Goal: Transaction & Acquisition: Purchase product/service

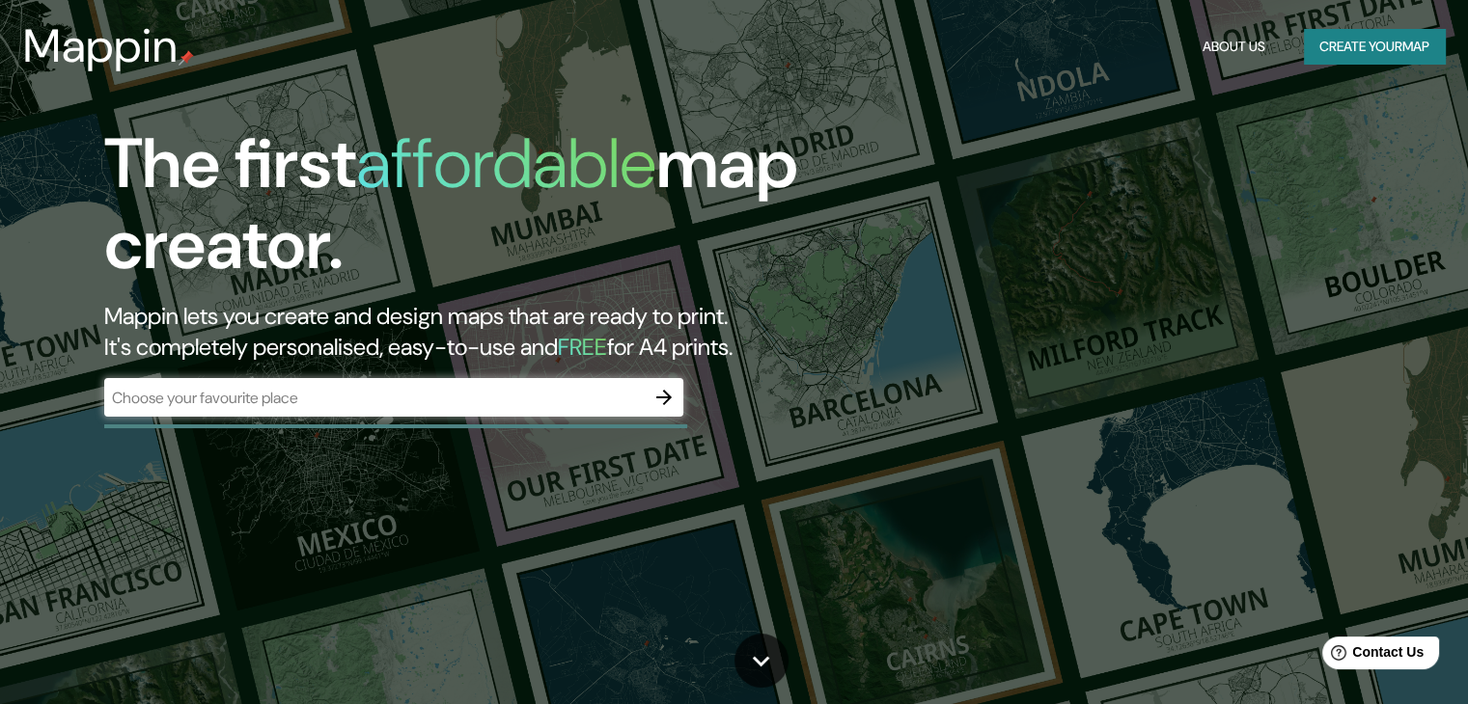
click at [621, 385] on div "​" at bounding box center [393, 397] width 579 height 39
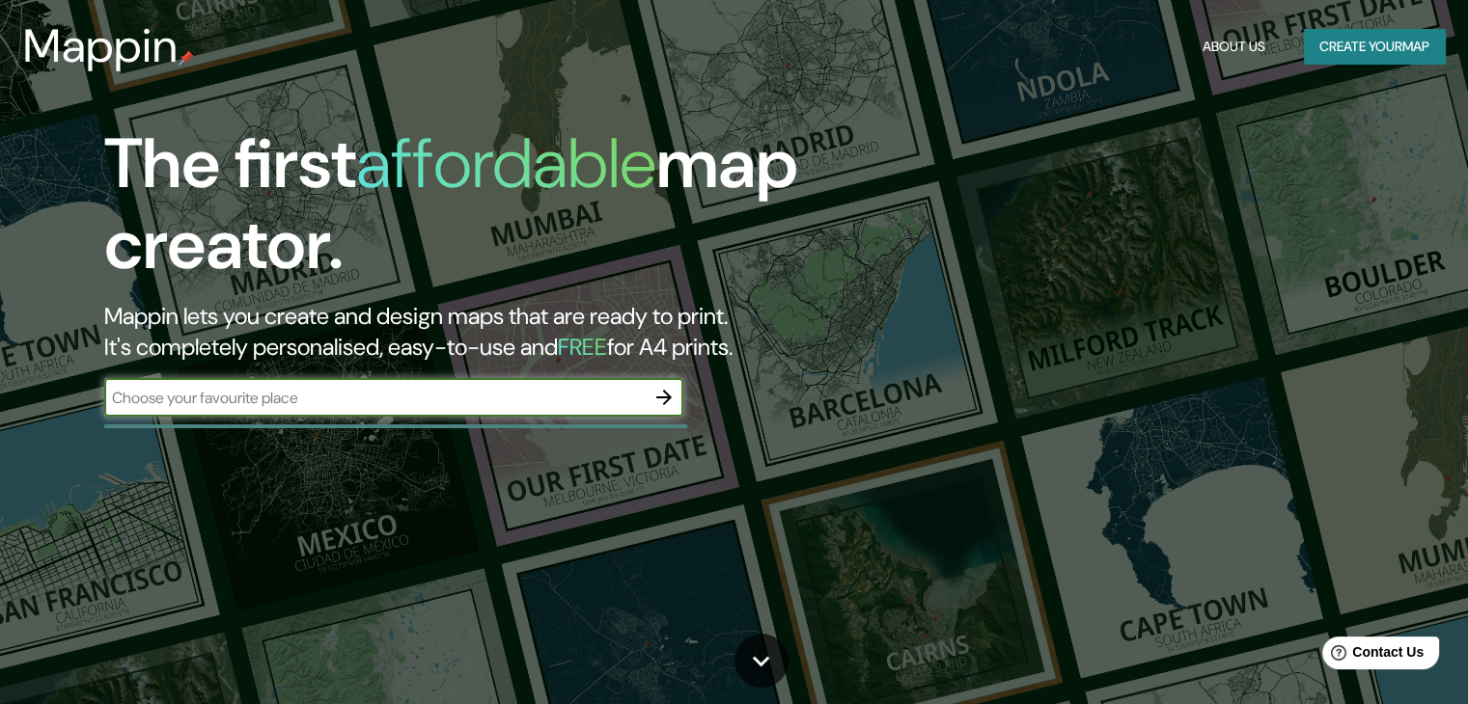
click at [672, 391] on icon "button" at bounding box center [663, 397] width 23 height 23
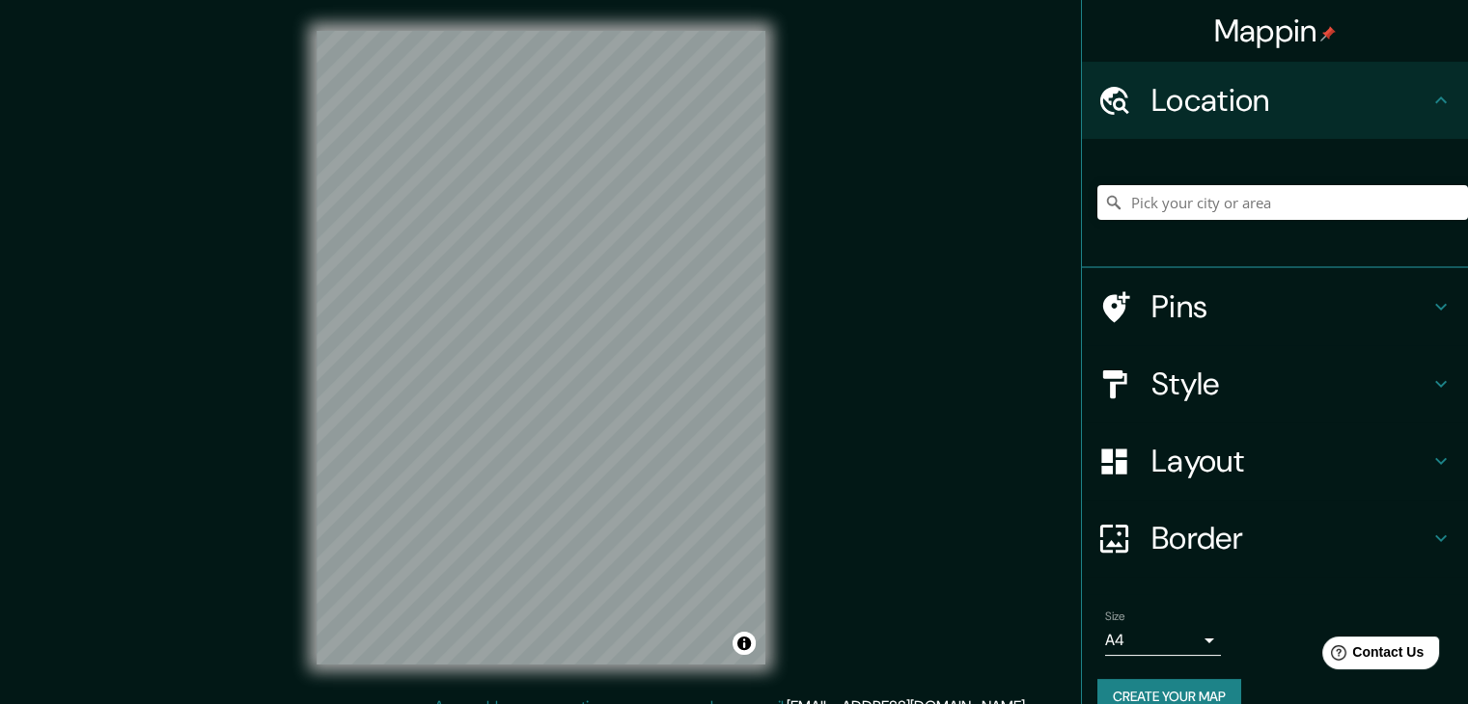
click at [1185, 223] on div at bounding box center [1282, 202] width 371 height 97
click at [1194, 207] on input "Pick your city or area" at bounding box center [1282, 202] width 371 height 35
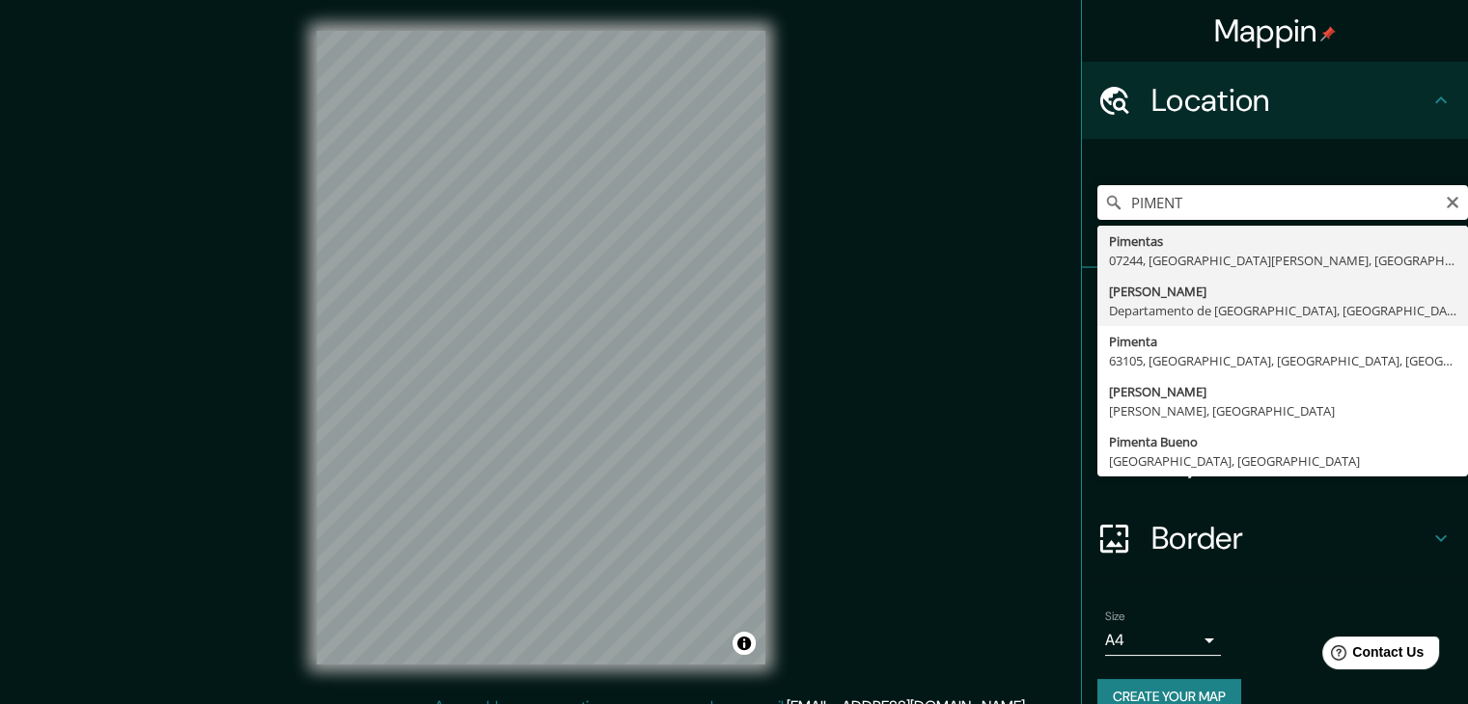
type input "[PERSON_NAME], Departamento de Lambayeque, [GEOGRAPHIC_DATA]"
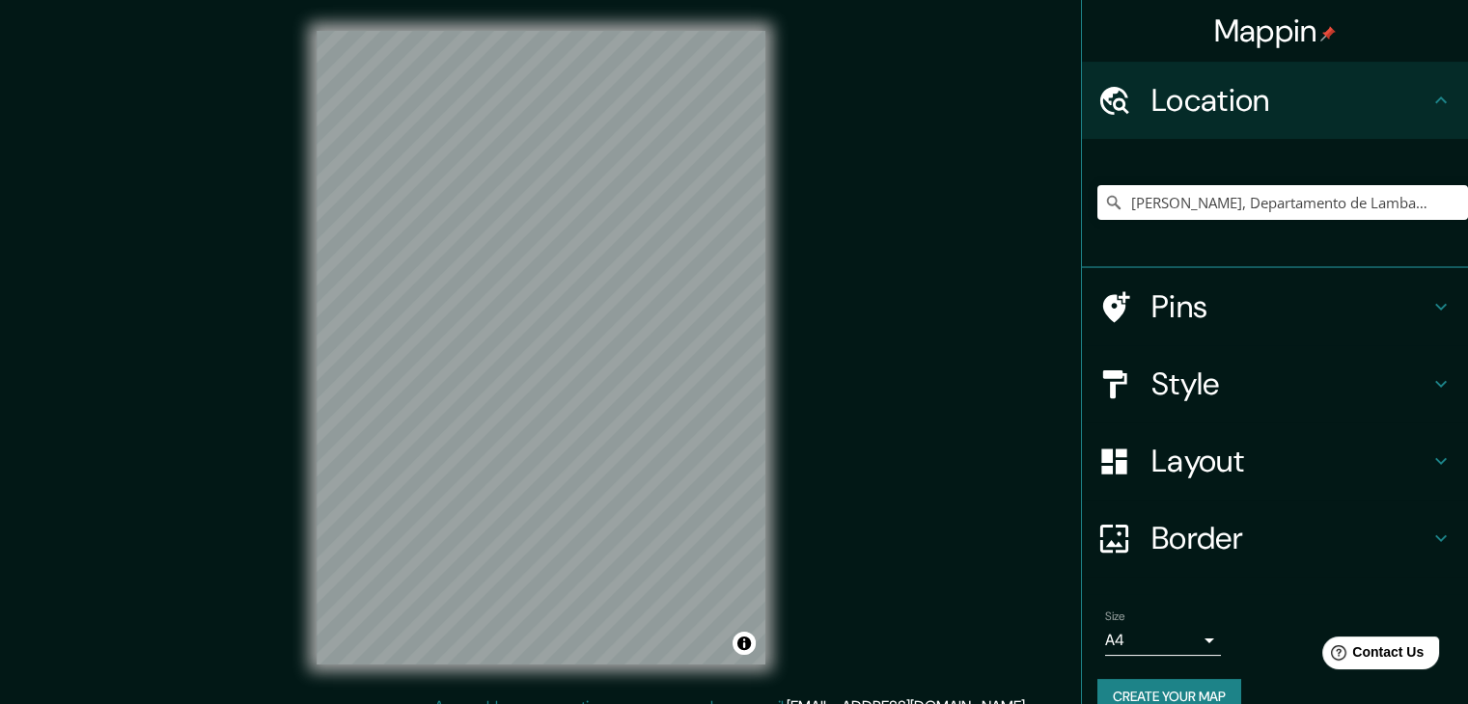
click at [1268, 410] on div "Style" at bounding box center [1275, 383] width 386 height 77
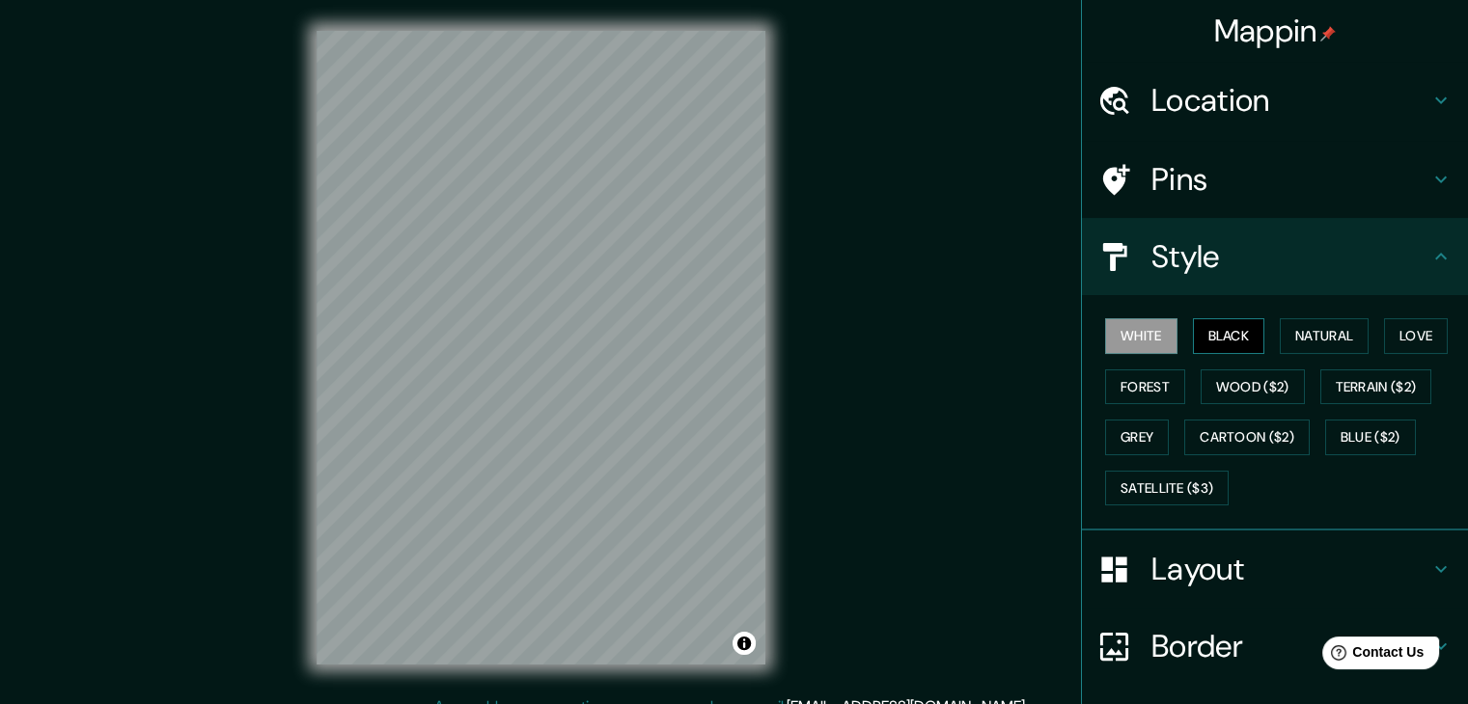
click at [1227, 339] on button "Black" at bounding box center [1229, 336] width 72 height 36
click at [1135, 341] on button "White" at bounding box center [1141, 336] width 72 height 36
click at [1208, 328] on button "Black" at bounding box center [1229, 336] width 72 height 36
click at [1110, 332] on button "White" at bounding box center [1141, 336] width 72 height 36
click at [1254, 562] on h4 "Layout" at bounding box center [1290, 569] width 278 height 39
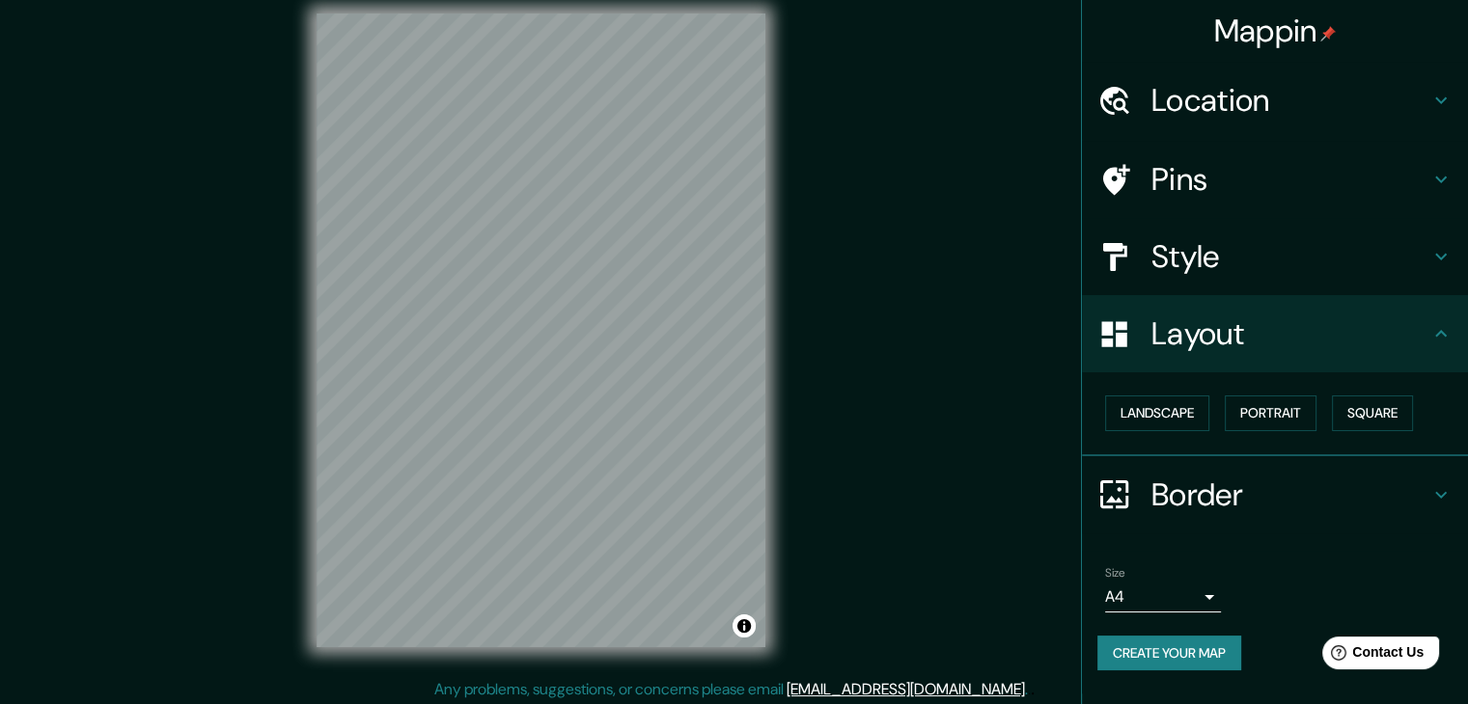
scroll to position [22, 0]
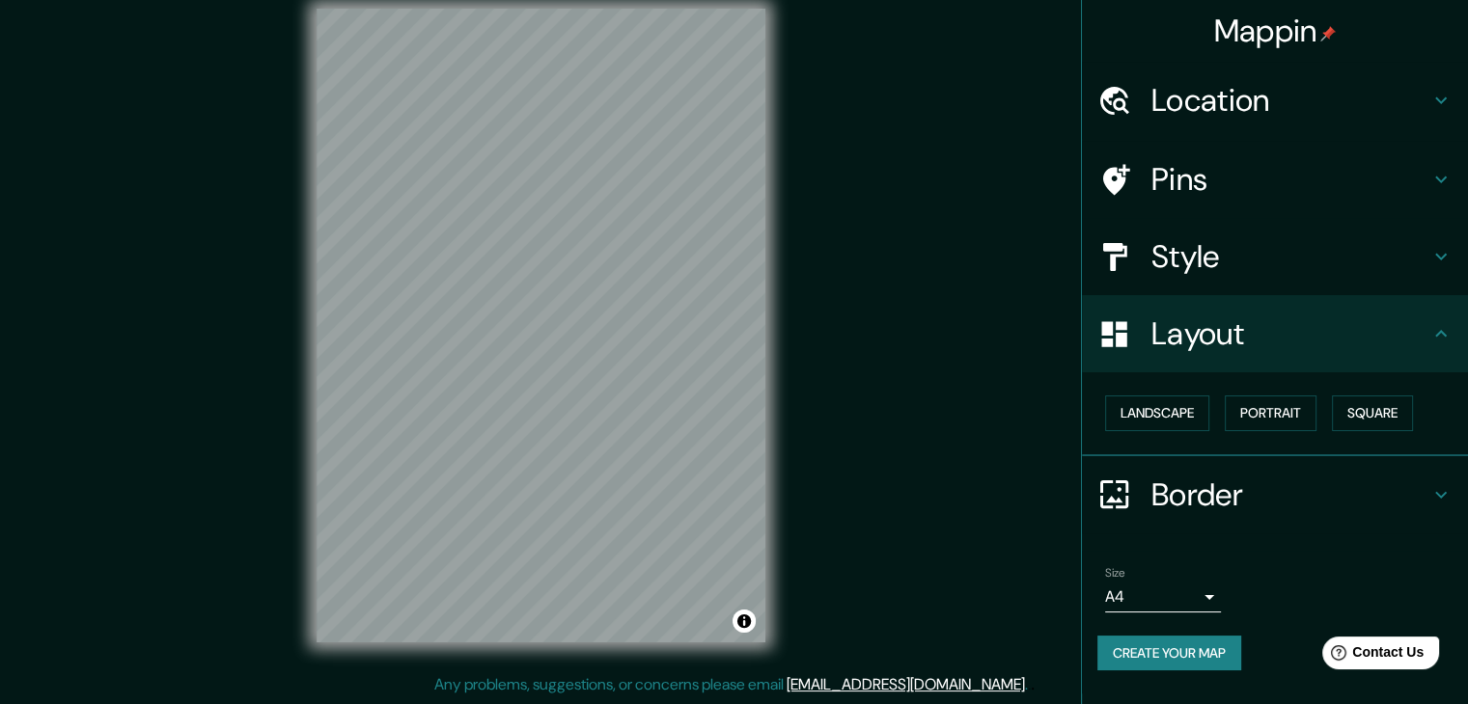
click at [1196, 590] on body "Mappin Location Pimentel, Departamento de Lambayeque, Perú Pins Style Layout La…" at bounding box center [734, 330] width 1468 height 704
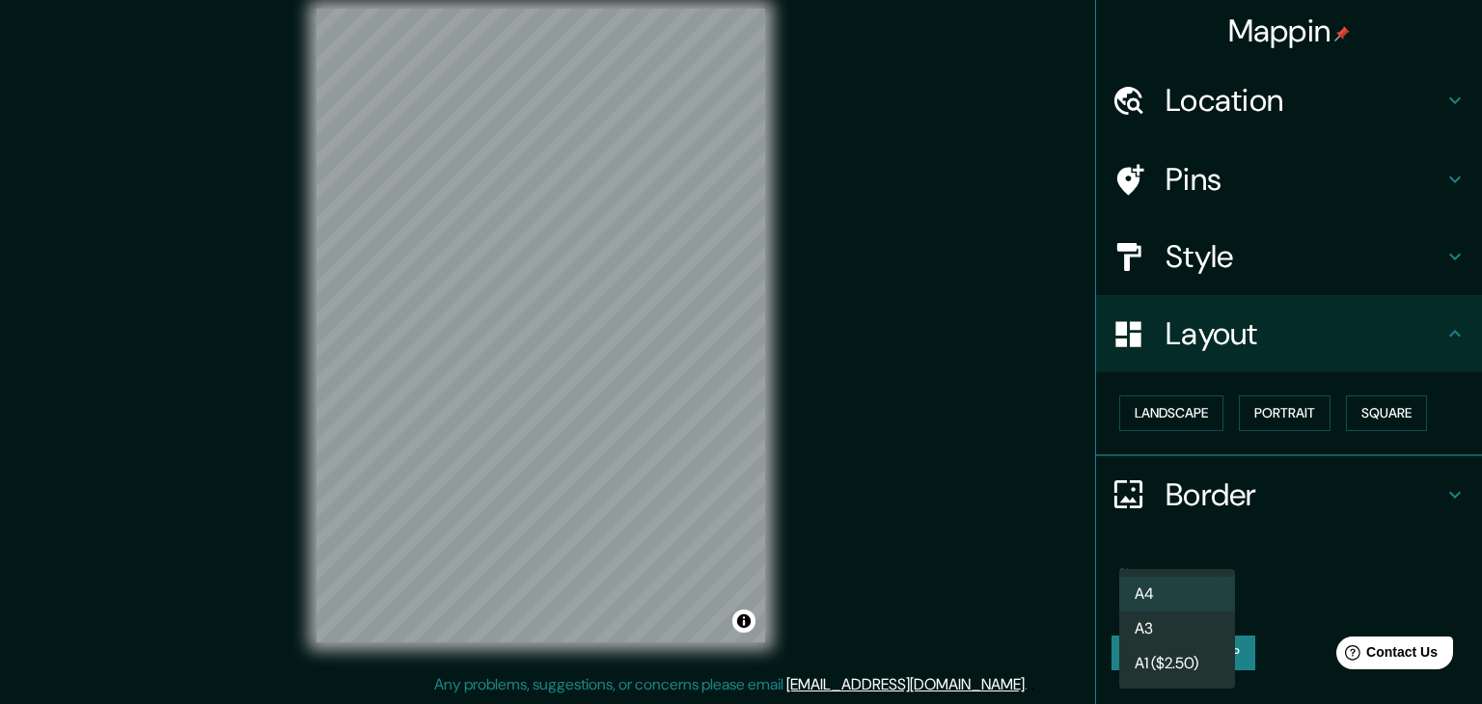
click at [1164, 632] on li "A3" at bounding box center [1177, 629] width 116 height 35
type input "a4"
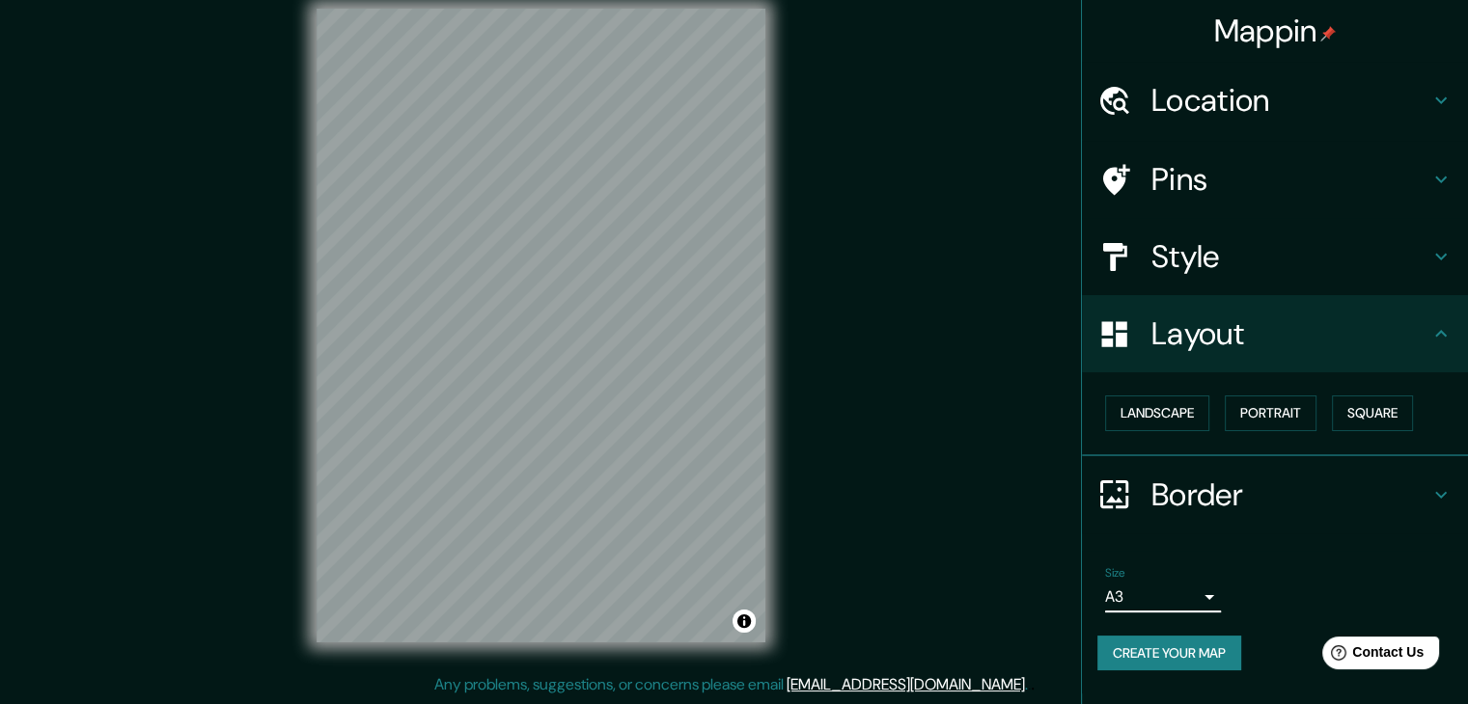
click at [1164, 649] on button "Create your map" at bounding box center [1169, 654] width 144 height 36
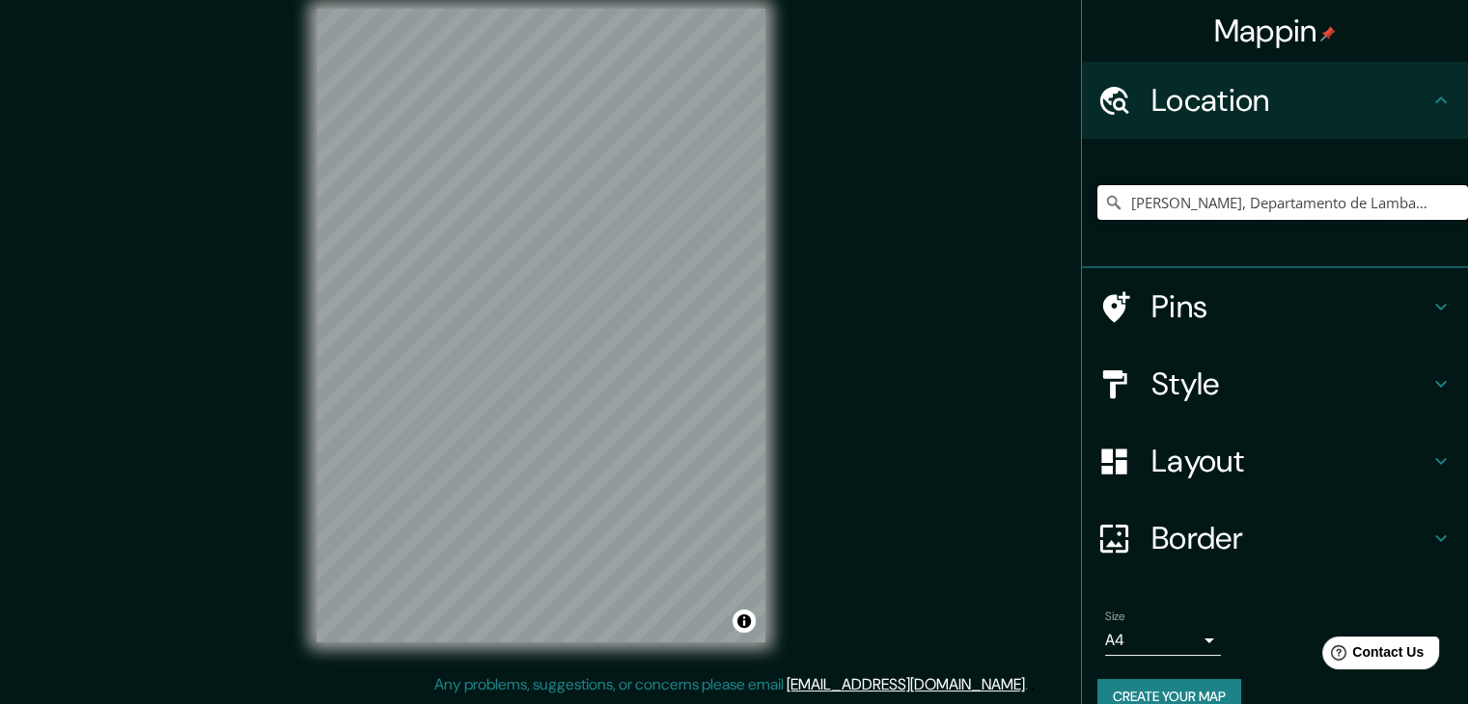
click at [1193, 205] on input "[PERSON_NAME], Departamento de Lambayeque, [GEOGRAPHIC_DATA]" at bounding box center [1282, 202] width 371 height 35
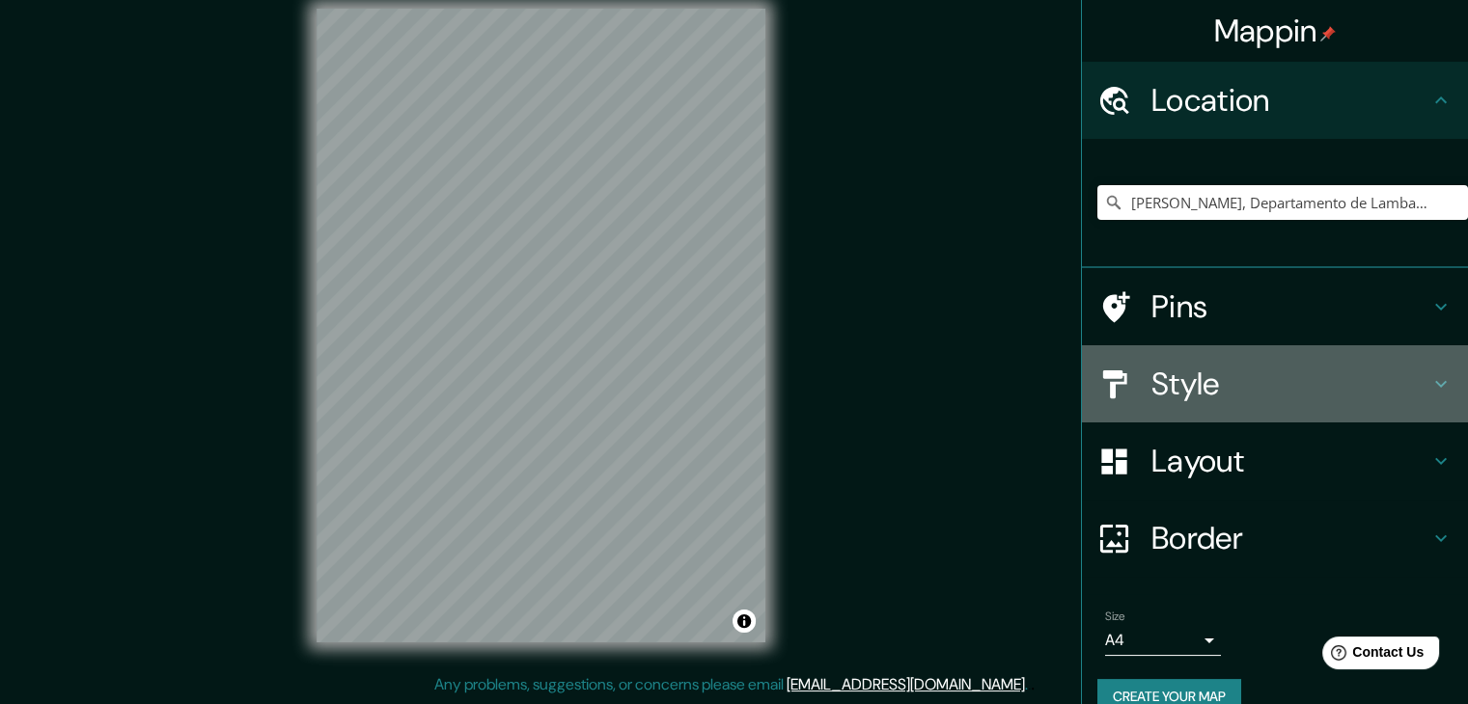
click at [1221, 386] on h4 "Style" at bounding box center [1290, 384] width 278 height 39
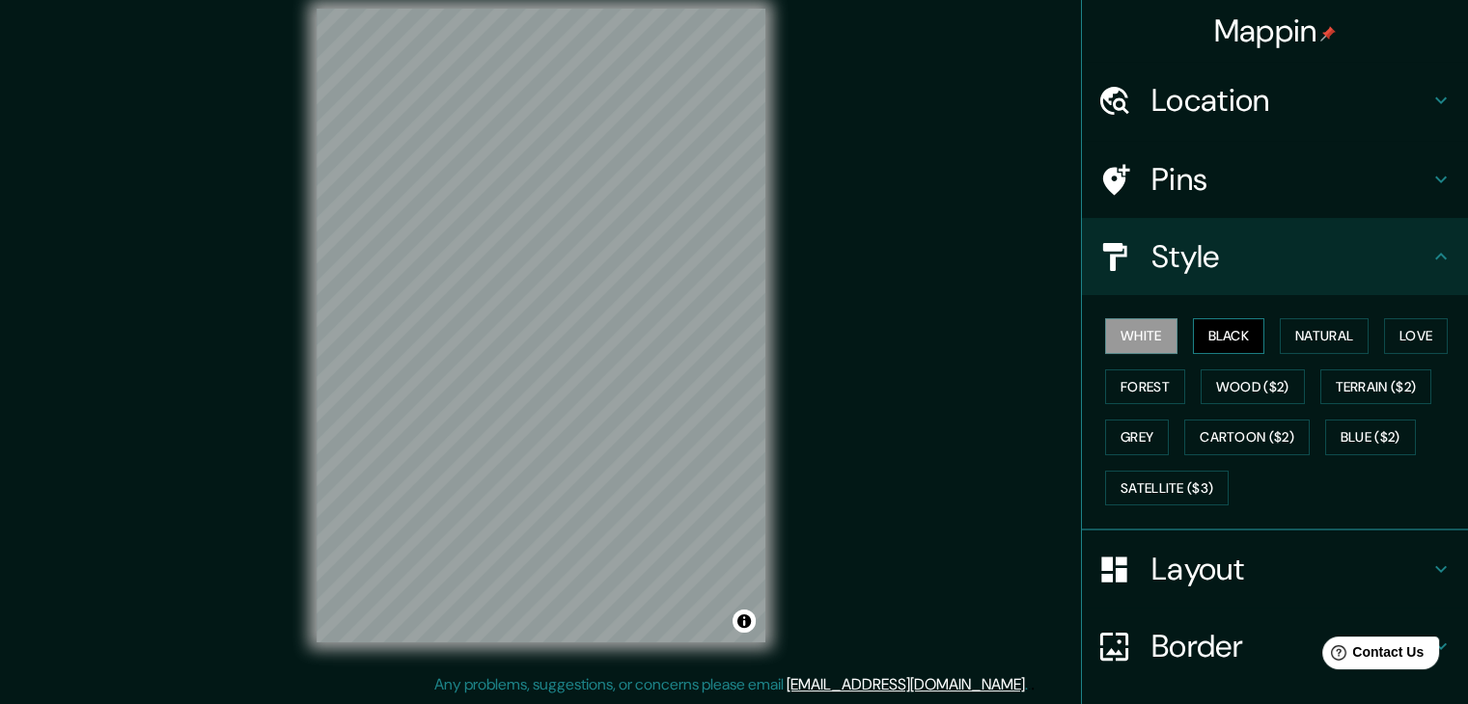
click at [1234, 334] on button "Black" at bounding box center [1229, 336] width 72 height 36
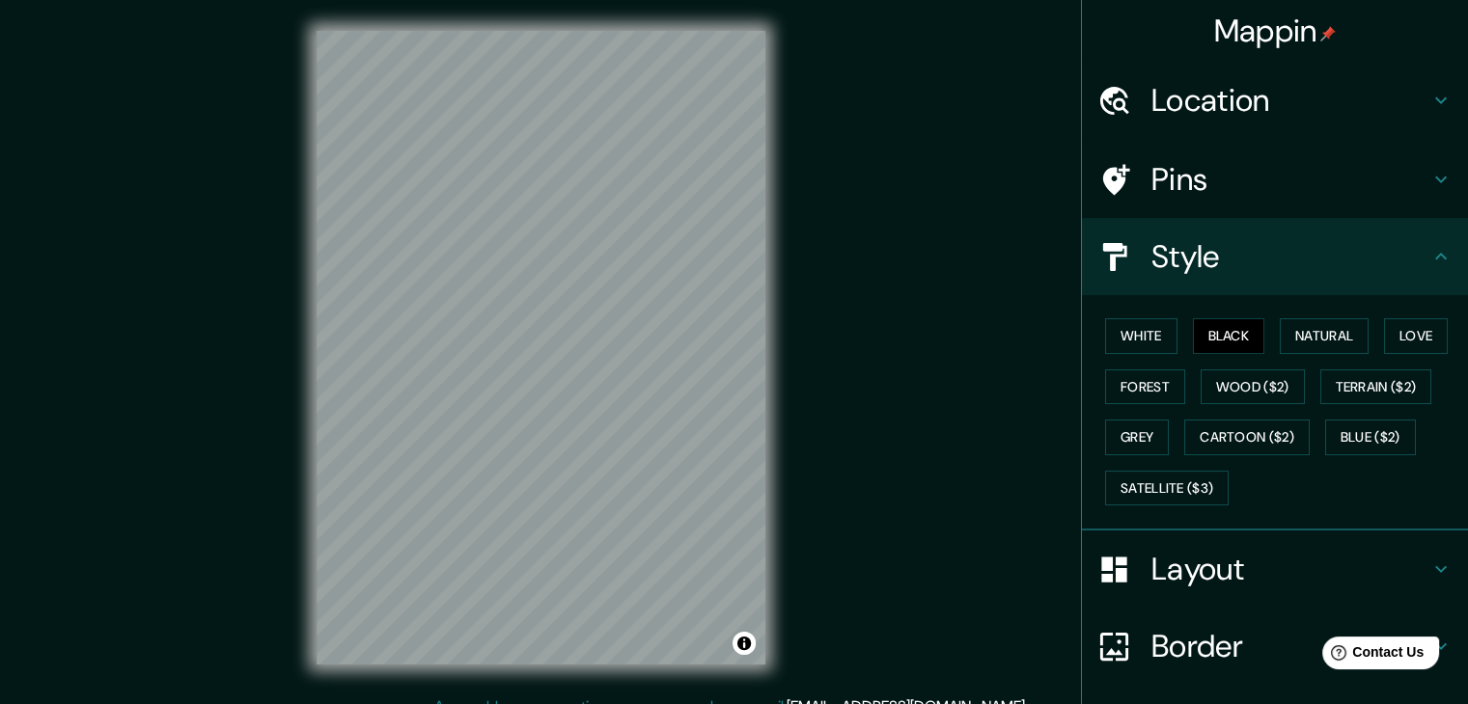
click at [1211, 118] on h4 "Location" at bounding box center [1290, 100] width 278 height 39
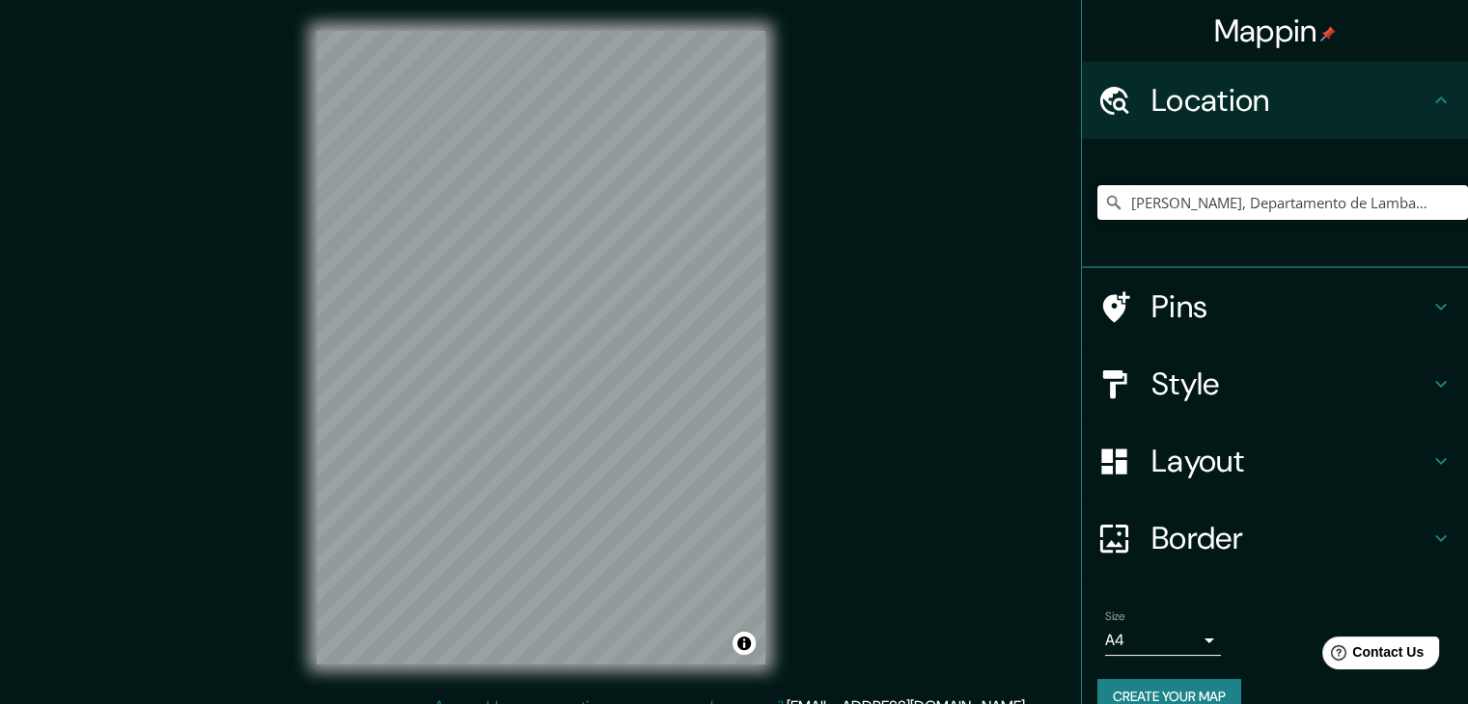
click at [1207, 215] on input "Pimentel, Departamento de Lambayeque, Perú" at bounding box center [1282, 202] width 371 height 35
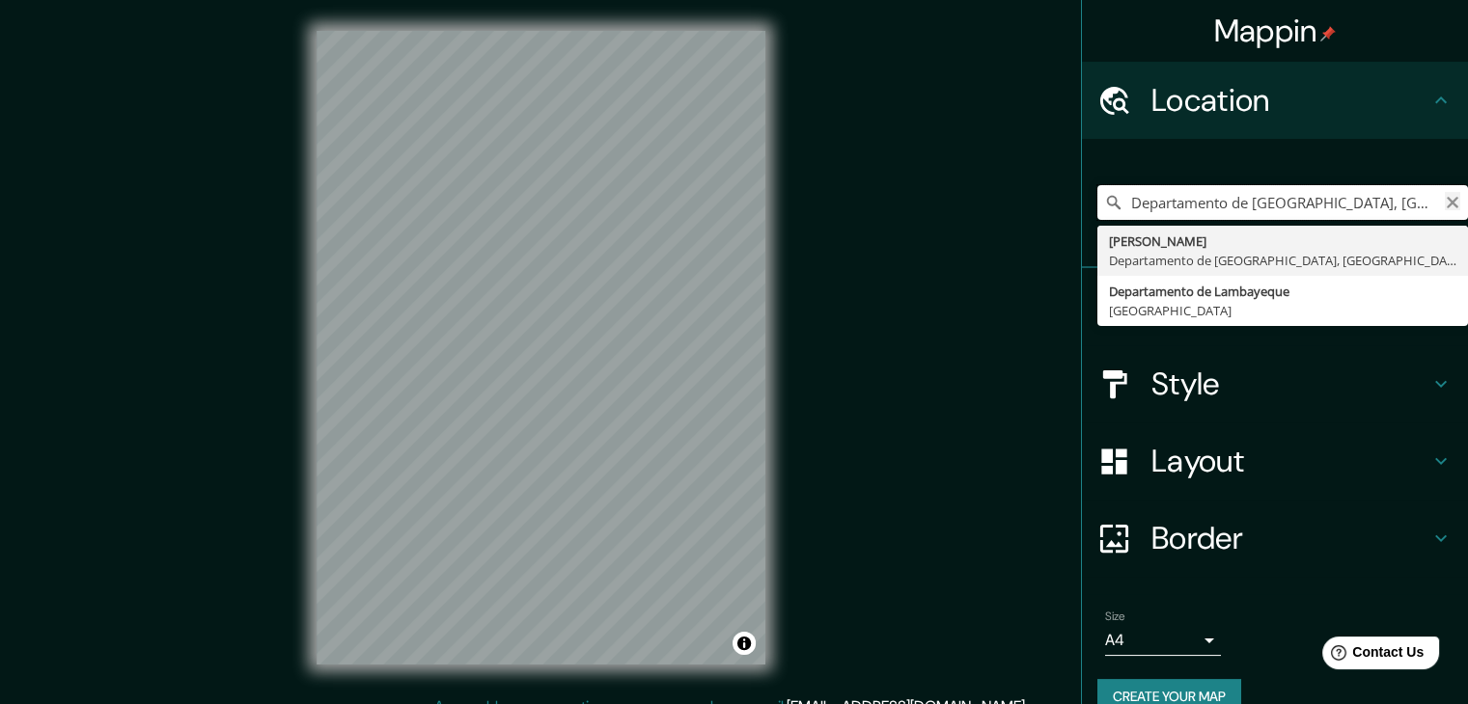
type input "Departamento de Lambayeque, Perú"
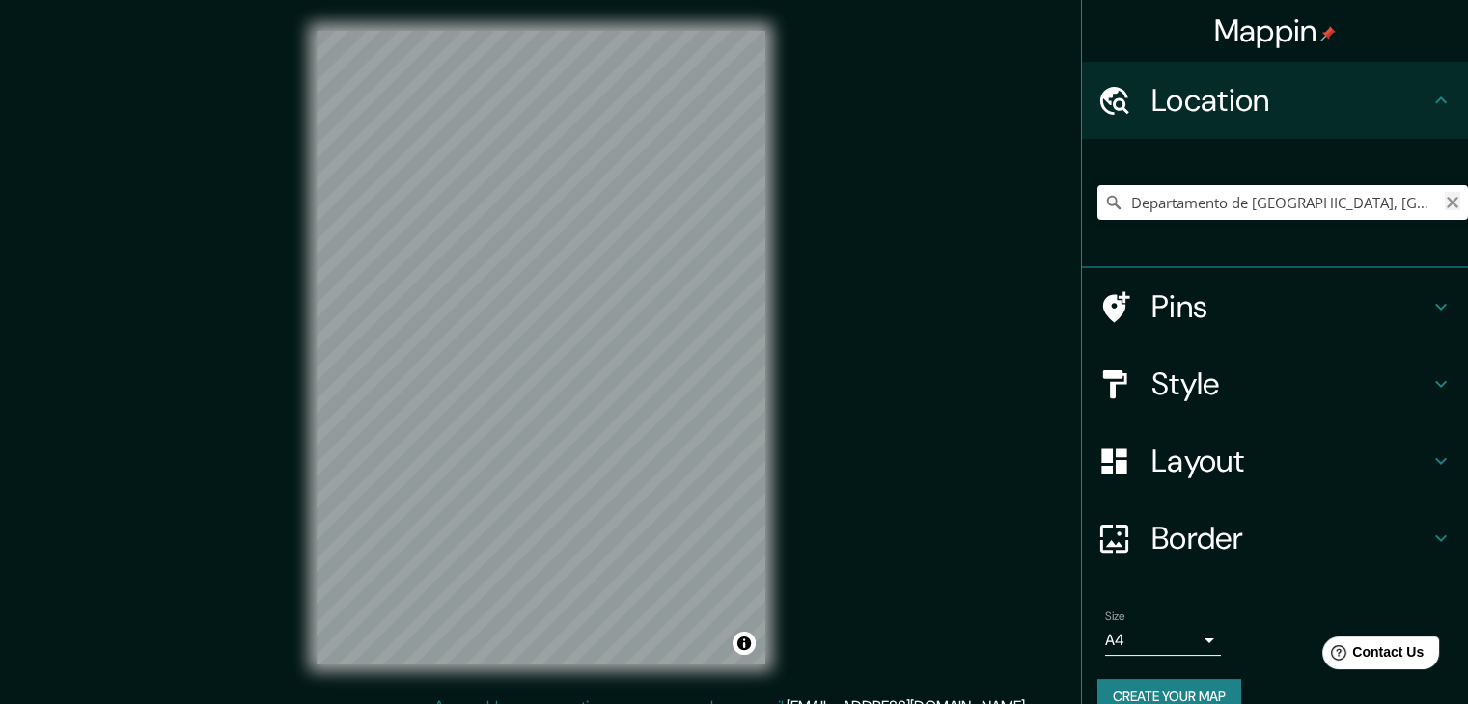
click at [1447, 202] on icon "Clear" at bounding box center [1453, 203] width 12 height 12
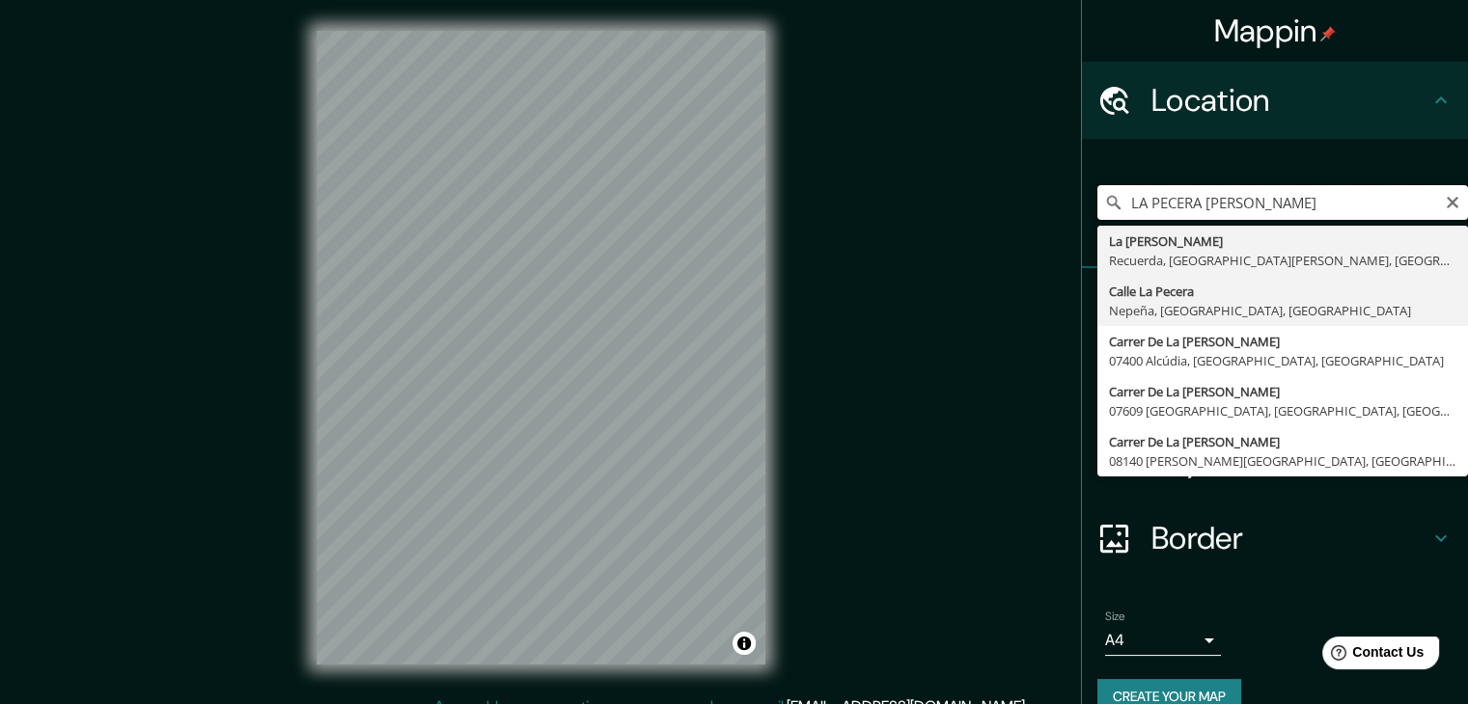
scroll to position [33, 0]
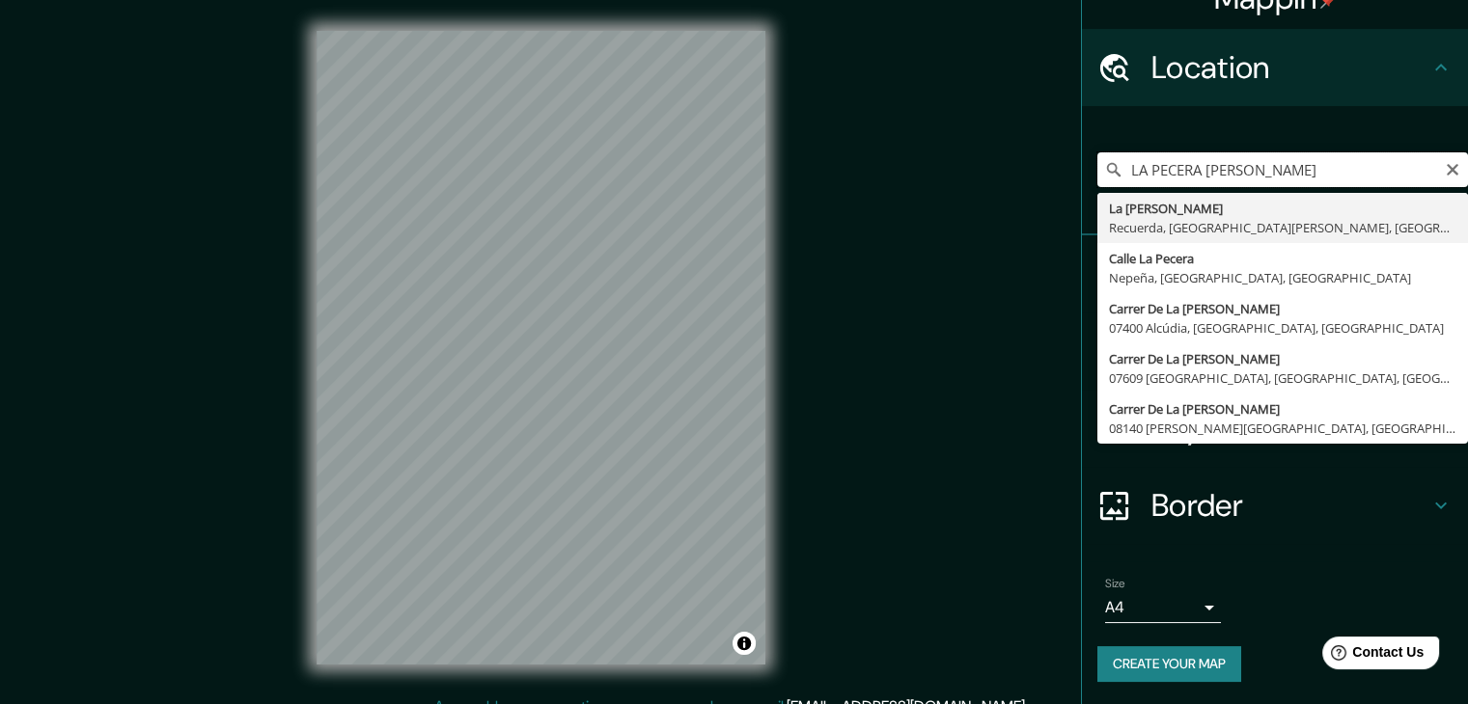
drag, startPoint x: 1198, startPoint y: 164, endPoint x: 1085, endPoint y: 158, distance: 113.1
click at [1097, 158] on input "LA PECERA PIMENTEL" at bounding box center [1282, 169] width 371 height 35
type input "[PERSON_NAME], Departamento de Lambayeque, [GEOGRAPHIC_DATA]"
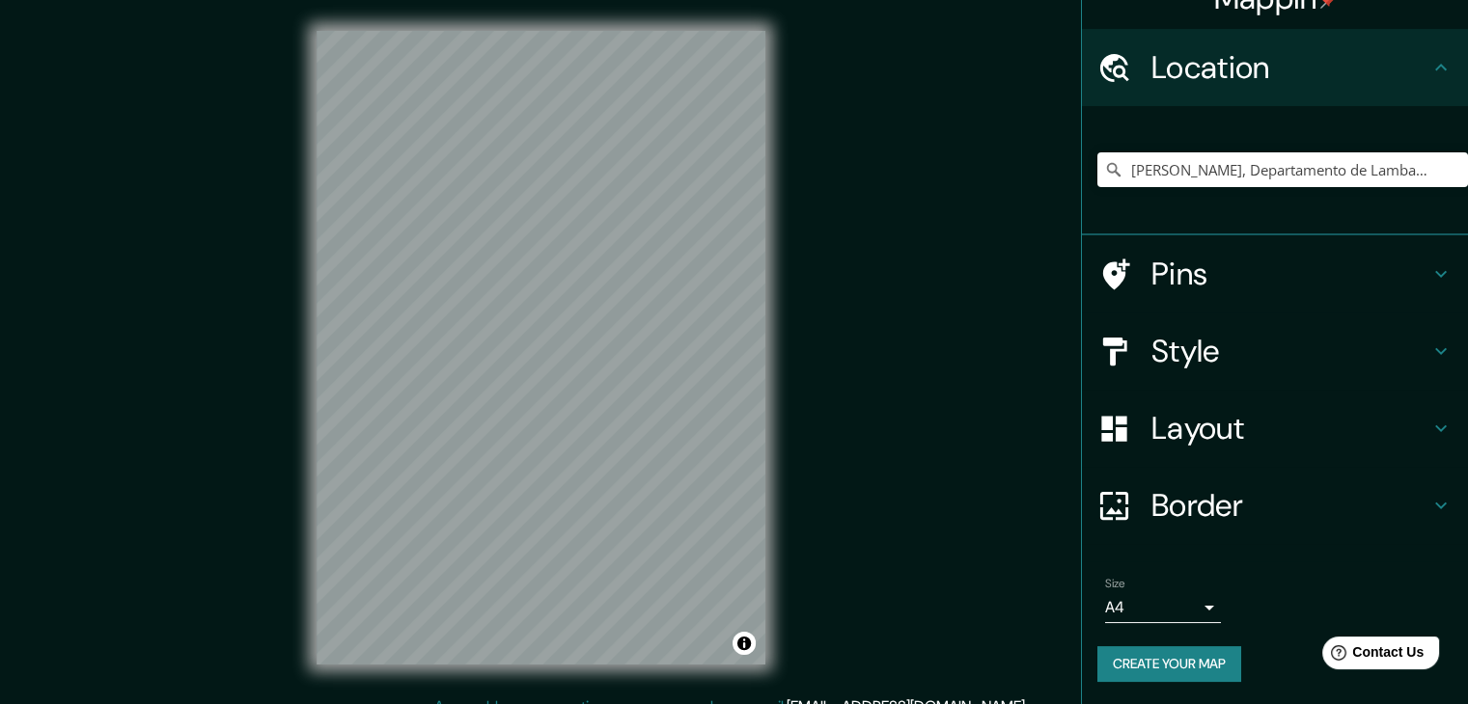
click at [1135, 347] on div at bounding box center [1124, 352] width 54 height 34
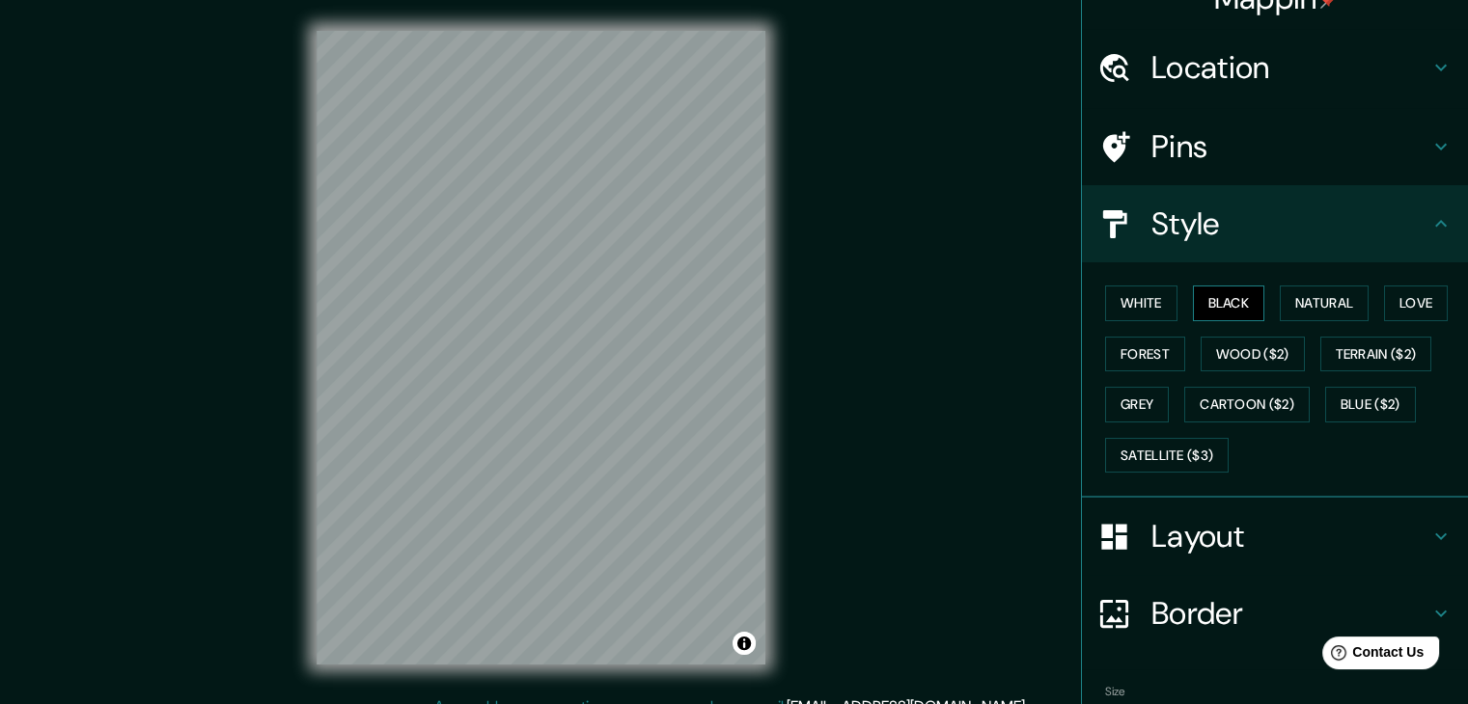
click at [1211, 302] on button "Black" at bounding box center [1229, 304] width 72 height 36
click at [1301, 304] on button "Natural" at bounding box center [1324, 304] width 89 height 36
click at [1384, 298] on button "Love" at bounding box center [1416, 304] width 64 height 36
click at [1156, 348] on button "Forest" at bounding box center [1145, 355] width 80 height 36
click at [1217, 348] on button "Wood ($2)" at bounding box center [1253, 355] width 104 height 36
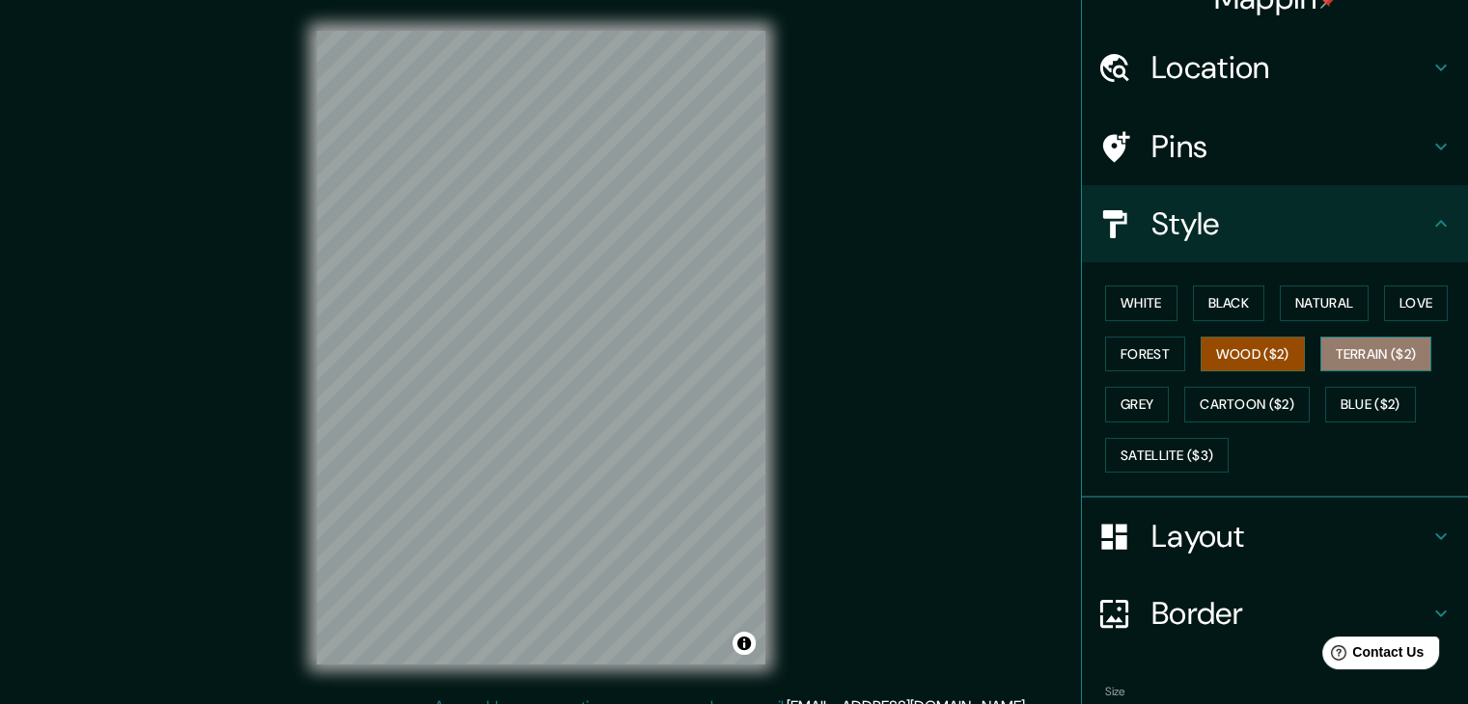
click at [1332, 348] on button "Terrain ($2)" at bounding box center [1376, 355] width 112 height 36
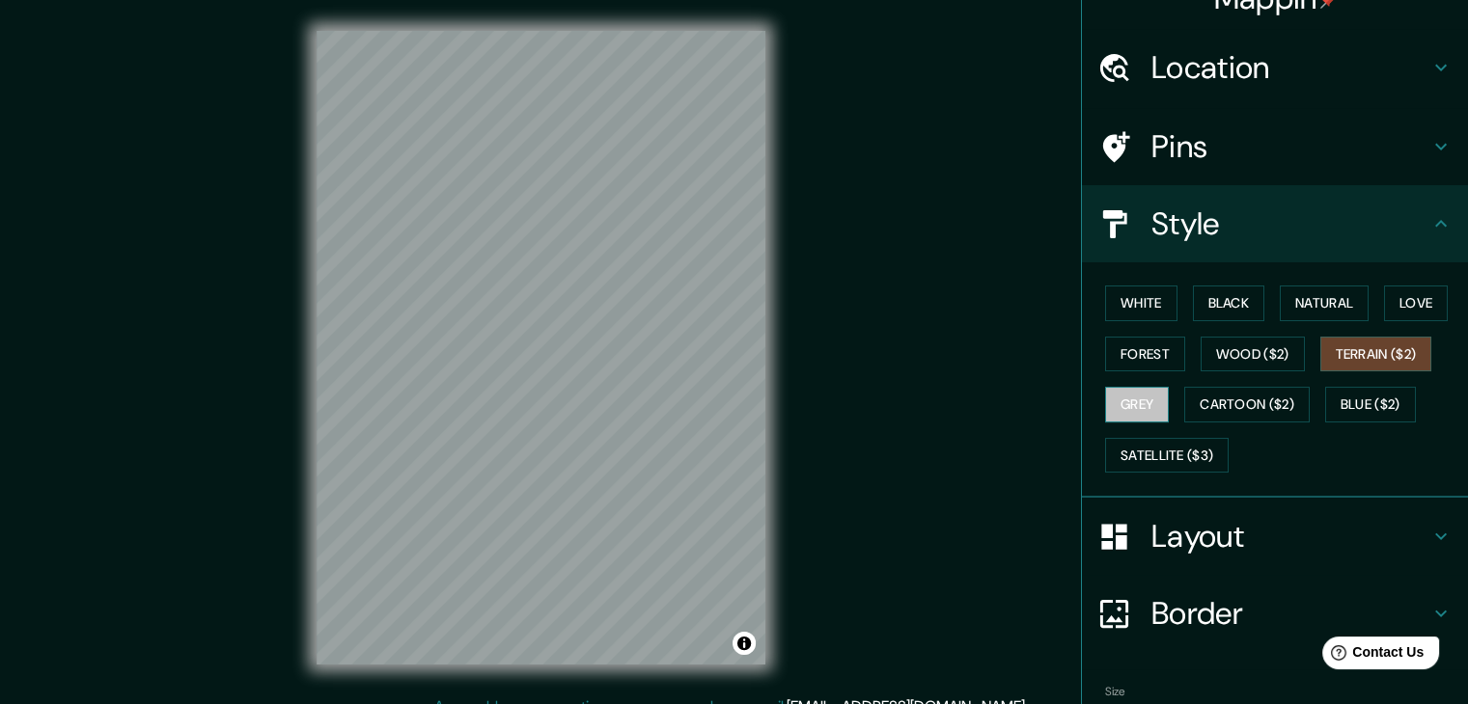
click at [1120, 398] on button "Grey" at bounding box center [1137, 405] width 64 height 36
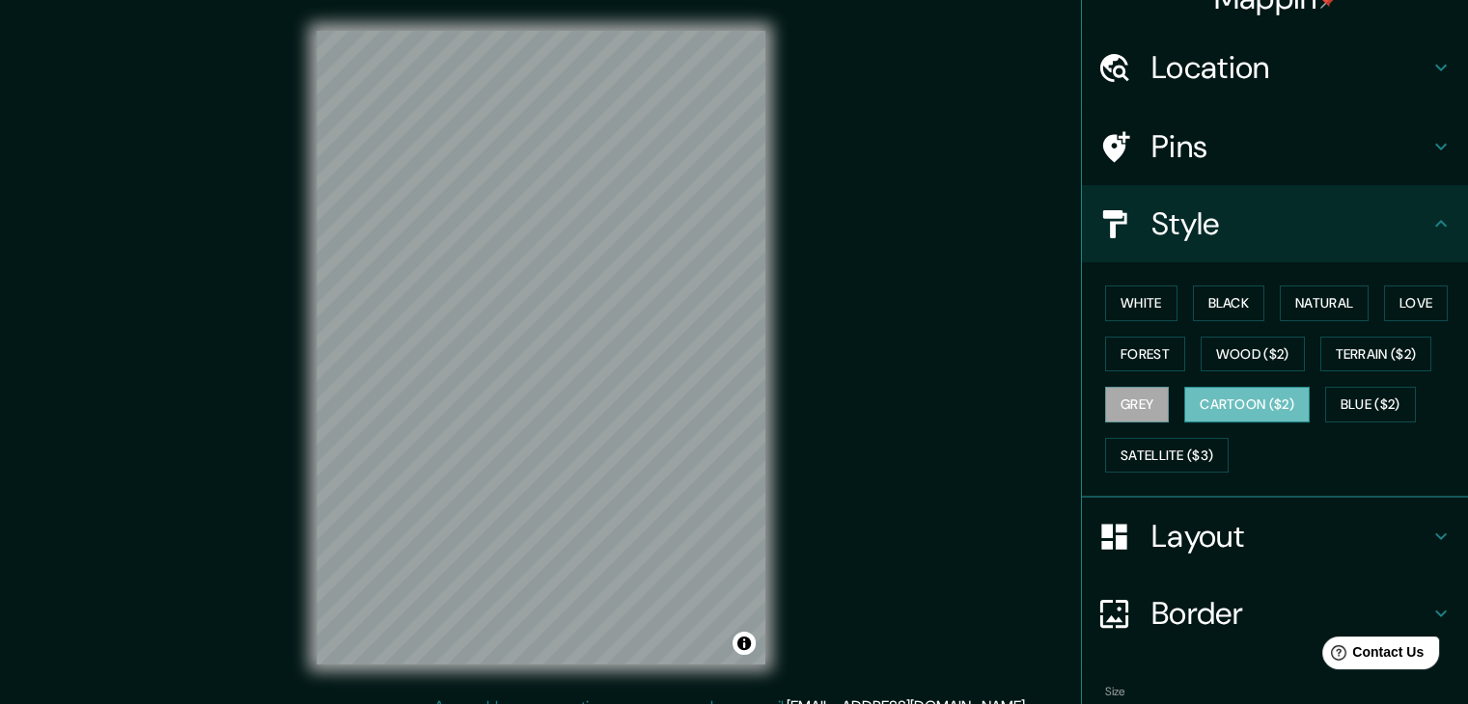
click at [1241, 395] on button "Cartoon ($2)" at bounding box center [1246, 405] width 125 height 36
click at [1343, 391] on button "Blue ($2)" at bounding box center [1370, 405] width 91 height 36
click at [1282, 391] on button "Cartoon ($2)" at bounding box center [1246, 405] width 125 height 36
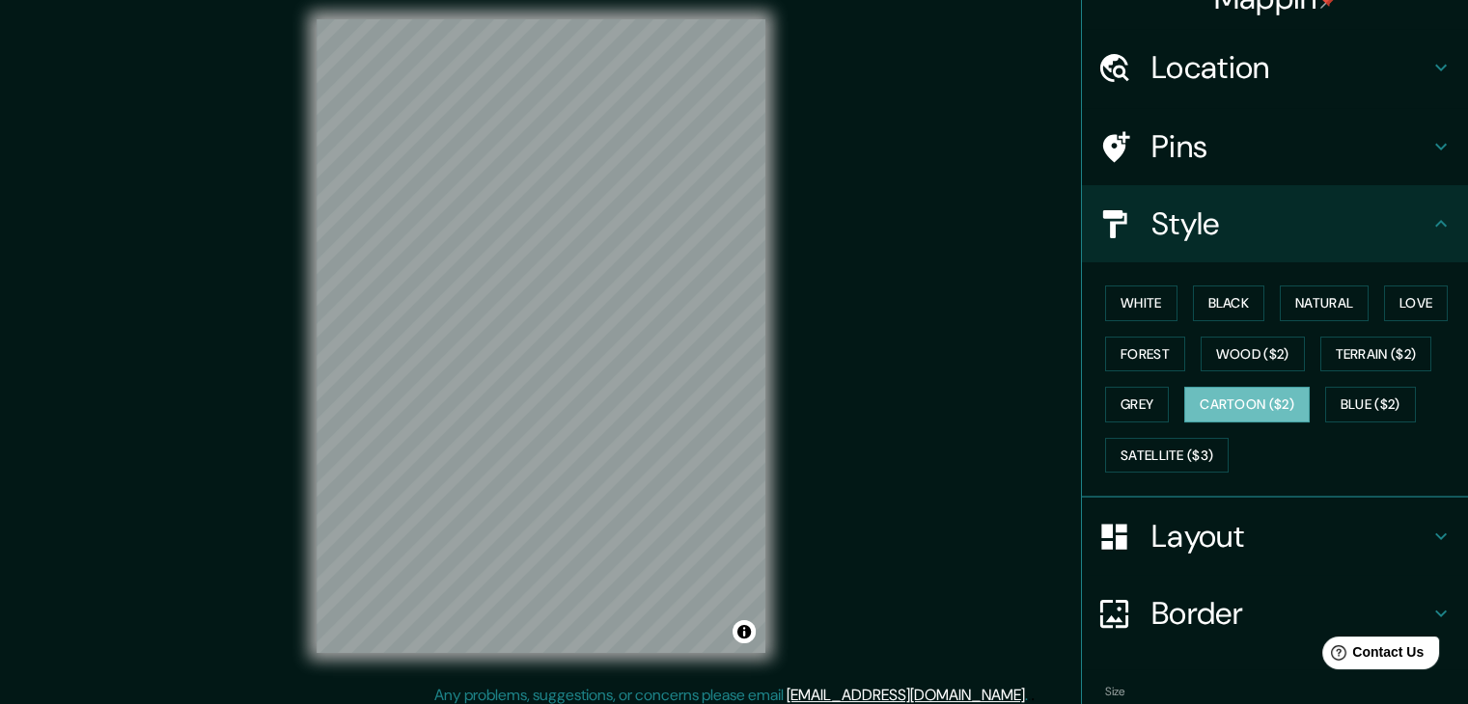
scroll to position [22, 0]
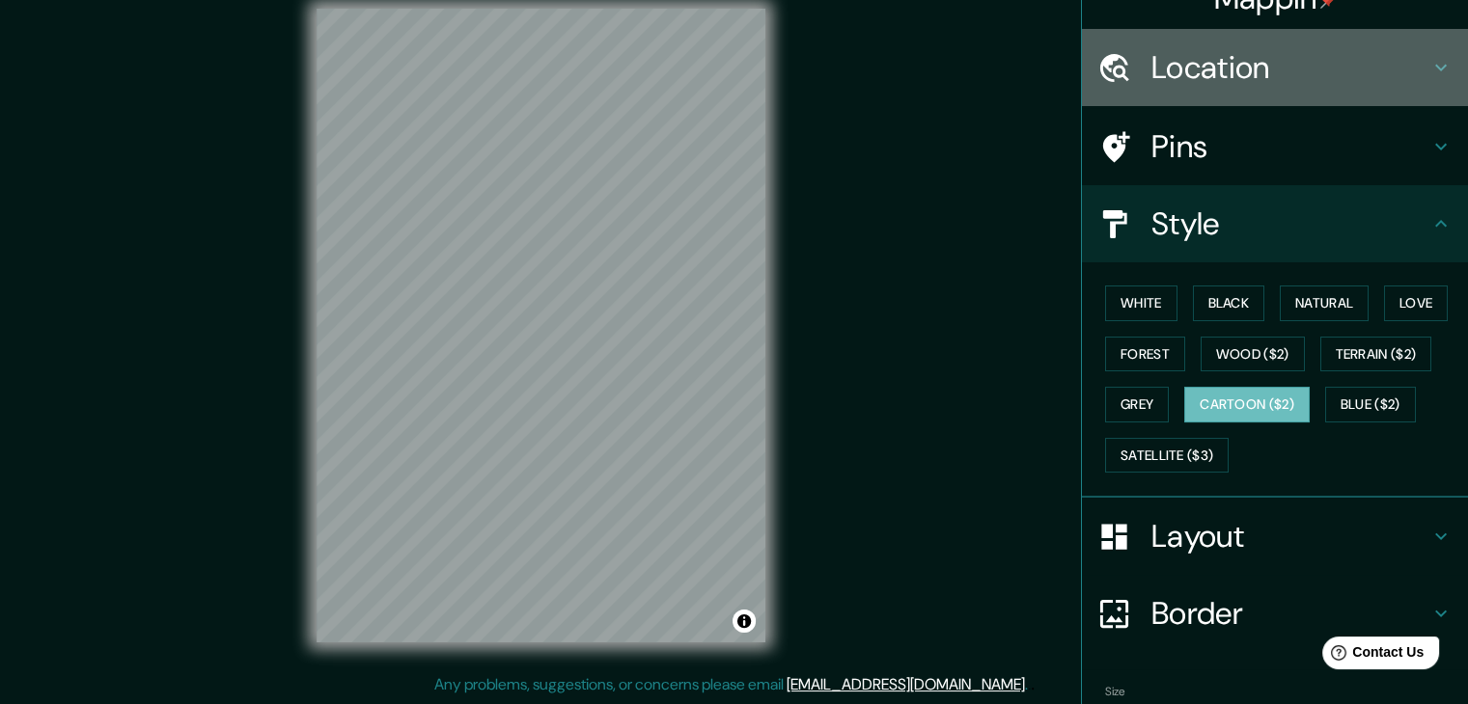
click at [1203, 74] on h4 "Location" at bounding box center [1290, 67] width 278 height 39
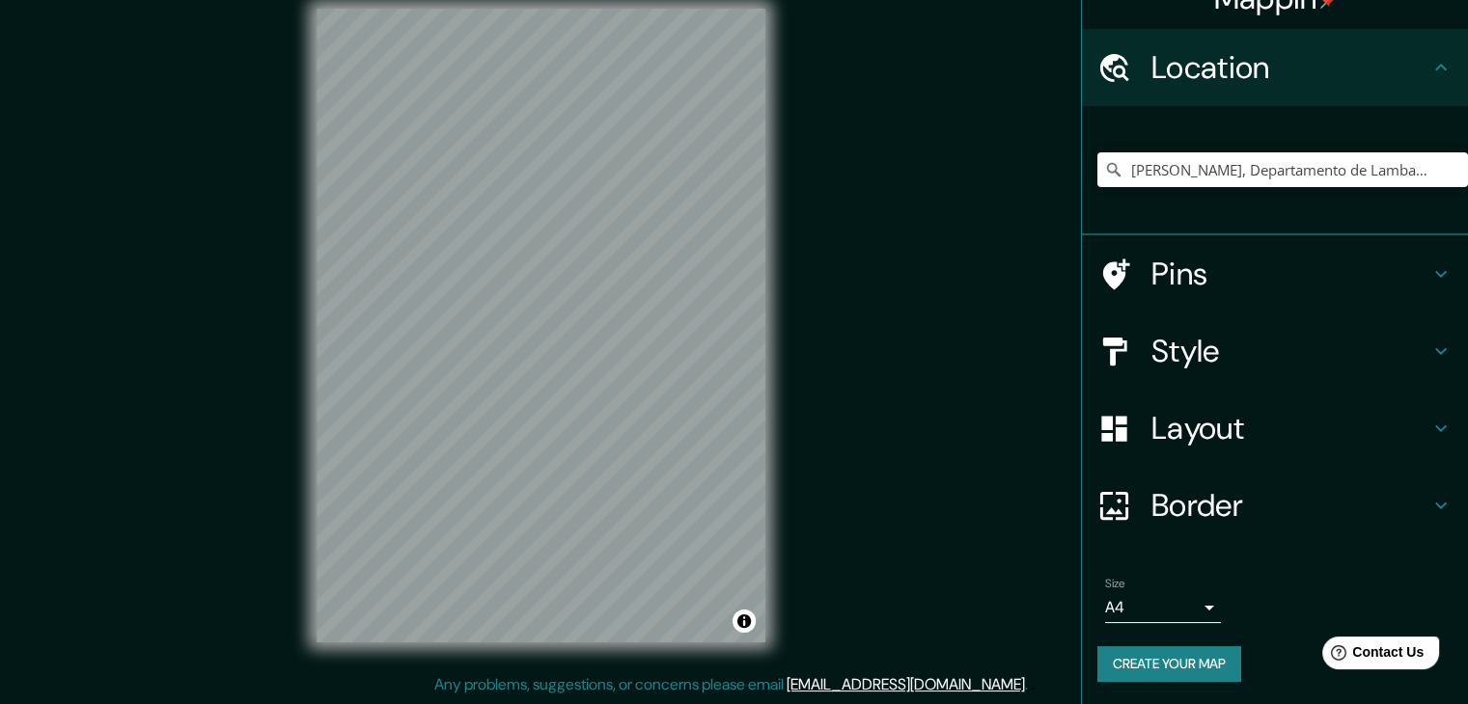
click at [1204, 151] on div "[PERSON_NAME], Departamento de Lambayeque, [GEOGRAPHIC_DATA]" at bounding box center [1282, 170] width 371 height 97
click at [1224, 185] on input "[PERSON_NAME], Departamento de Lambayeque, [GEOGRAPHIC_DATA]" at bounding box center [1282, 169] width 371 height 35
click at [1445, 163] on icon "Clear" at bounding box center [1452, 169] width 15 height 15
type input "El Delfin, Lima, Provincia de Lima, Perú"
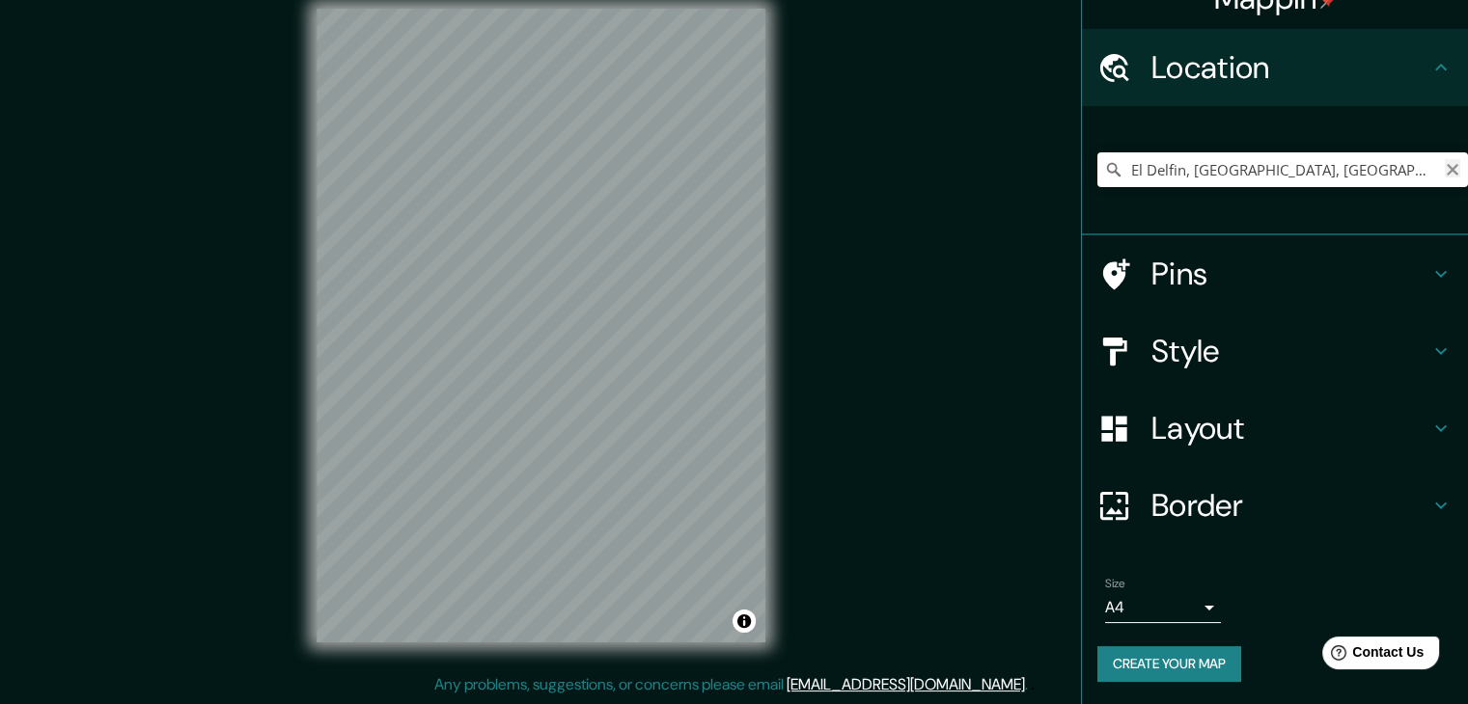
click at [1445, 169] on icon "Clear" at bounding box center [1452, 169] width 15 height 15
click at [1256, 172] on input "Pick your city or area" at bounding box center [1282, 169] width 371 height 35
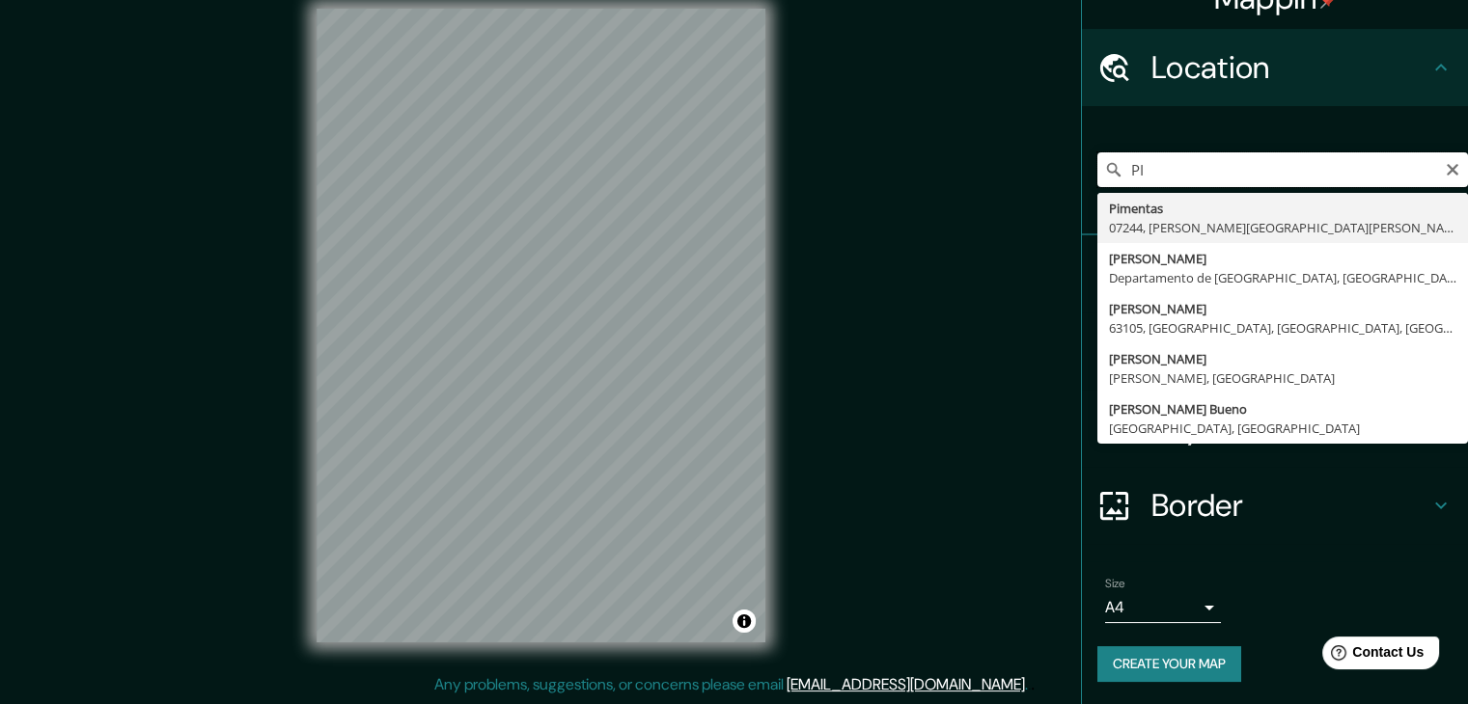
type input "P"
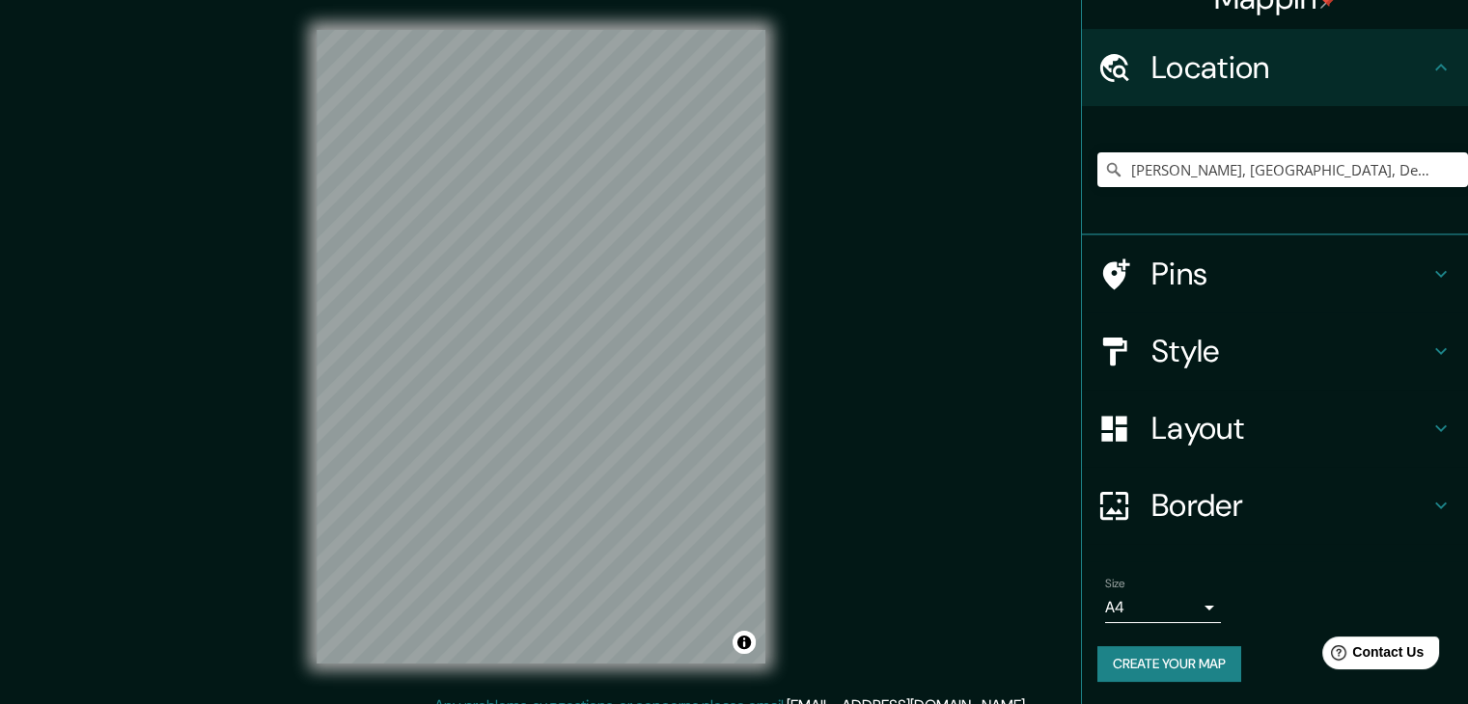
scroll to position [0, 0]
click at [1178, 148] on div "Pimentel, Chiclayo, Departamento de Lambayeque, Perú" at bounding box center [1282, 170] width 371 height 97
click at [1189, 167] on input "Pimentel, Chiclayo, Departamento de Lambayeque, Perú" at bounding box center [1282, 169] width 371 height 35
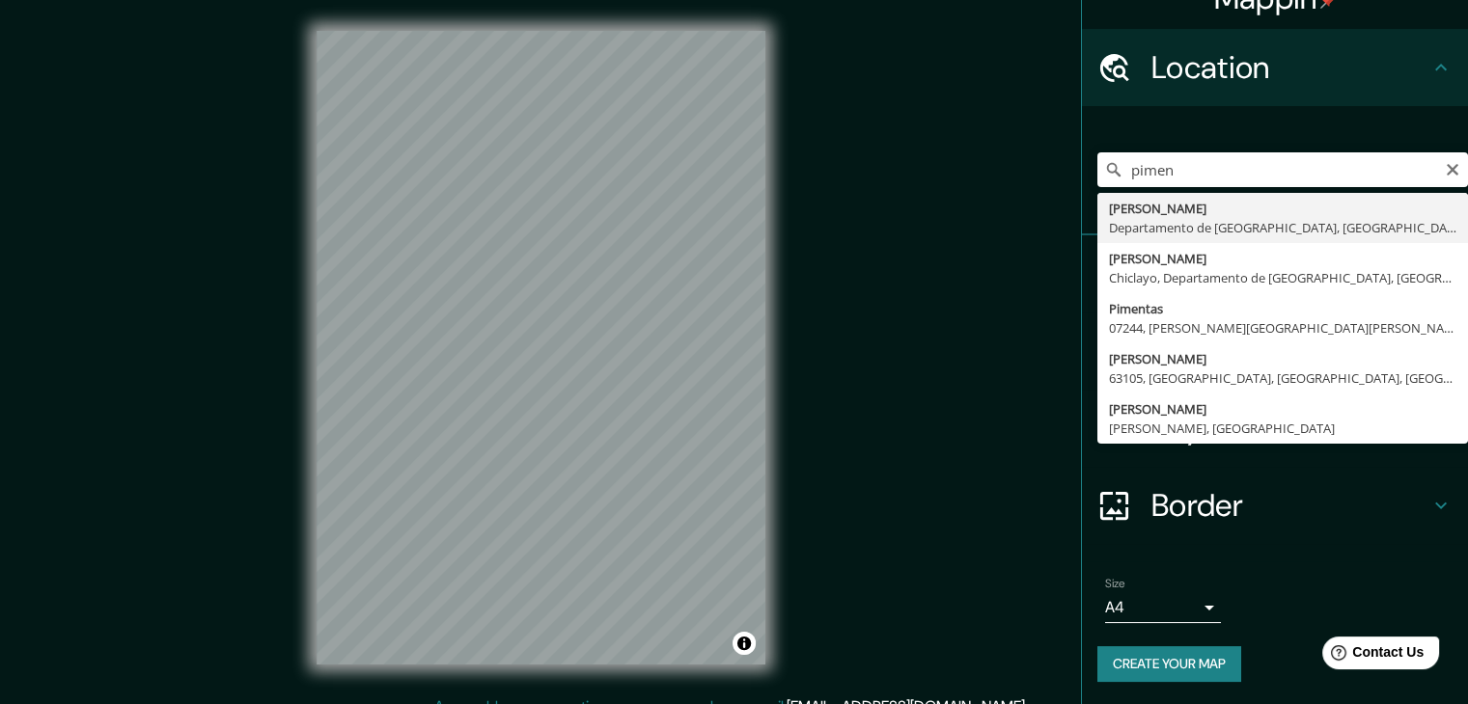
type input "[PERSON_NAME], Departamento de Lambayeque, [GEOGRAPHIC_DATA]"
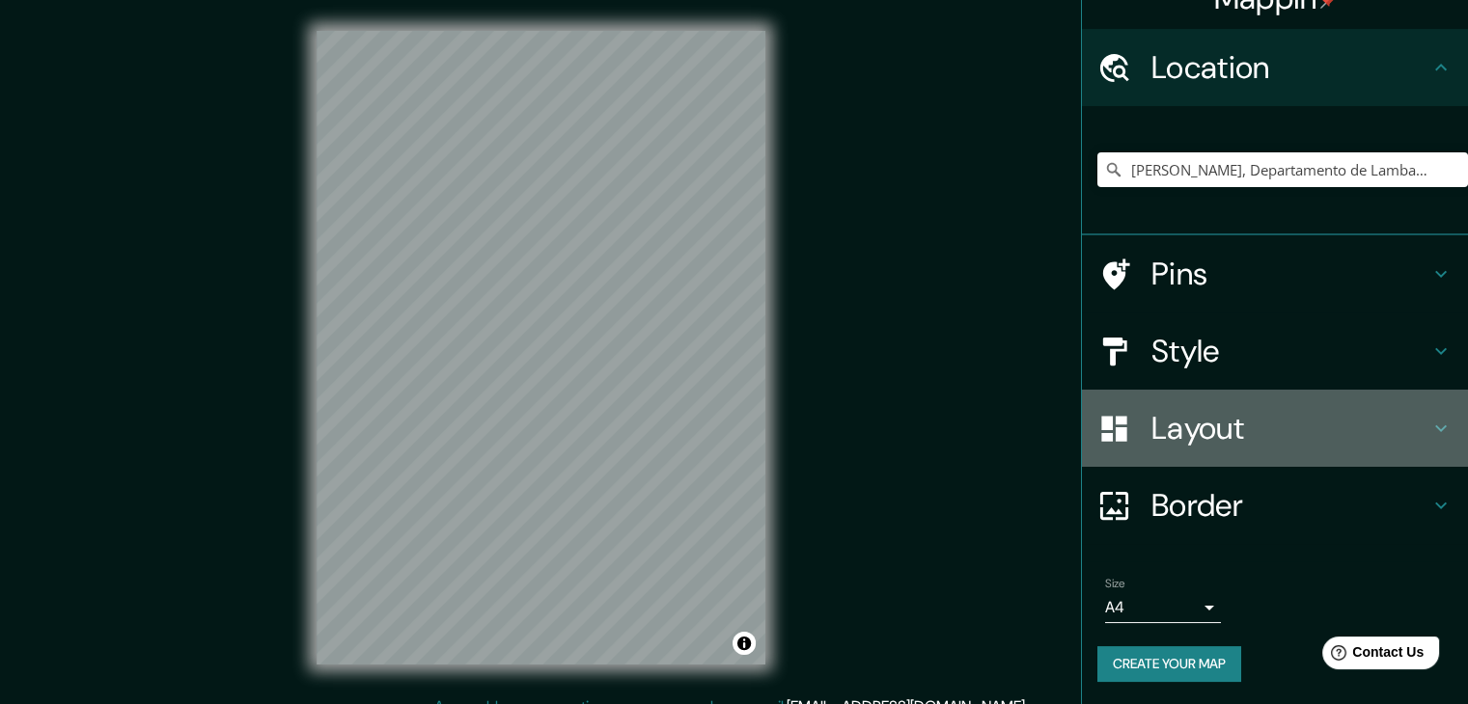
click at [1193, 421] on h4 "Layout" at bounding box center [1290, 428] width 278 height 39
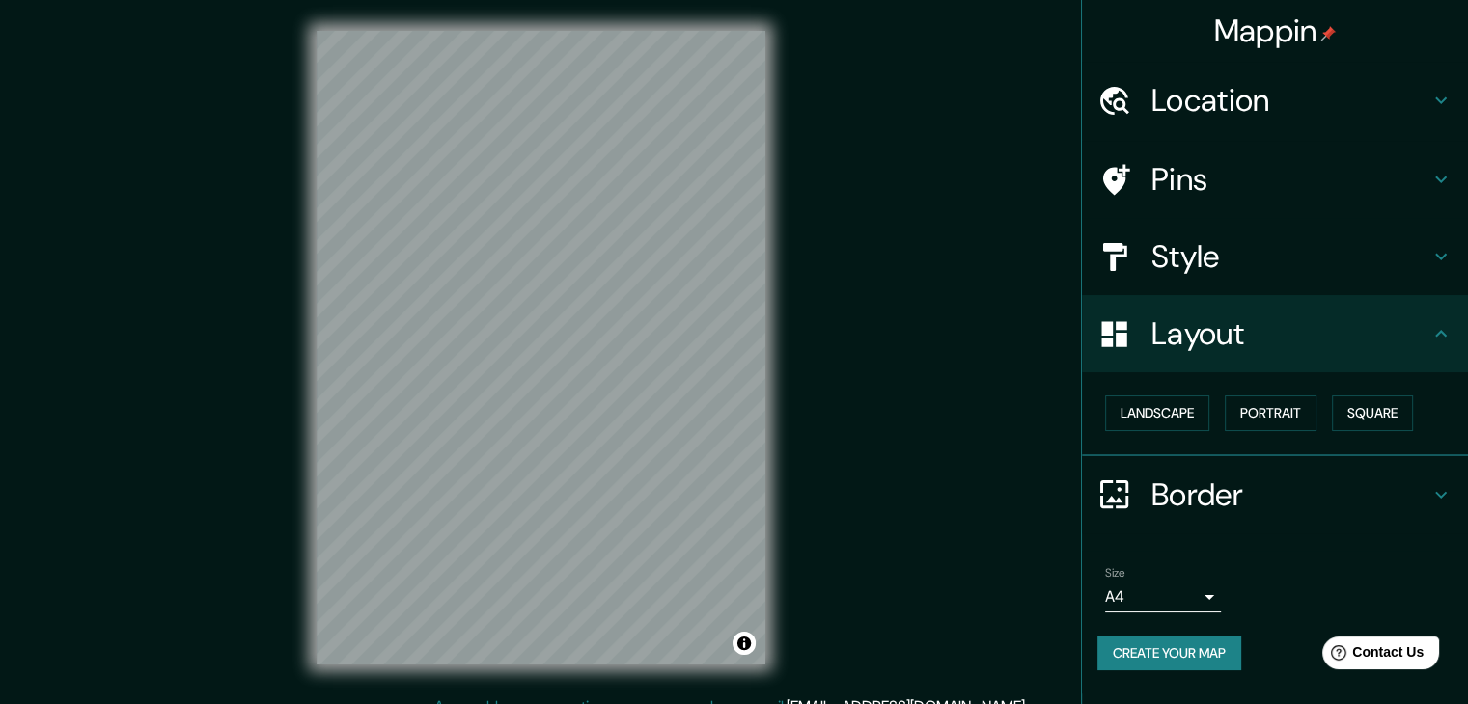
click at [1275, 370] on div "Layout" at bounding box center [1275, 333] width 386 height 77
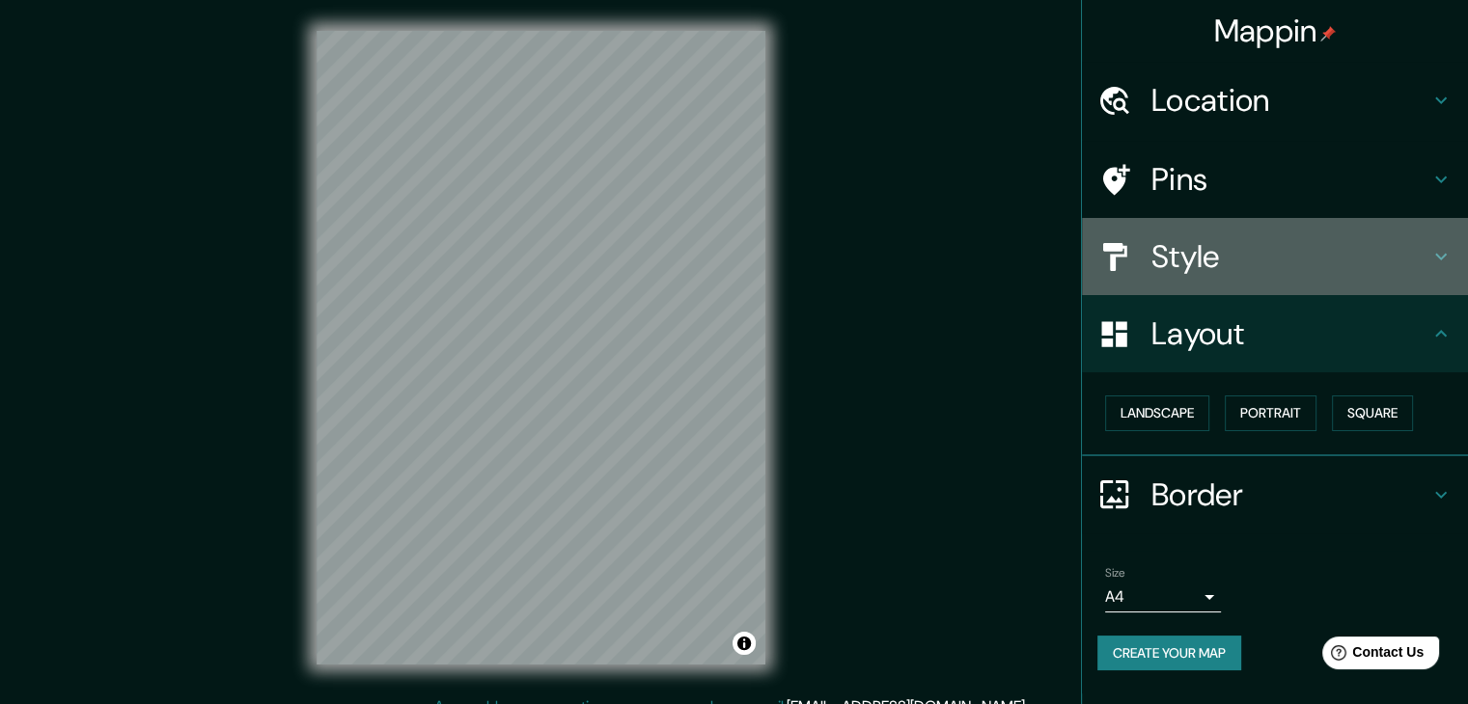
click at [1247, 268] on h4 "Style" at bounding box center [1290, 256] width 278 height 39
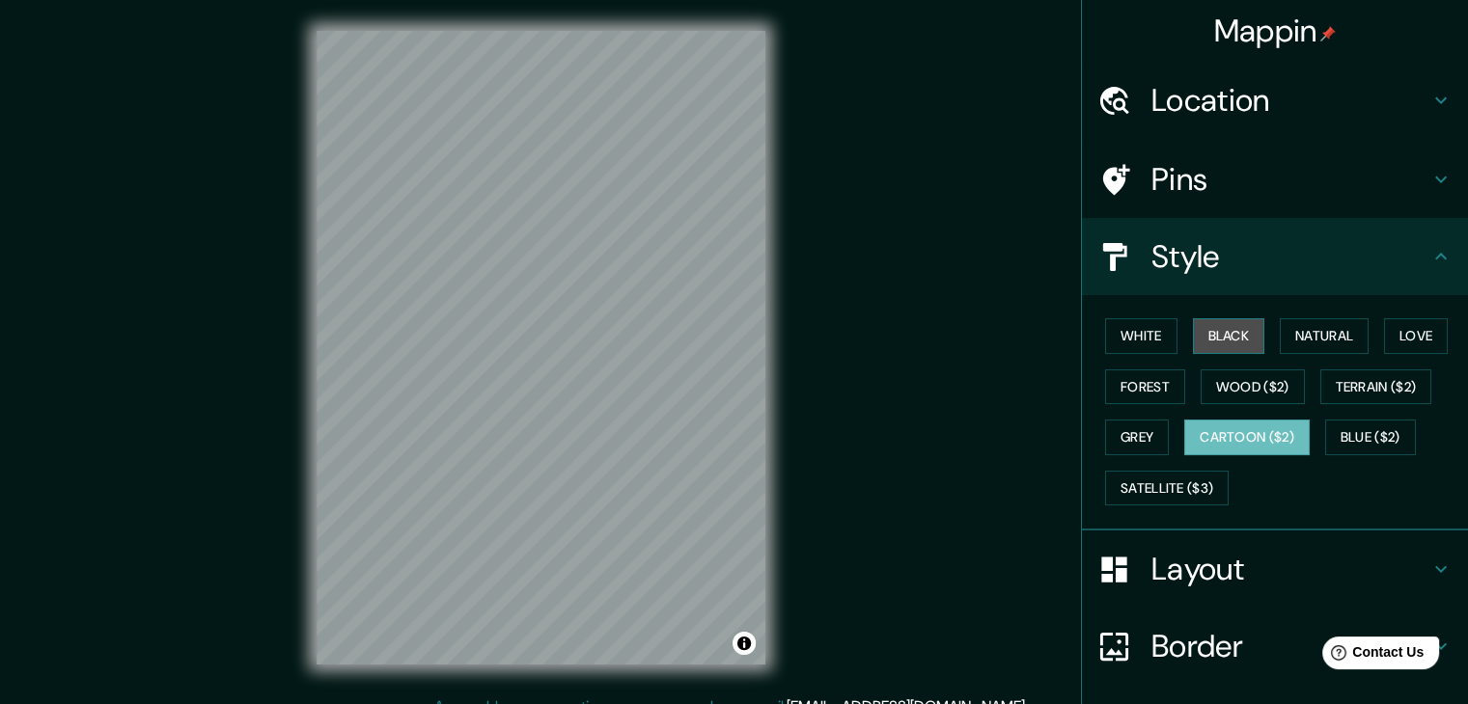
click at [1231, 331] on button "Black" at bounding box center [1229, 336] width 72 height 36
click at [1249, 432] on button "Cartoon ($2)" at bounding box center [1246, 438] width 125 height 36
click at [772, 457] on div "© Mapbox © OpenStreetMap Improve this map" at bounding box center [541, 348] width 511 height 696
click at [1213, 325] on button "Black" at bounding box center [1229, 336] width 72 height 36
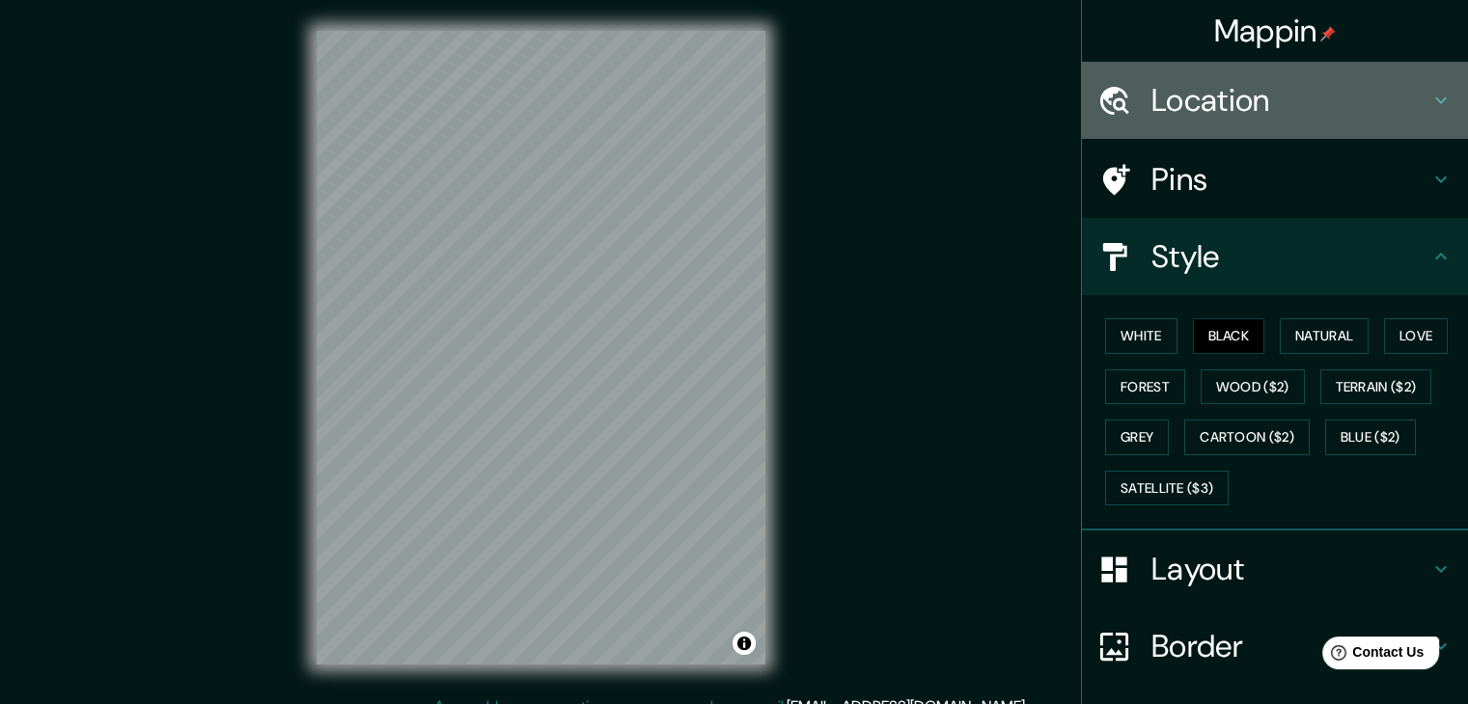
click at [1231, 74] on div "Location" at bounding box center [1275, 100] width 386 height 77
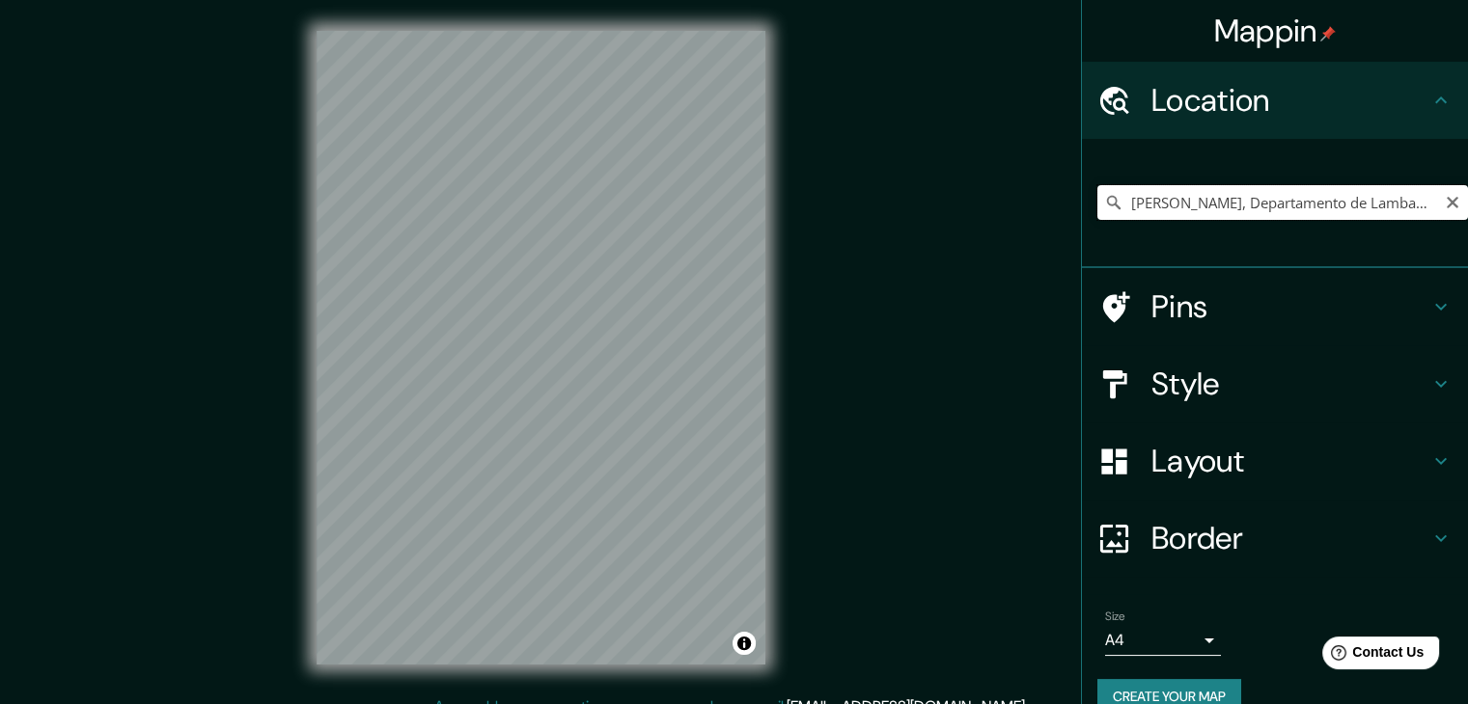
click at [1249, 195] on input "[PERSON_NAME], Departamento de Lambayeque, [GEOGRAPHIC_DATA]" at bounding box center [1282, 202] width 371 height 35
click at [1418, 187] on input "[PERSON_NAME], Departamento de Lambayeque, [GEOGRAPHIC_DATA]" at bounding box center [1282, 202] width 371 height 35
click at [1435, 211] on input "[PERSON_NAME], Departamento de Lambayeque, [GEOGRAPHIC_DATA]" at bounding box center [1282, 202] width 371 height 35
click at [1447, 200] on icon "Clear" at bounding box center [1453, 203] width 12 height 12
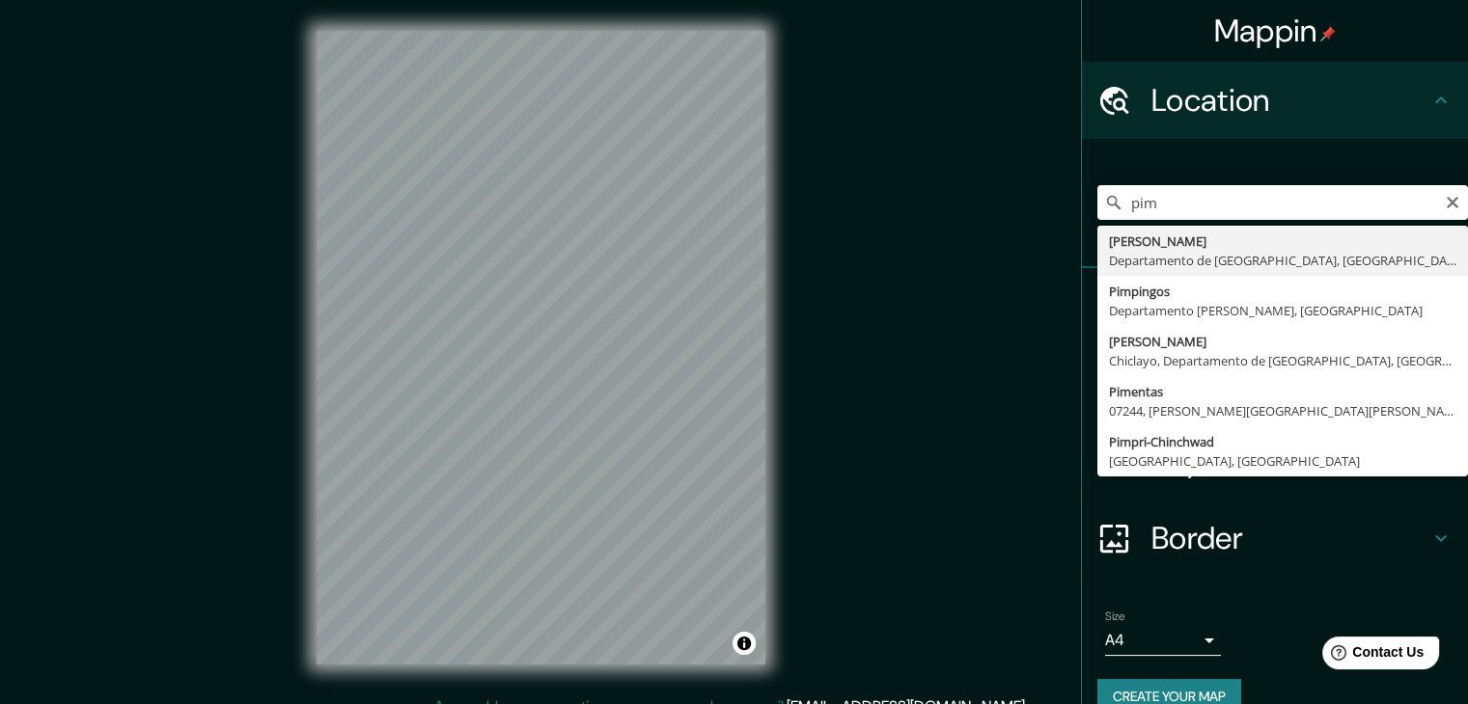
type input "[PERSON_NAME], Departamento de Lambayeque, [GEOGRAPHIC_DATA]"
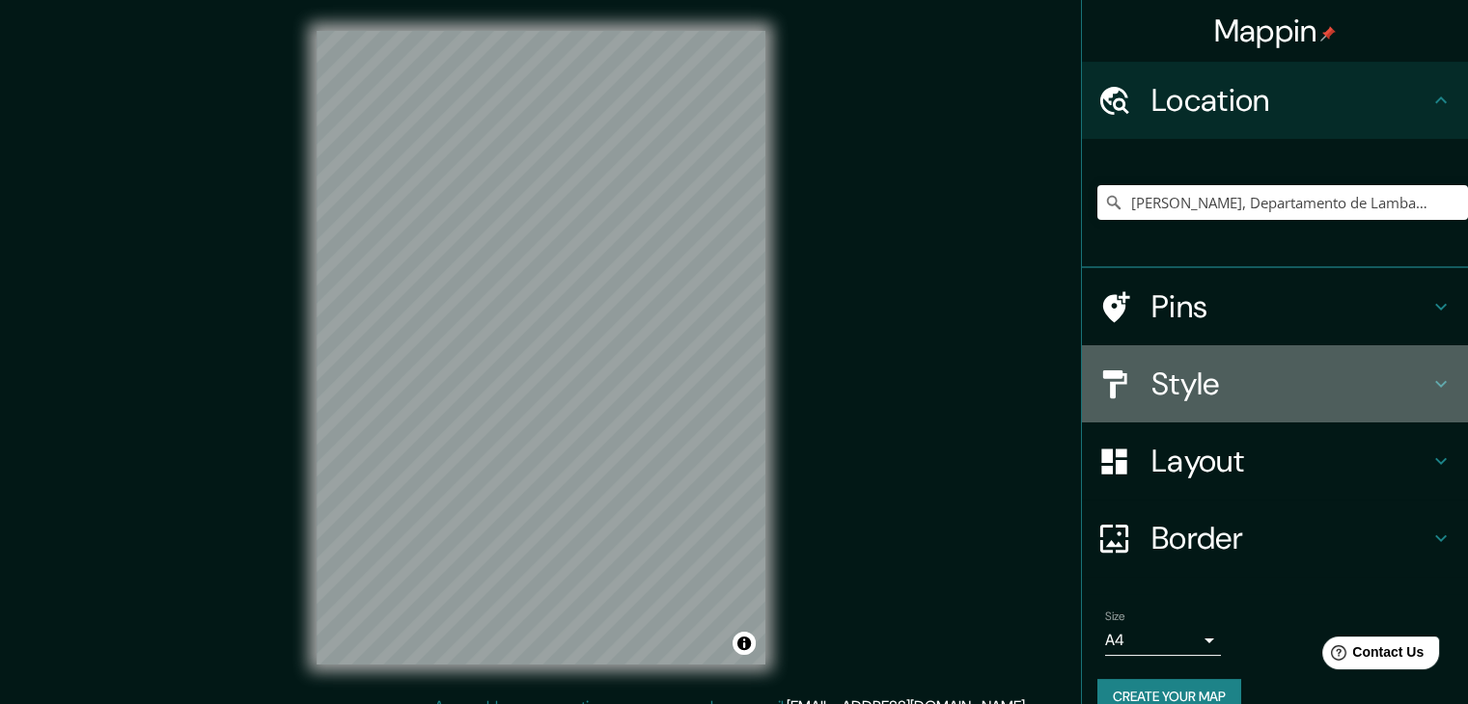
click at [1193, 391] on h4 "Style" at bounding box center [1290, 384] width 278 height 39
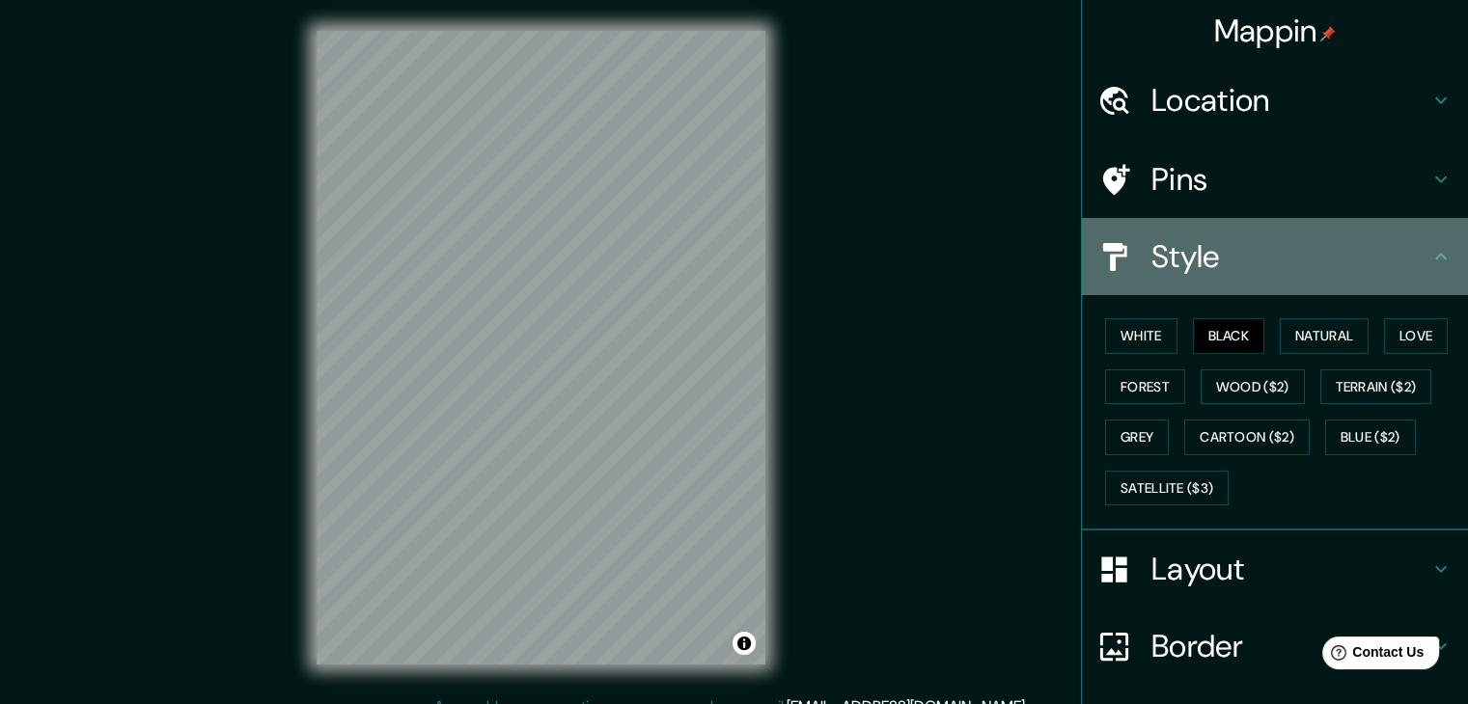
click at [1316, 253] on h4 "Style" at bounding box center [1290, 256] width 278 height 39
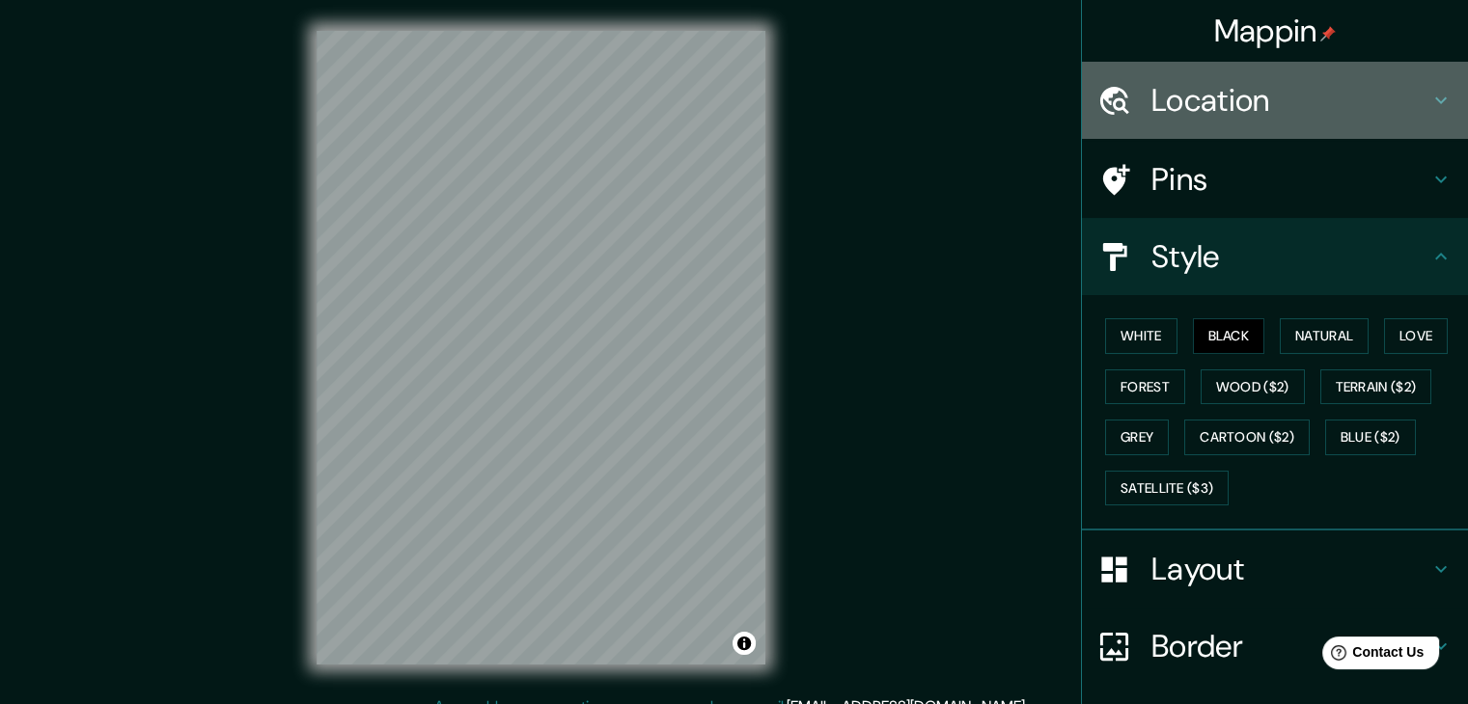
click at [1367, 116] on h4 "Location" at bounding box center [1290, 100] width 278 height 39
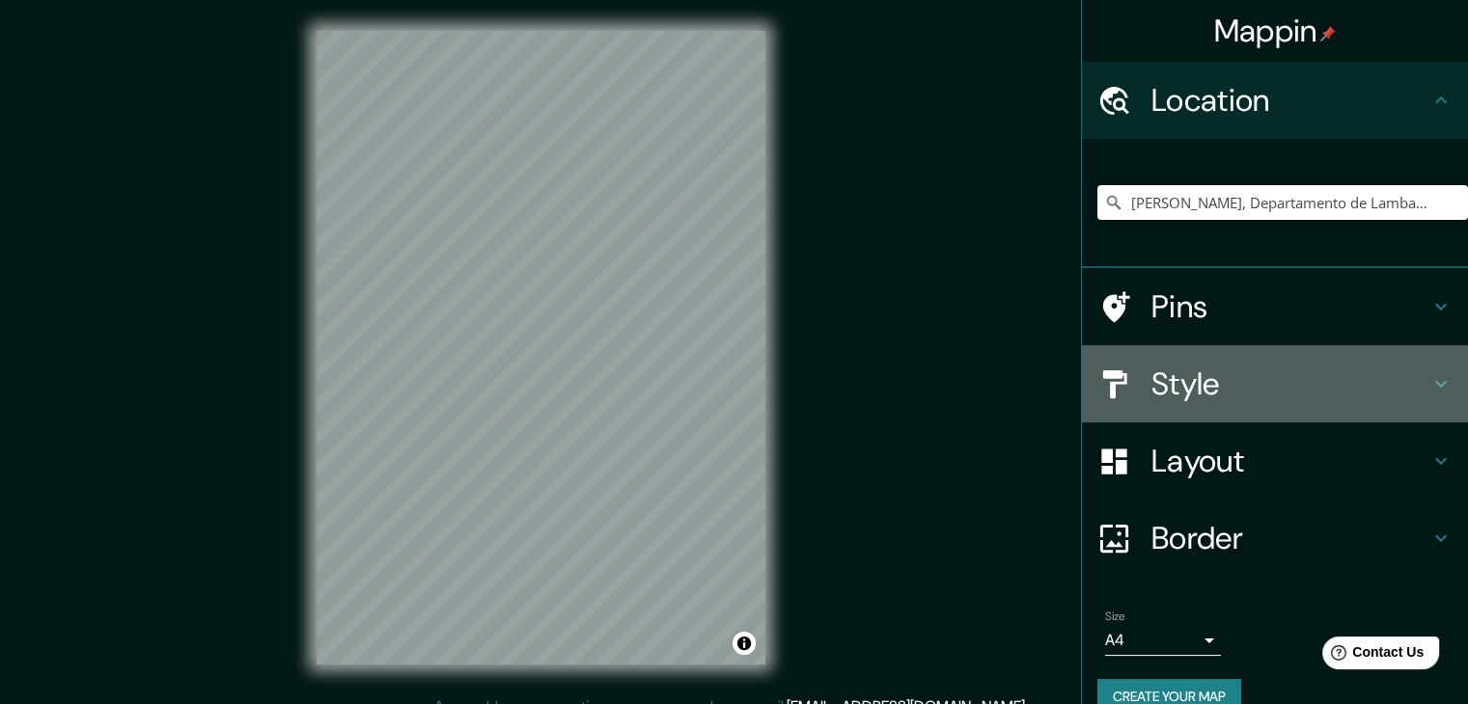
click at [1240, 373] on h4 "Style" at bounding box center [1290, 384] width 278 height 39
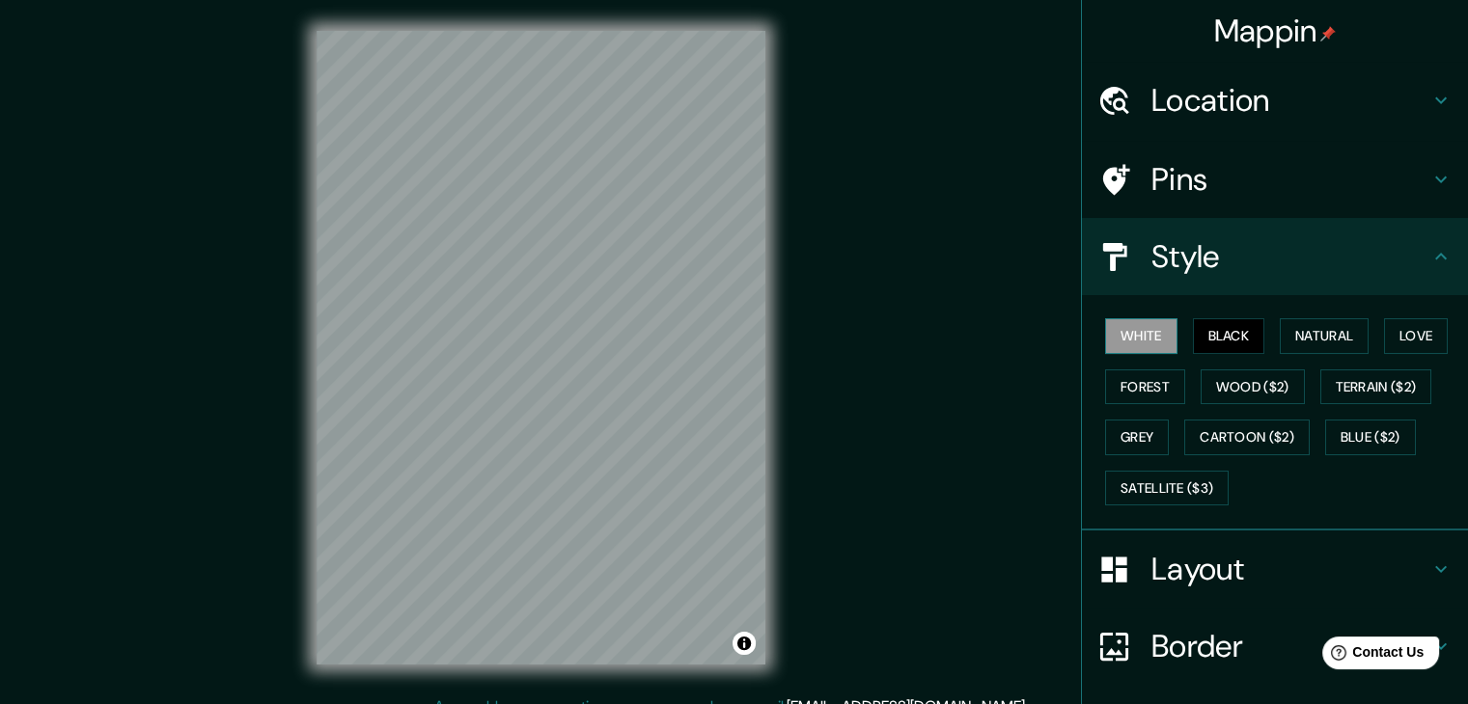
click at [1123, 324] on button "White" at bounding box center [1141, 336] width 72 height 36
click at [1352, 376] on button "Terrain ($2)" at bounding box center [1376, 388] width 112 height 36
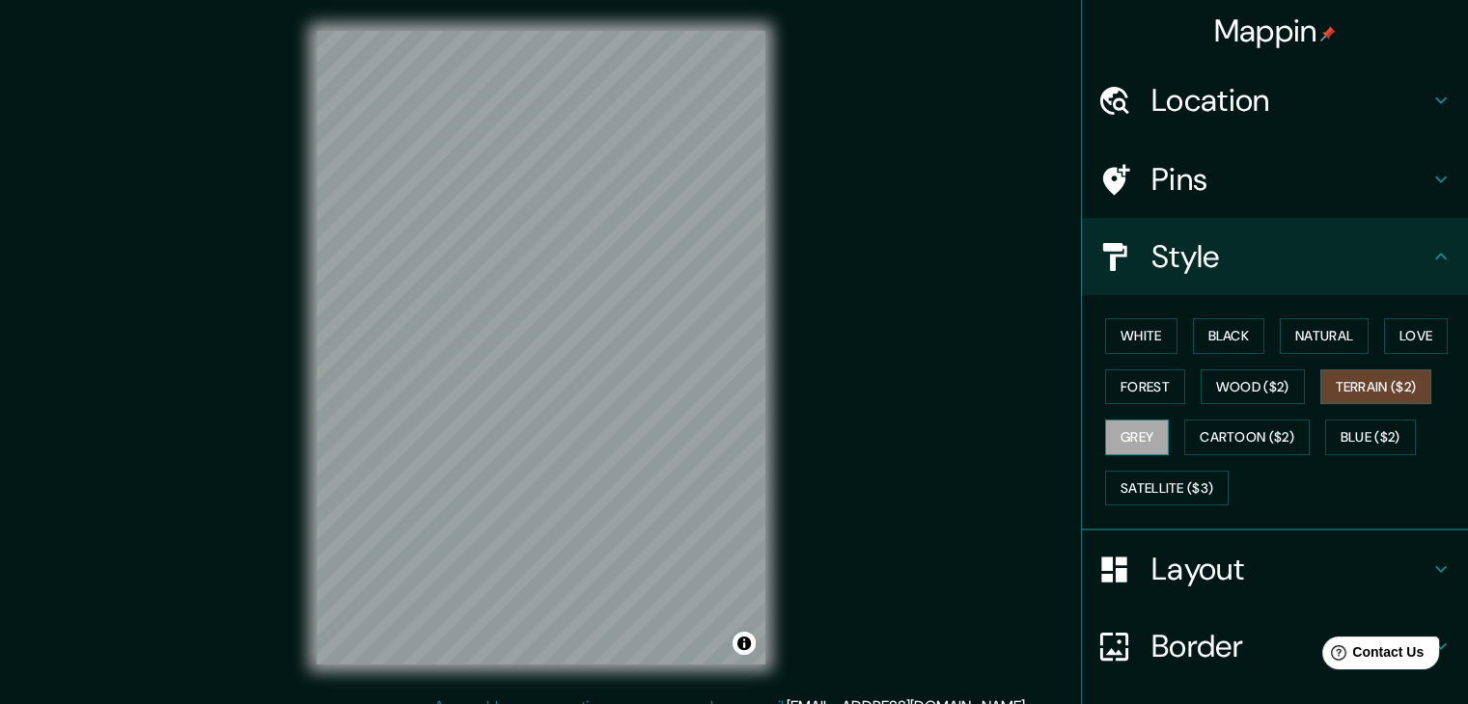
click at [1123, 437] on button "Grey" at bounding box center [1137, 438] width 64 height 36
click at [1235, 430] on button "Cartoon ($2)" at bounding box center [1246, 438] width 125 height 36
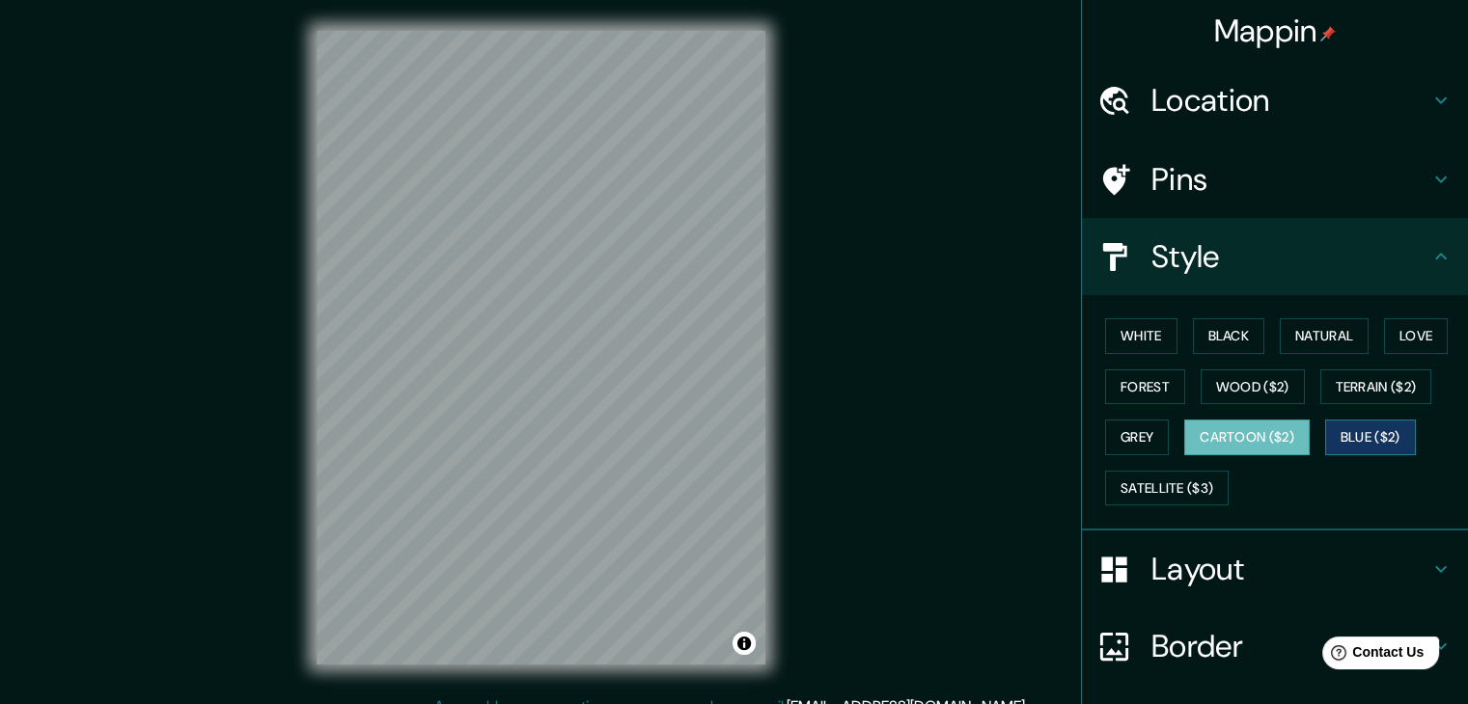
click at [1390, 437] on button "Blue ($2)" at bounding box center [1370, 438] width 91 height 36
click at [1140, 499] on button "Satellite ($3)" at bounding box center [1167, 489] width 124 height 36
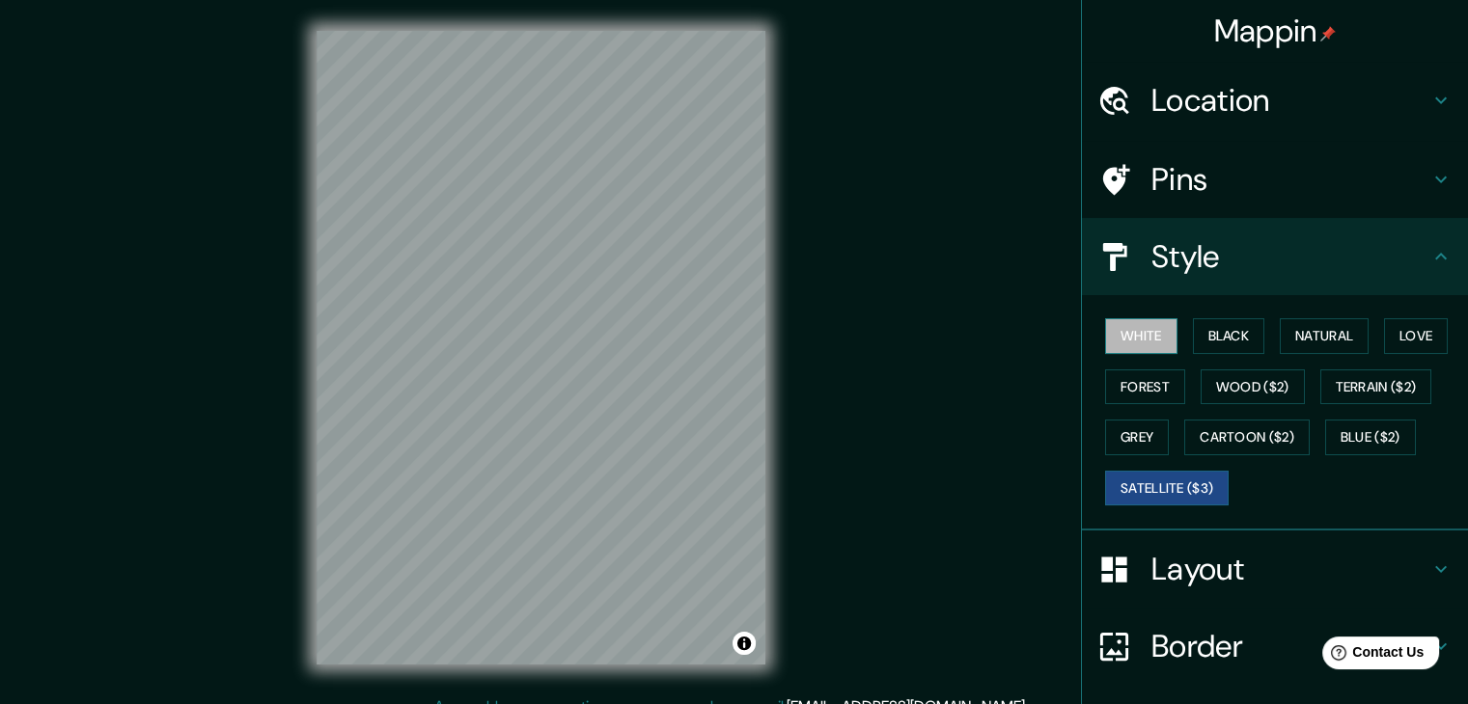
click at [1142, 342] on button "White" at bounding box center [1141, 336] width 72 height 36
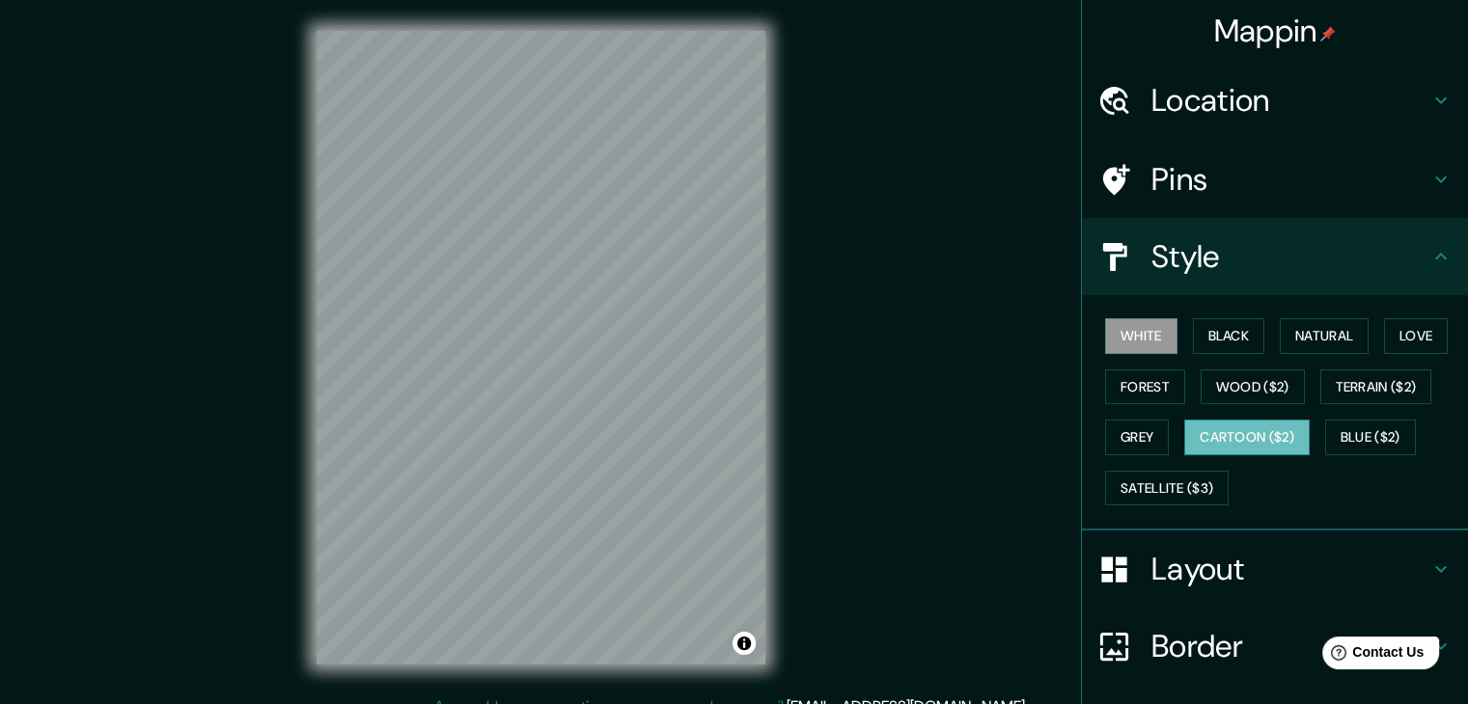
click at [1255, 427] on button "Cartoon ($2)" at bounding box center [1246, 438] width 125 height 36
click at [1123, 339] on button "White" at bounding box center [1141, 336] width 72 height 36
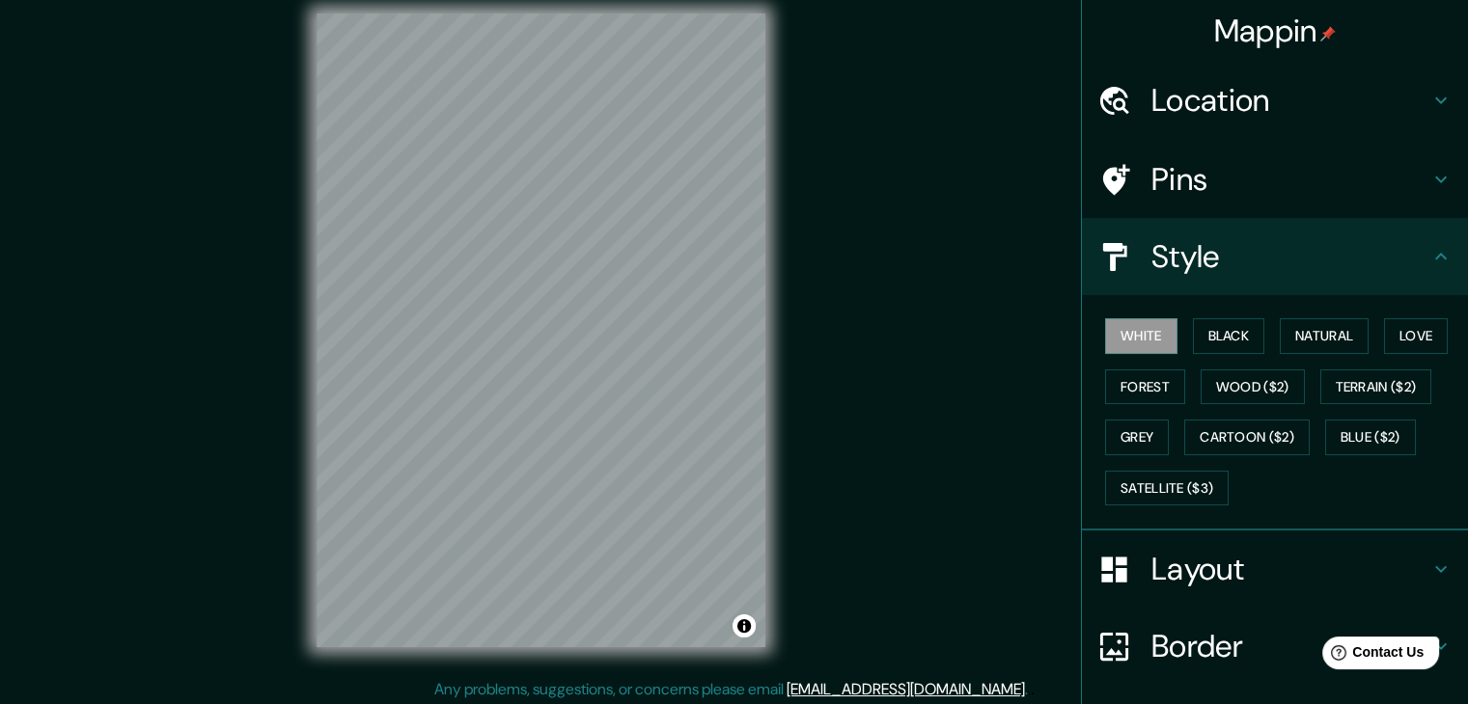
scroll to position [22, 0]
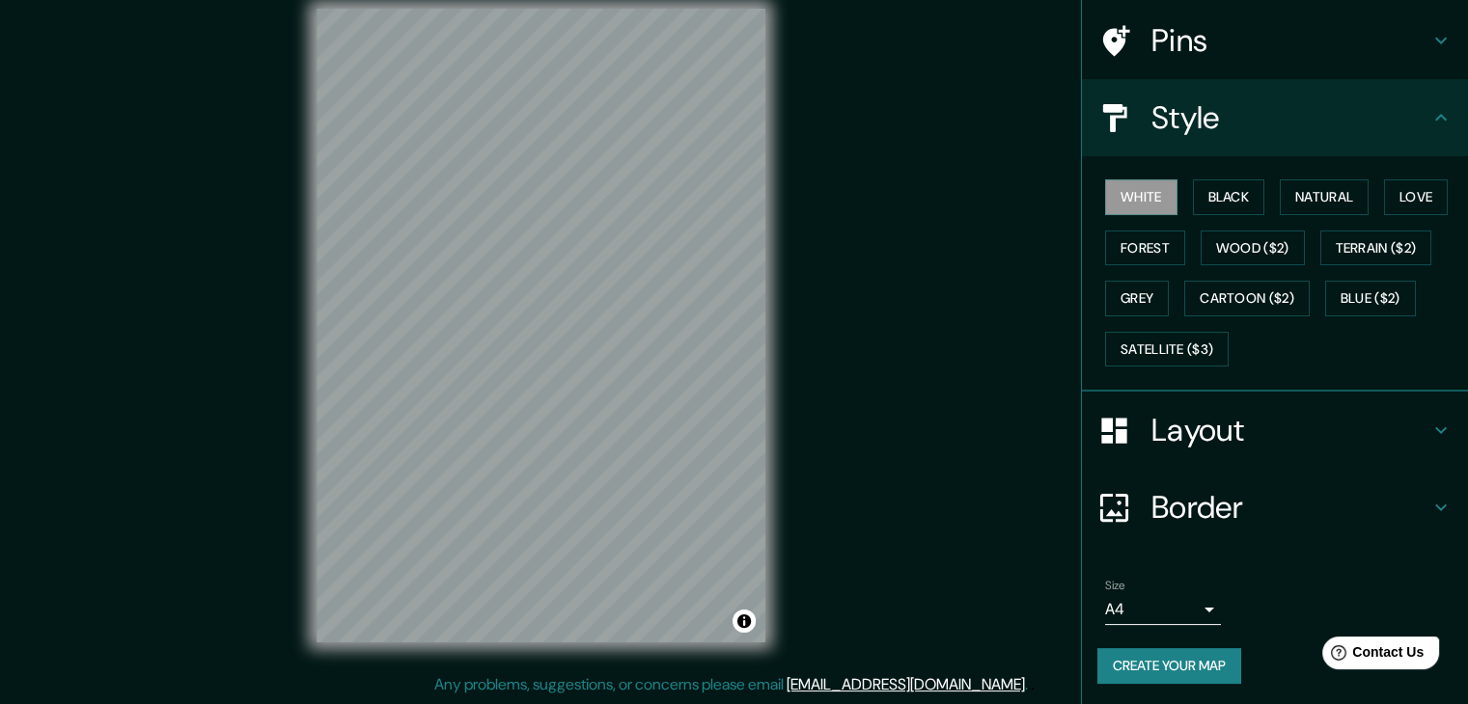
click at [1208, 518] on h4 "Border" at bounding box center [1290, 507] width 278 height 39
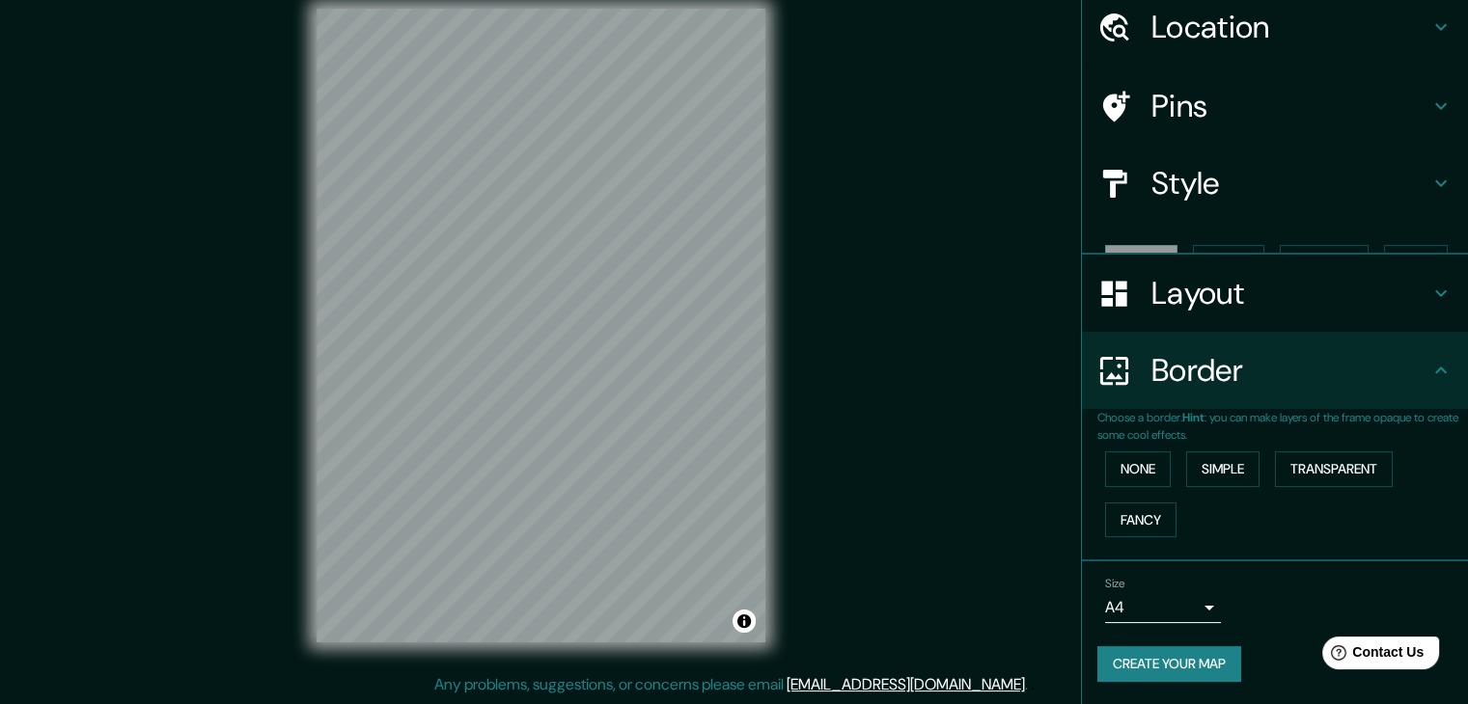
scroll to position [41, 0]
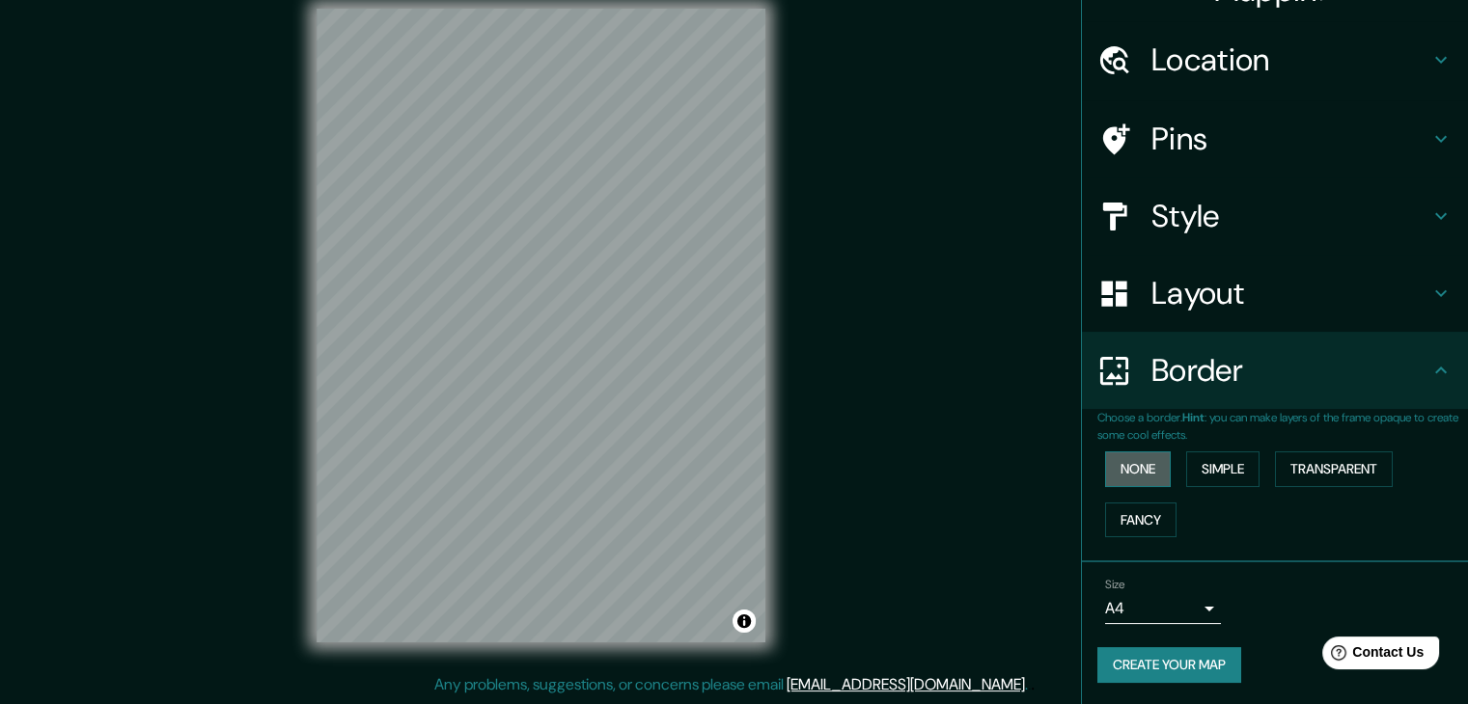
click at [1111, 456] on button "None" at bounding box center [1138, 470] width 66 height 36
click at [1196, 461] on button "Simple" at bounding box center [1222, 470] width 73 height 36
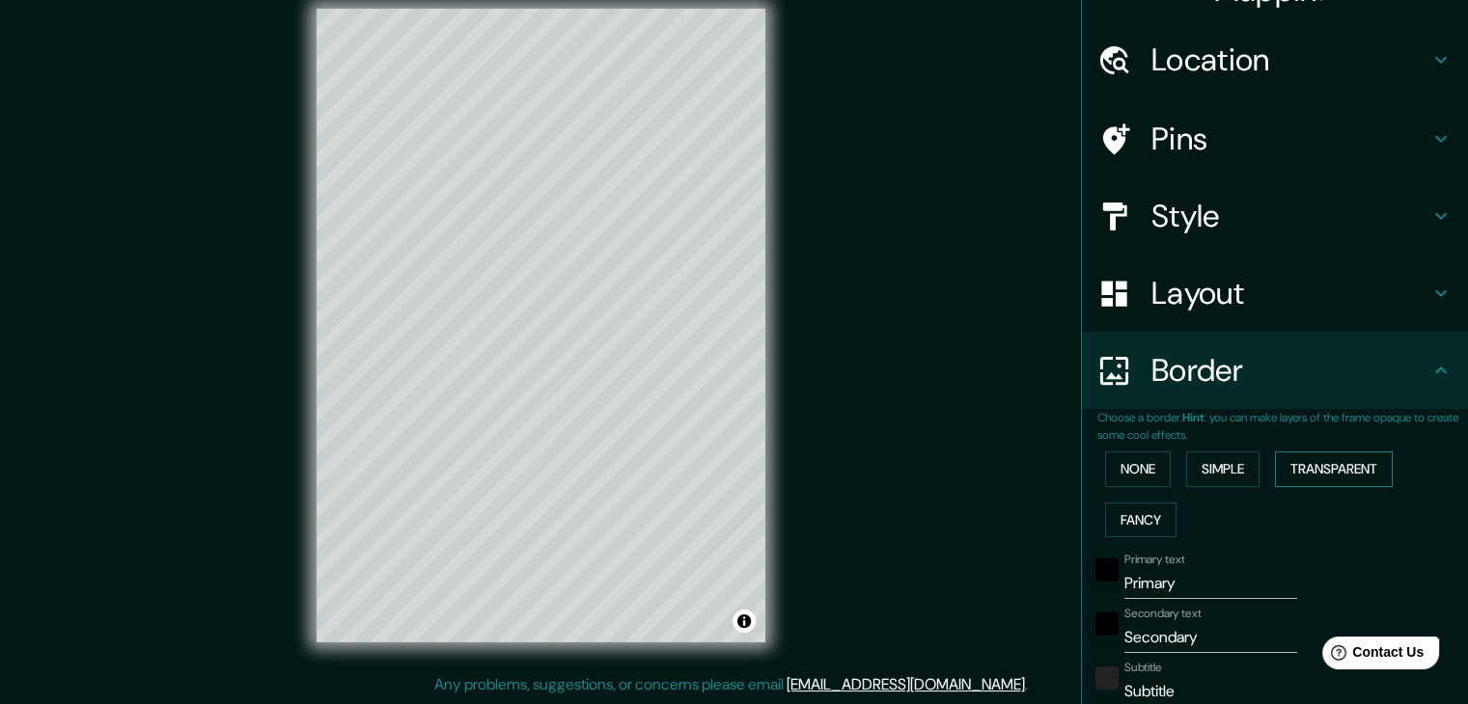
click at [1339, 468] on button "Transparent" at bounding box center [1334, 470] width 118 height 36
click at [1119, 517] on button "Fancy" at bounding box center [1140, 521] width 71 height 36
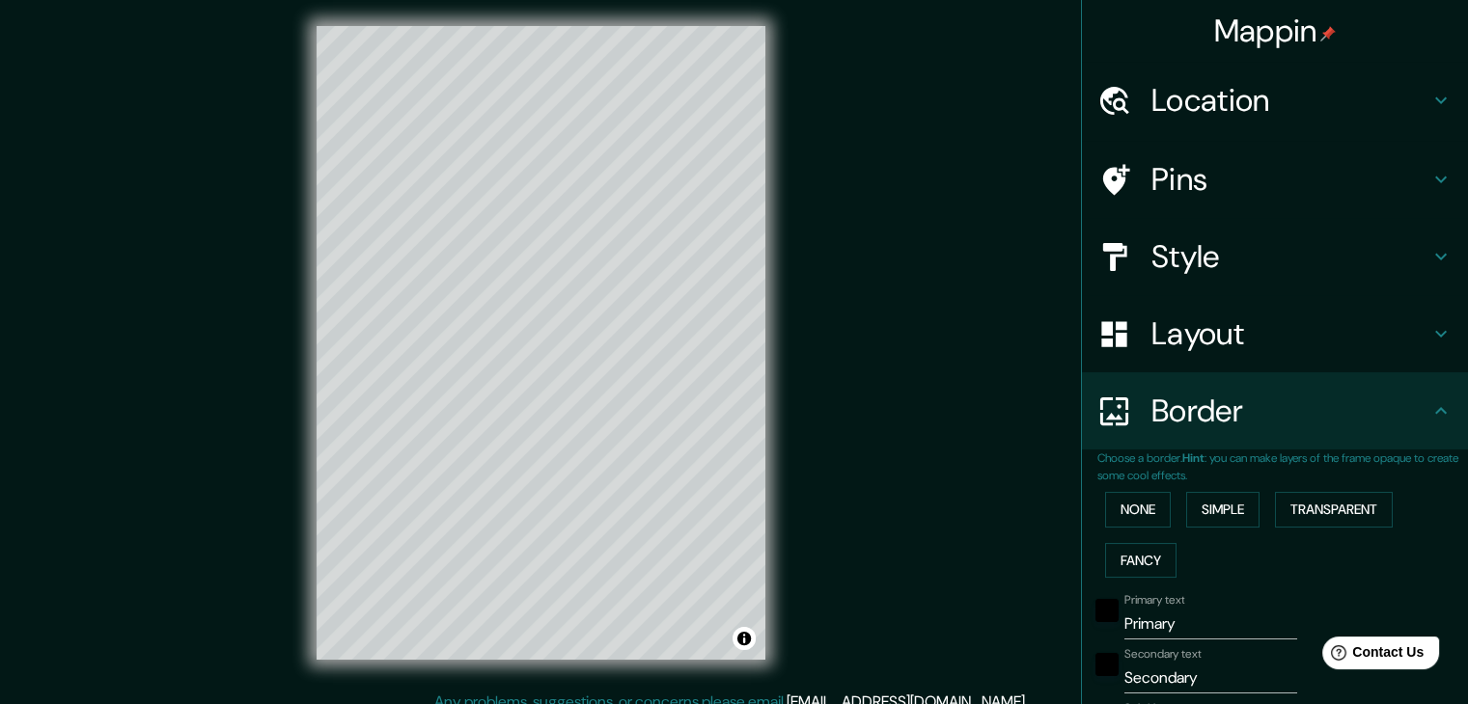
scroll to position [0, 0]
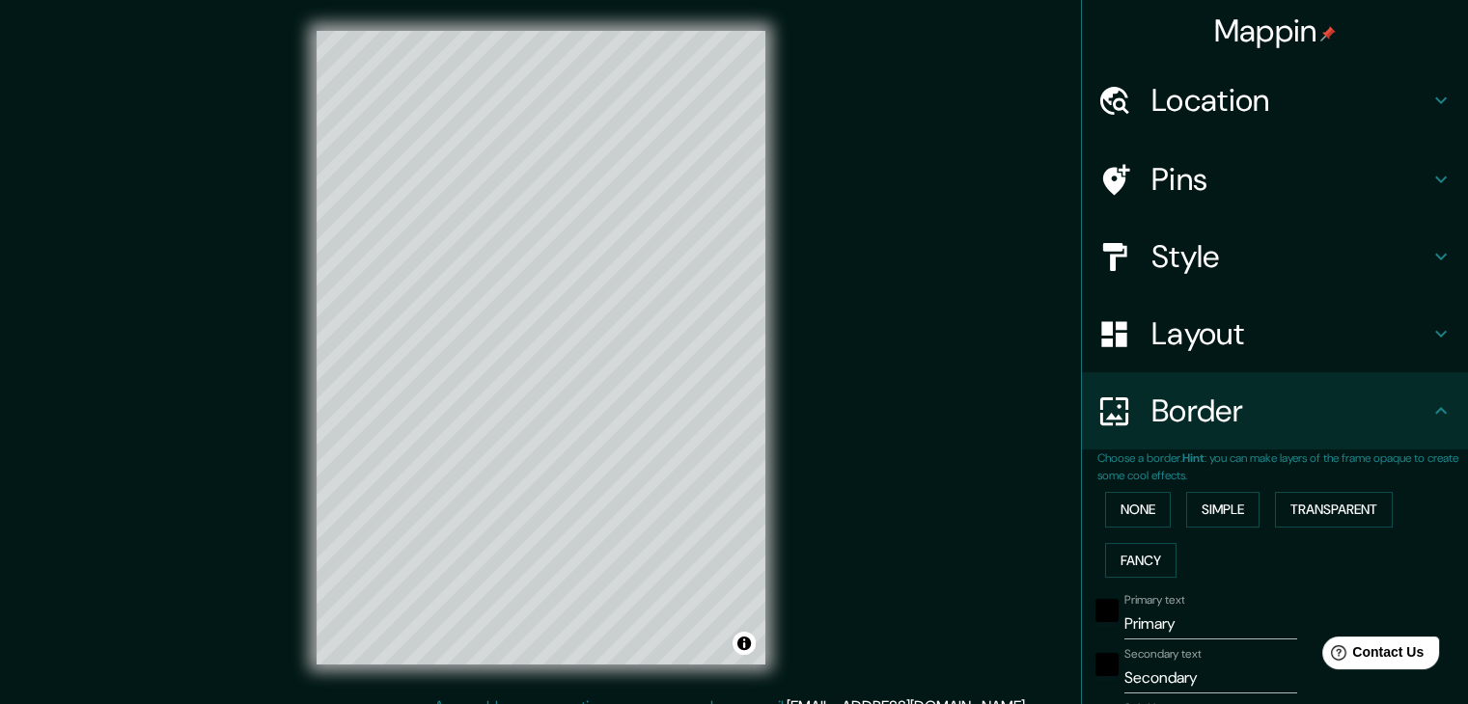
click at [1197, 237] on h4 "Style" at bounding box center [1290, 256] width 278 height 39
type input "37"
type input "19"
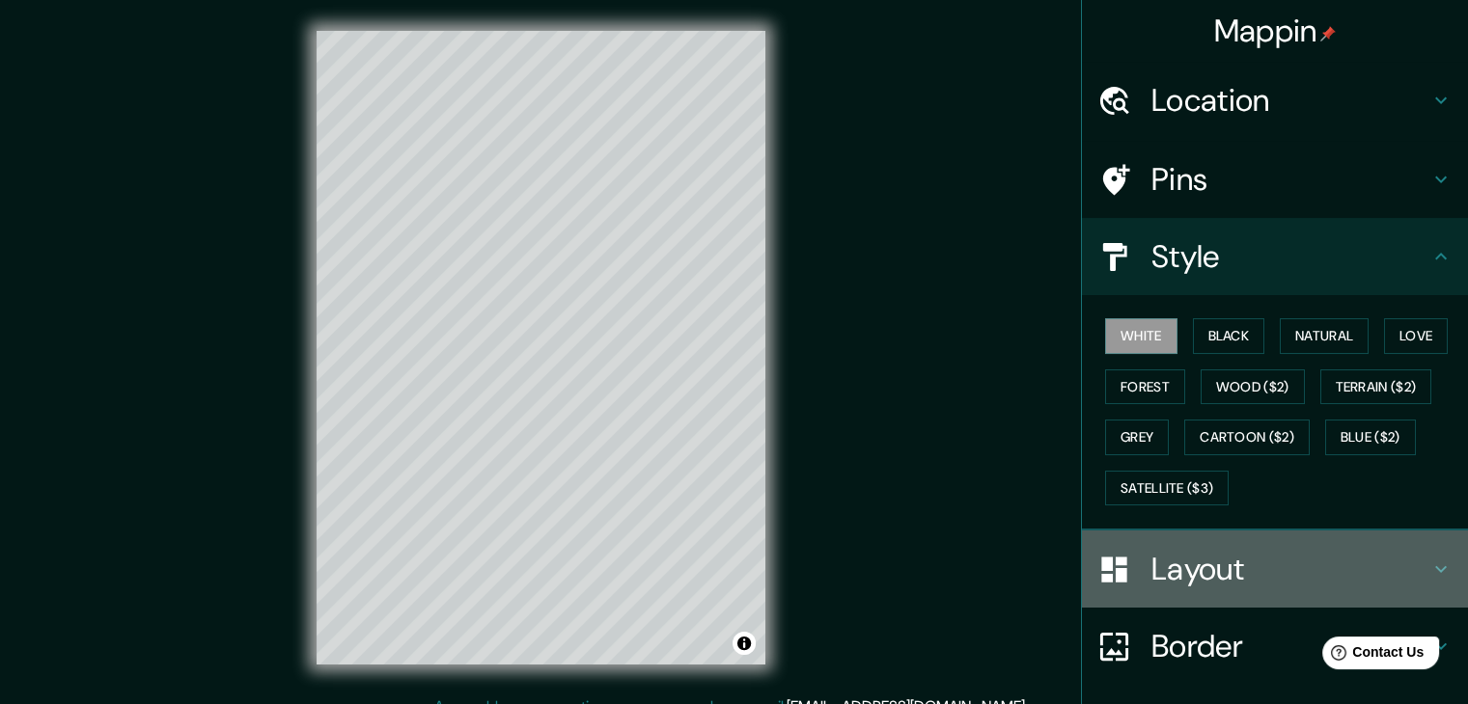
click at [1166, 584] on h4 "Layout" at bounding box center [1290, 569] width 278 height 39
type input "37"
type input "19"
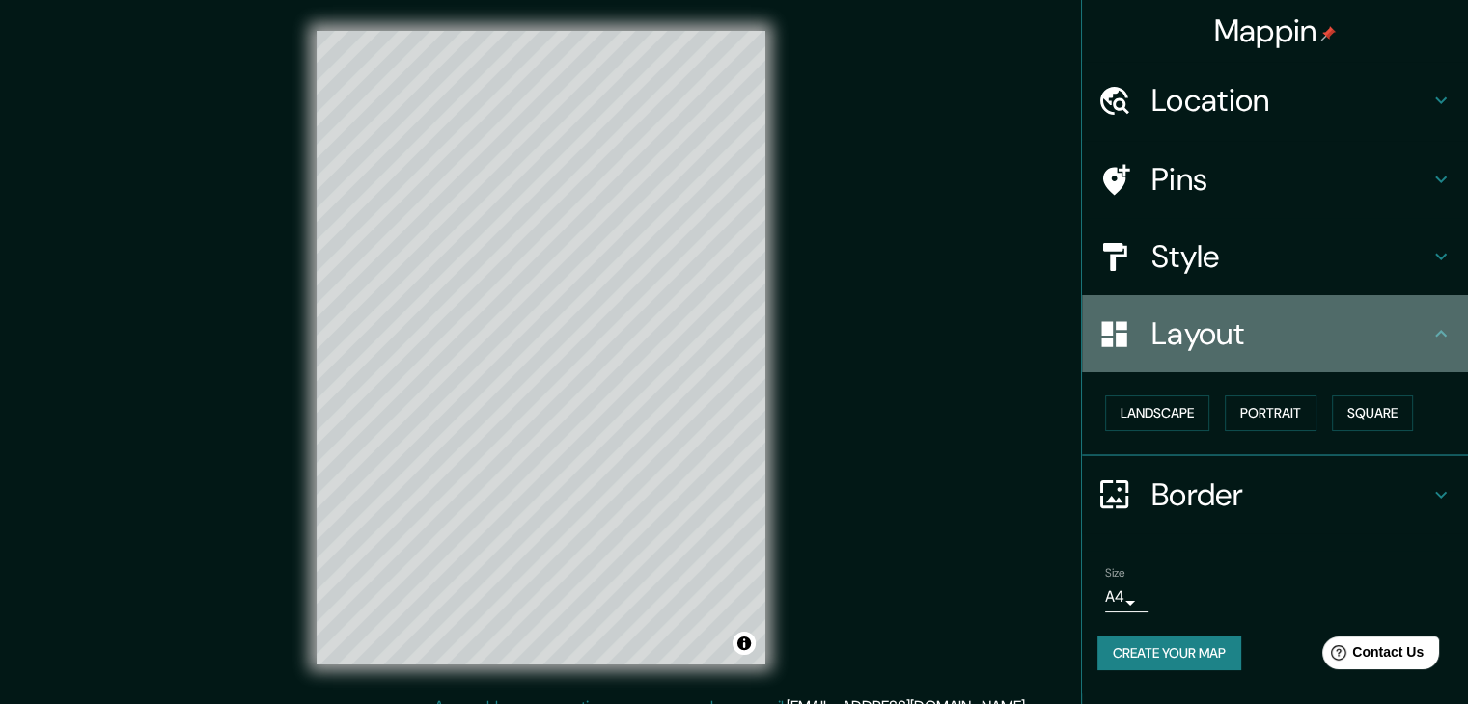
click at [1214, 315] on h4 "Layout" at bounding box center [1290, 334] width 278 height 39
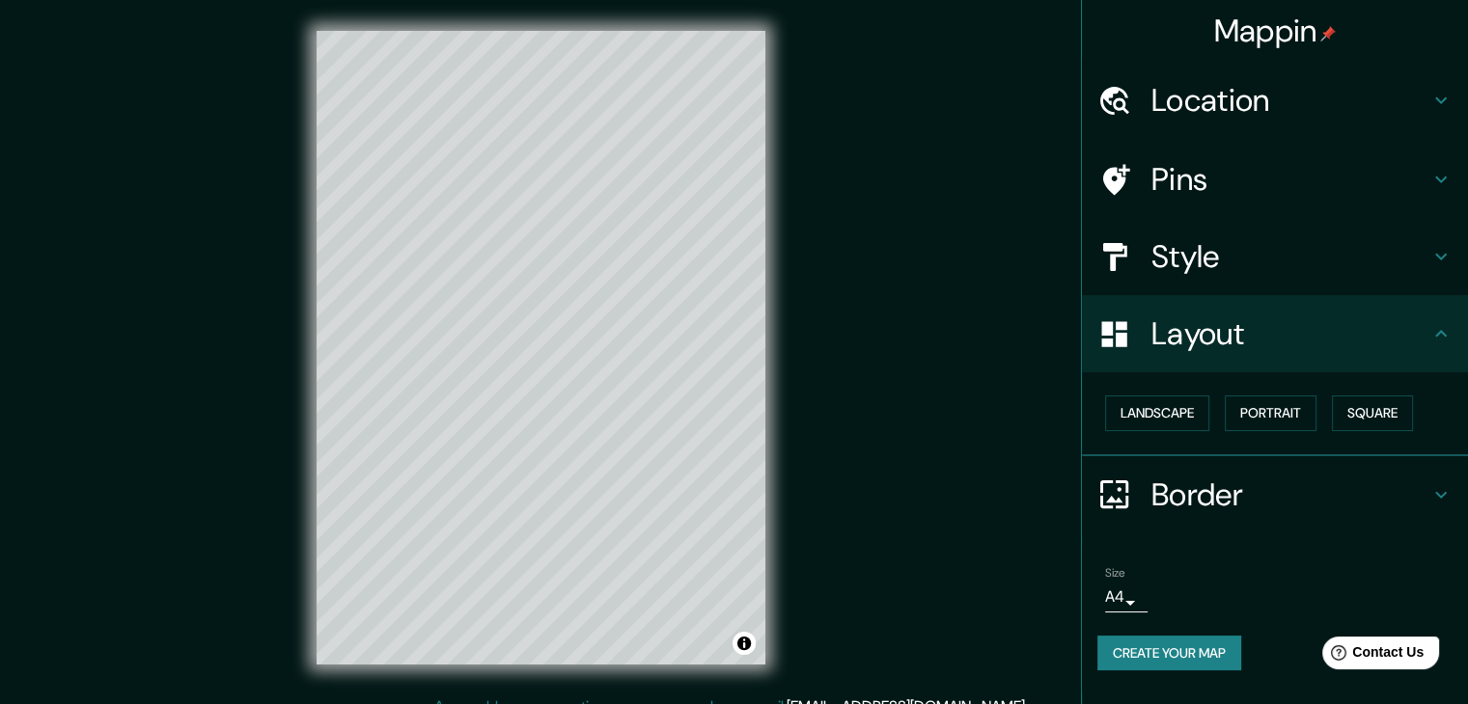
click at [1217, 276] on div "Style" at bounding box center [1275, 256] width 386 height 77
type input "37"
type input "19"
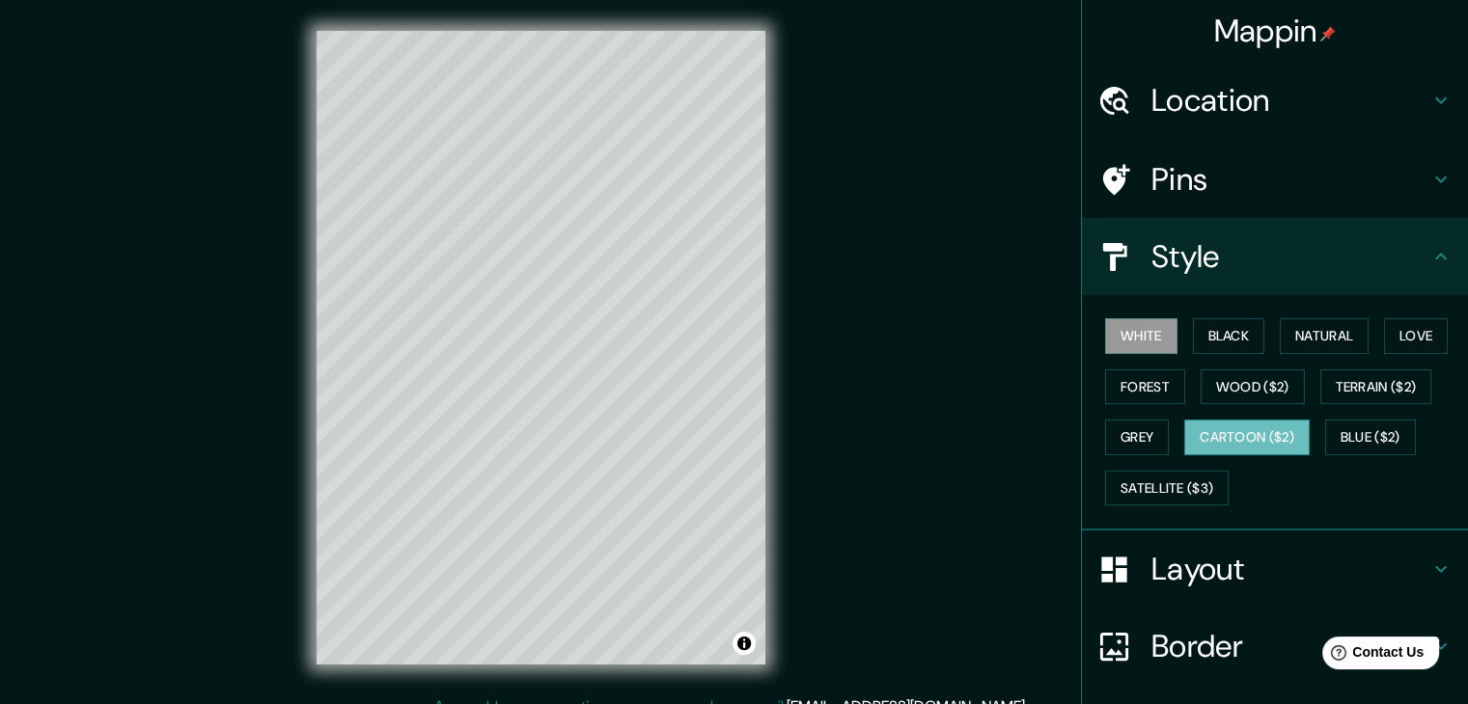
click at [1225, 432] on button "Cartoon ($2)" at bounding box center [1246, 438] width 125 height 36
click at [1345, 427] on button "Blue ($2)" at bounding box center [1370, 438] width 91 height 36
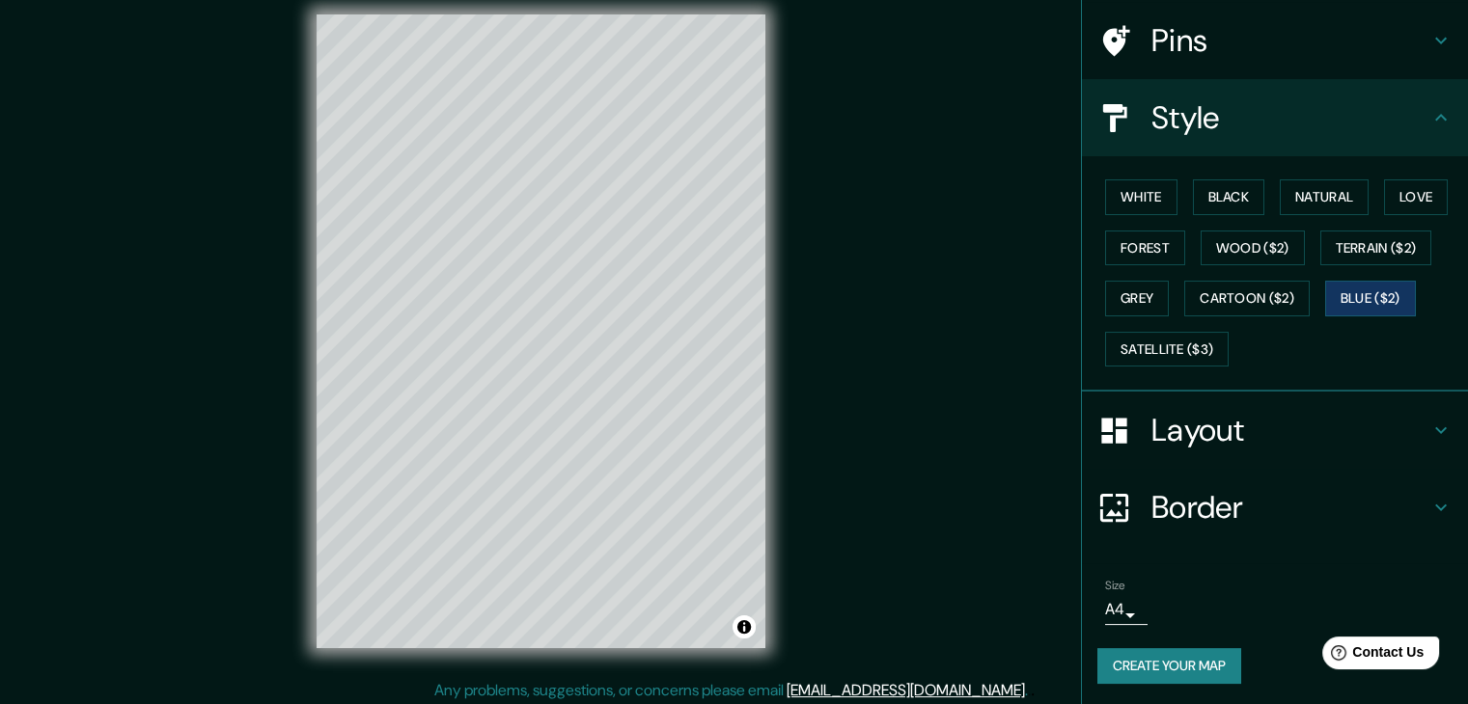
scroll to position [22, 0]
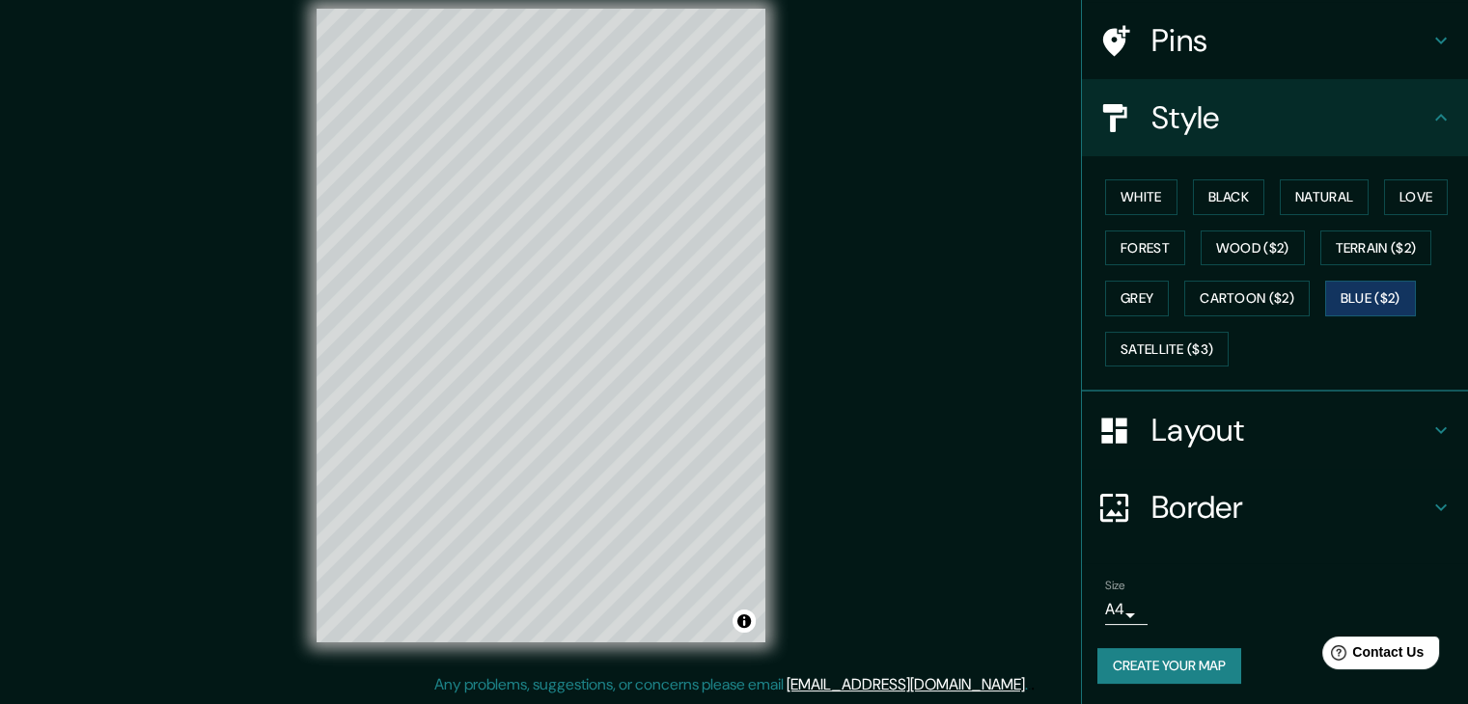
click at [1217, 505] on h4 "Border" at bounding box center [1290, 507] width 278 height 39
type input "37"
type input "19"
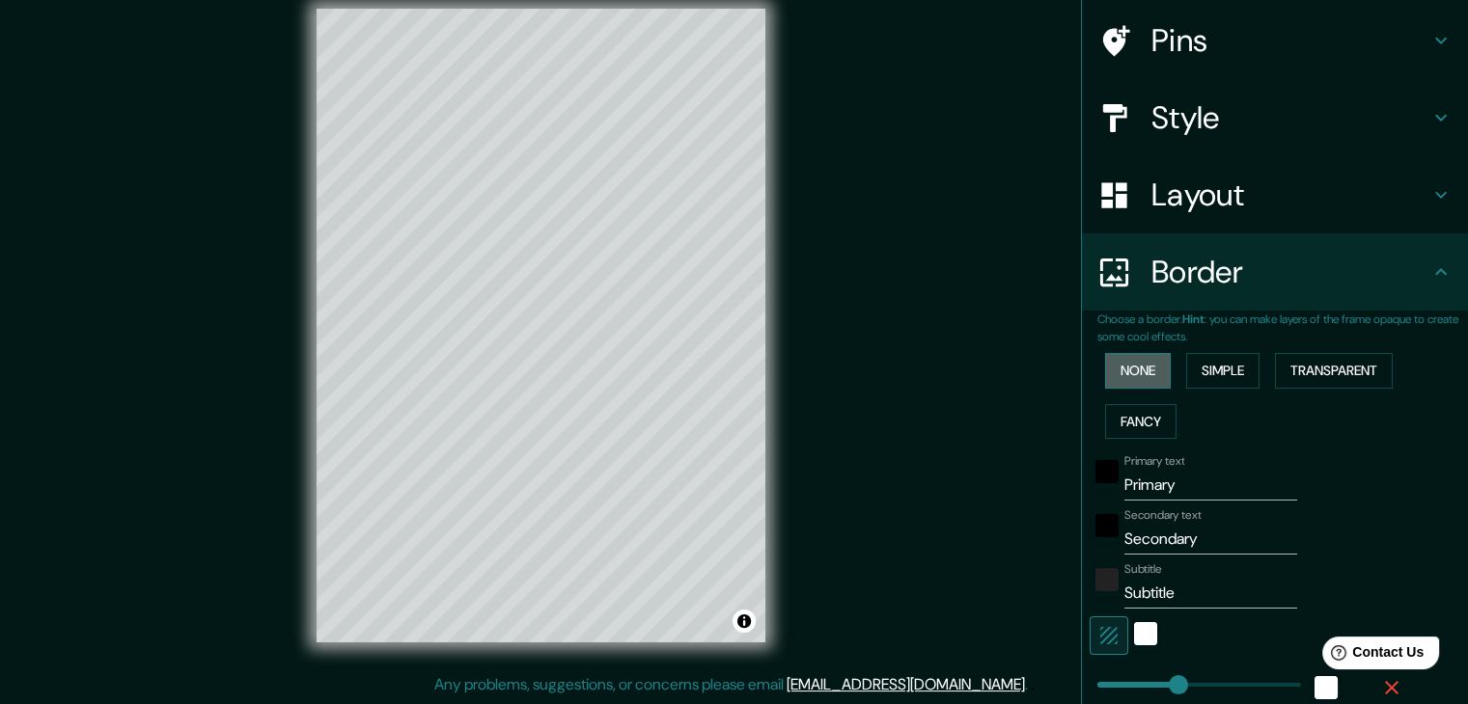
click at [1125, 374] on button "None" at bounding box center [1138, 371] width 66 height 36
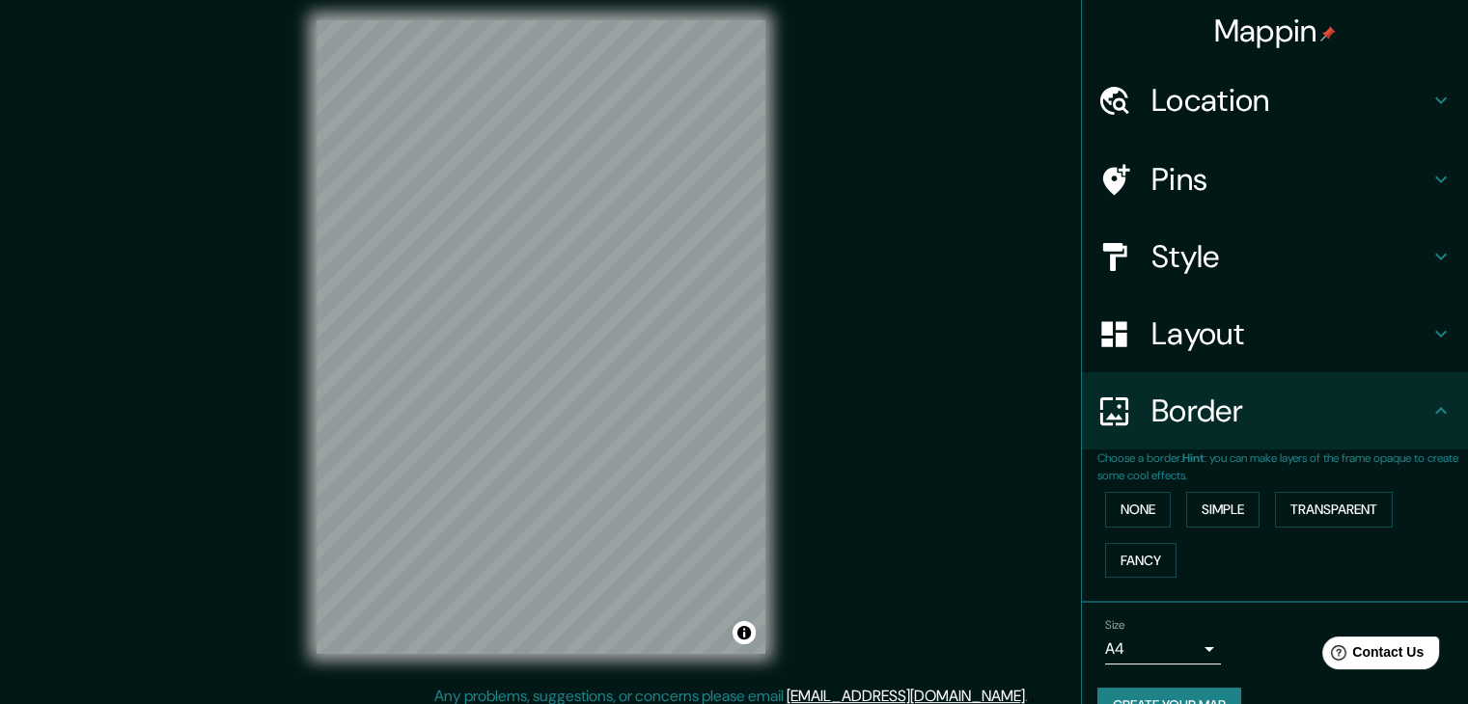
scroll to position [0, 0]
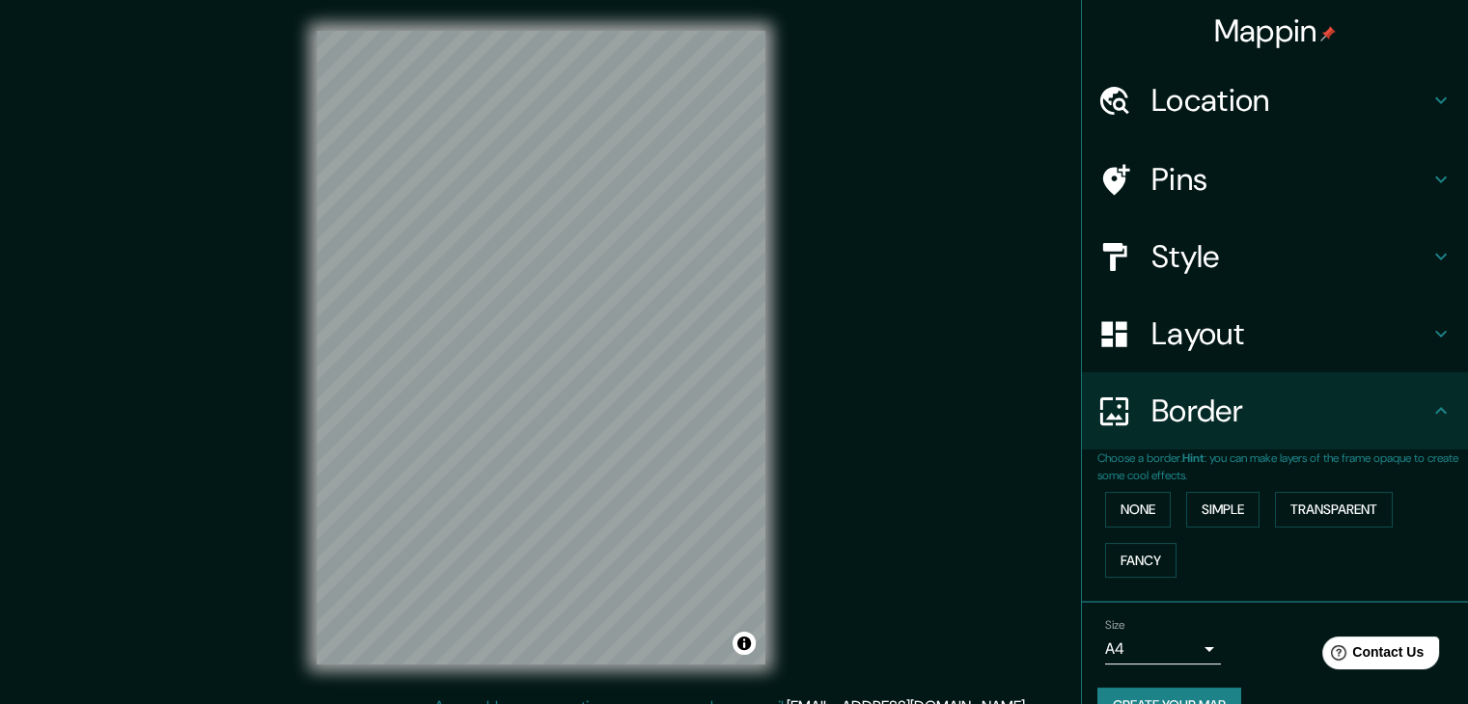
click at [1212, 339] on h4 "Layout" at bounding box center [1290, 334] width 278 height 39
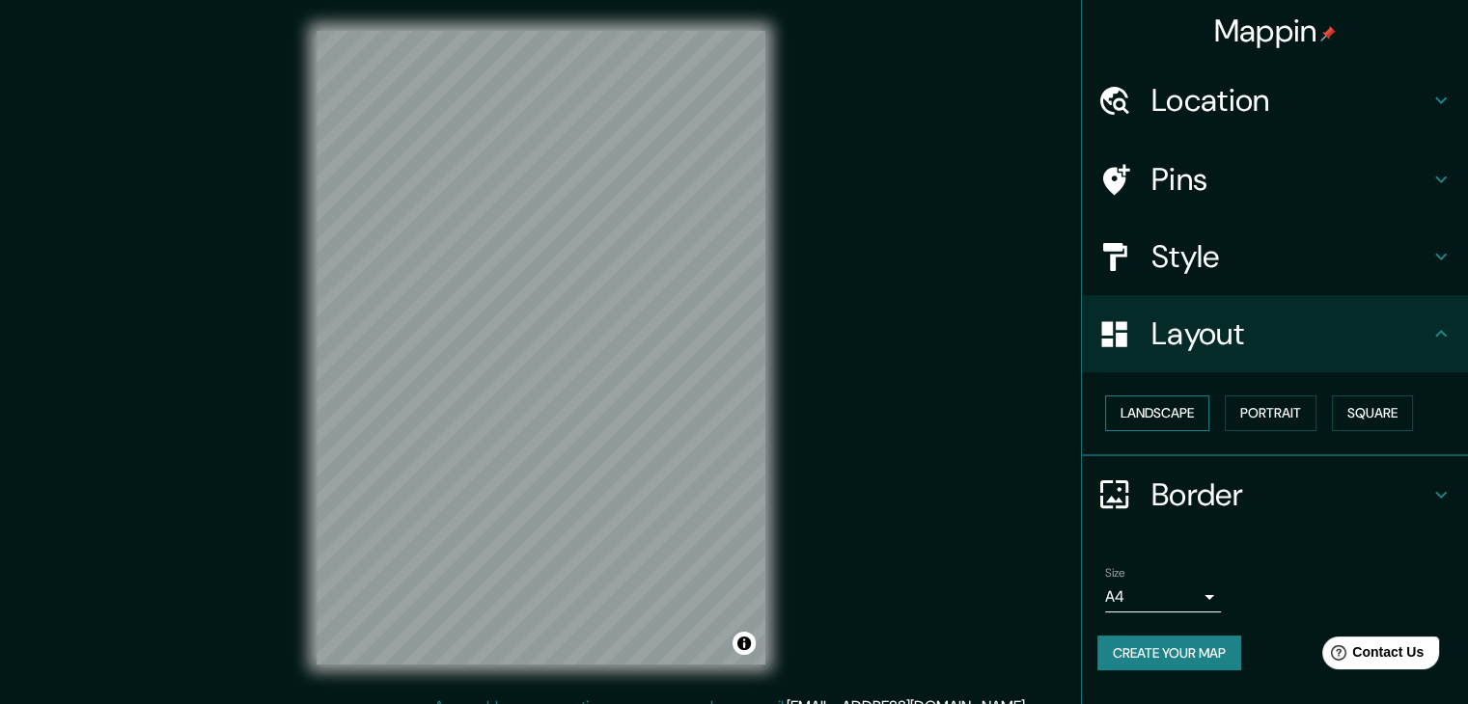
click at [1146, 419] on button "Landscape" at bounding box center [1157, 414] width 104 height 36
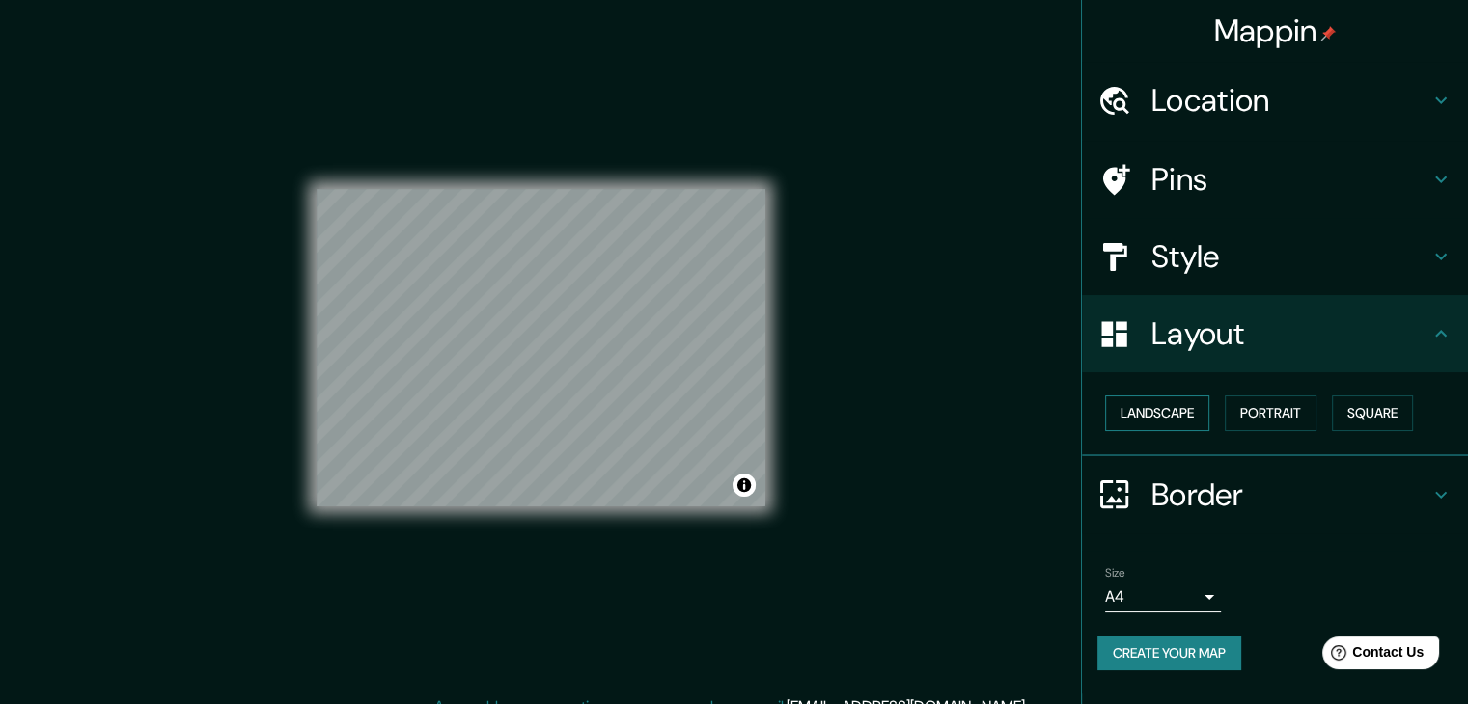
click at [1146, 419] on button "Landscape" at bounding box center [1157, 414] width 104 height 36
click at [1266, 405] on button "Portrait" at bounding box center [1271, 414] width 92 height 36
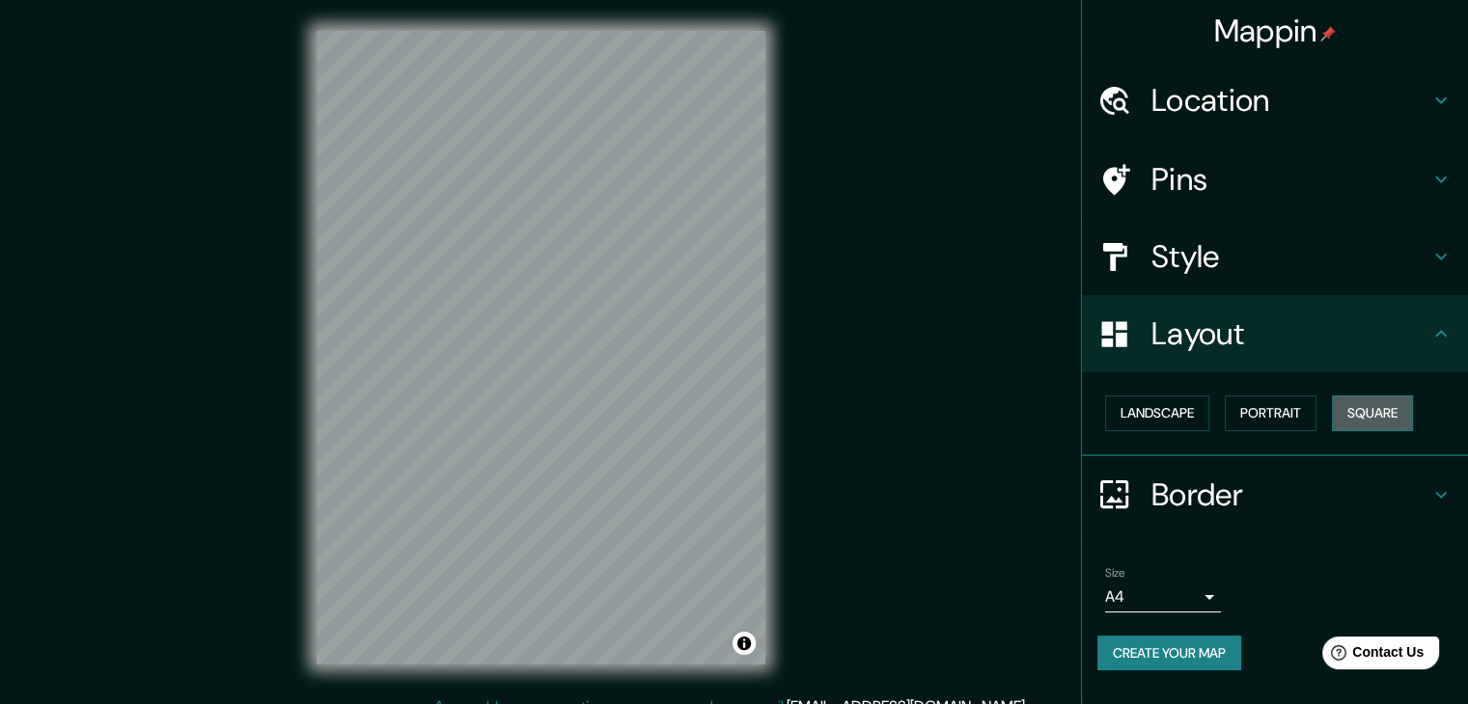
click at [1378, 402] on button "Square" at bounding box center [1372, 414] width 81 height 36
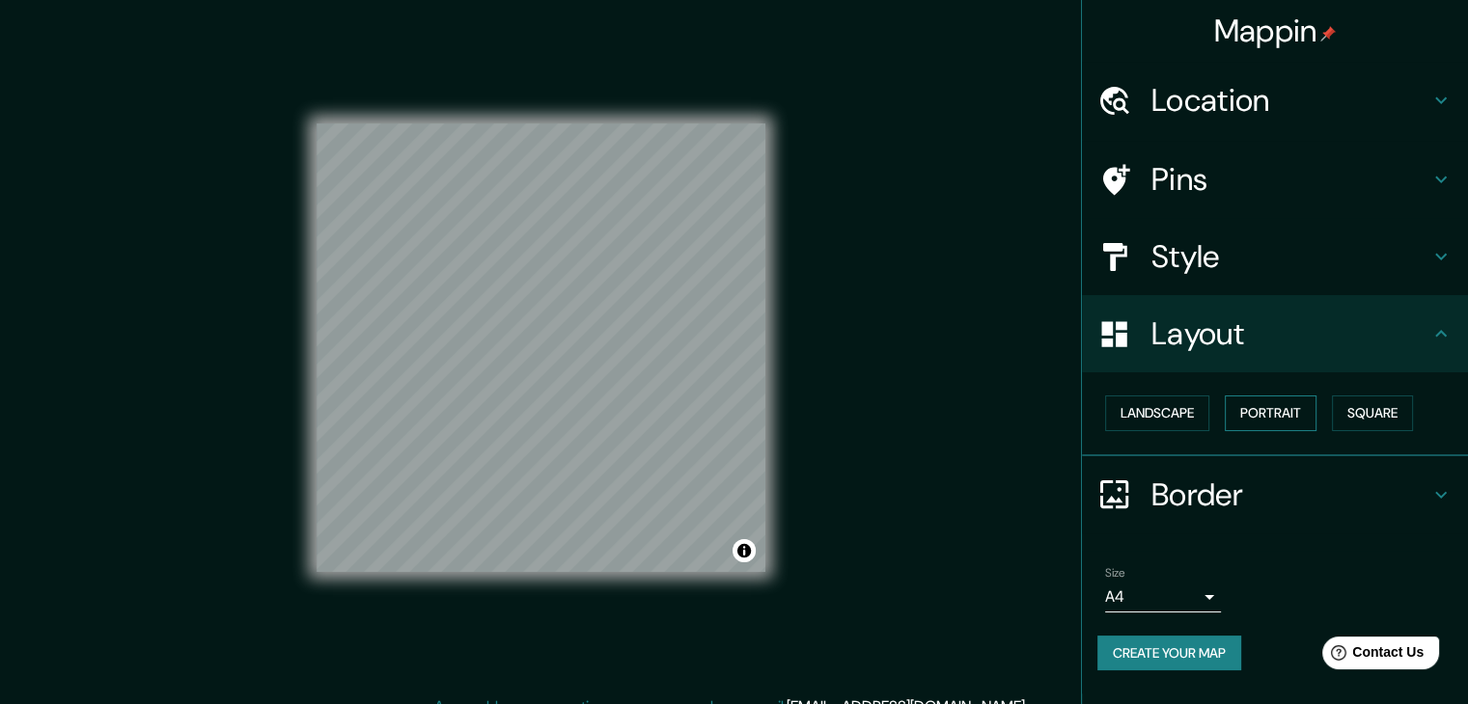
click at [1301, 414] on button "Portrait" at bounding box center [1271, 414] width 92 height 36
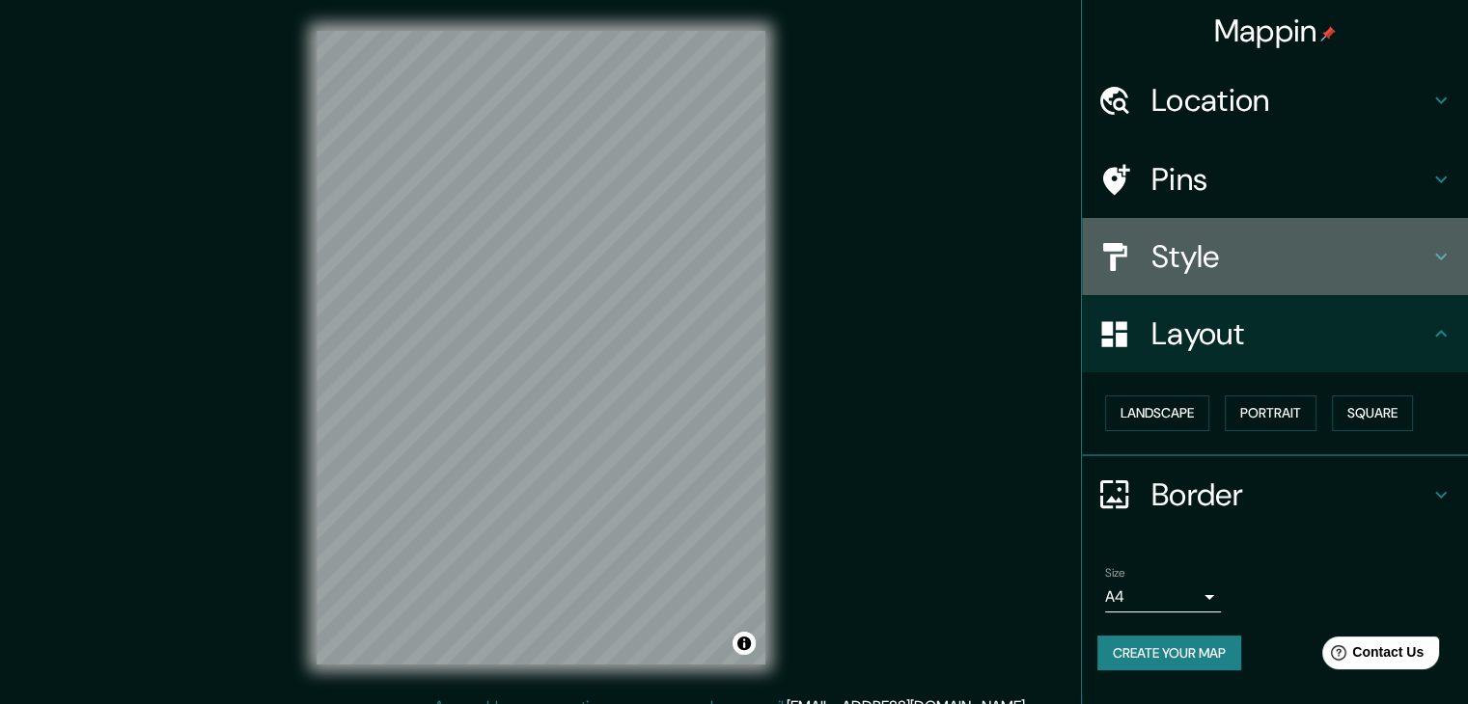
click at [1177, 281] on div "Style" at bounding box center [1275, 256] width 386 height 77
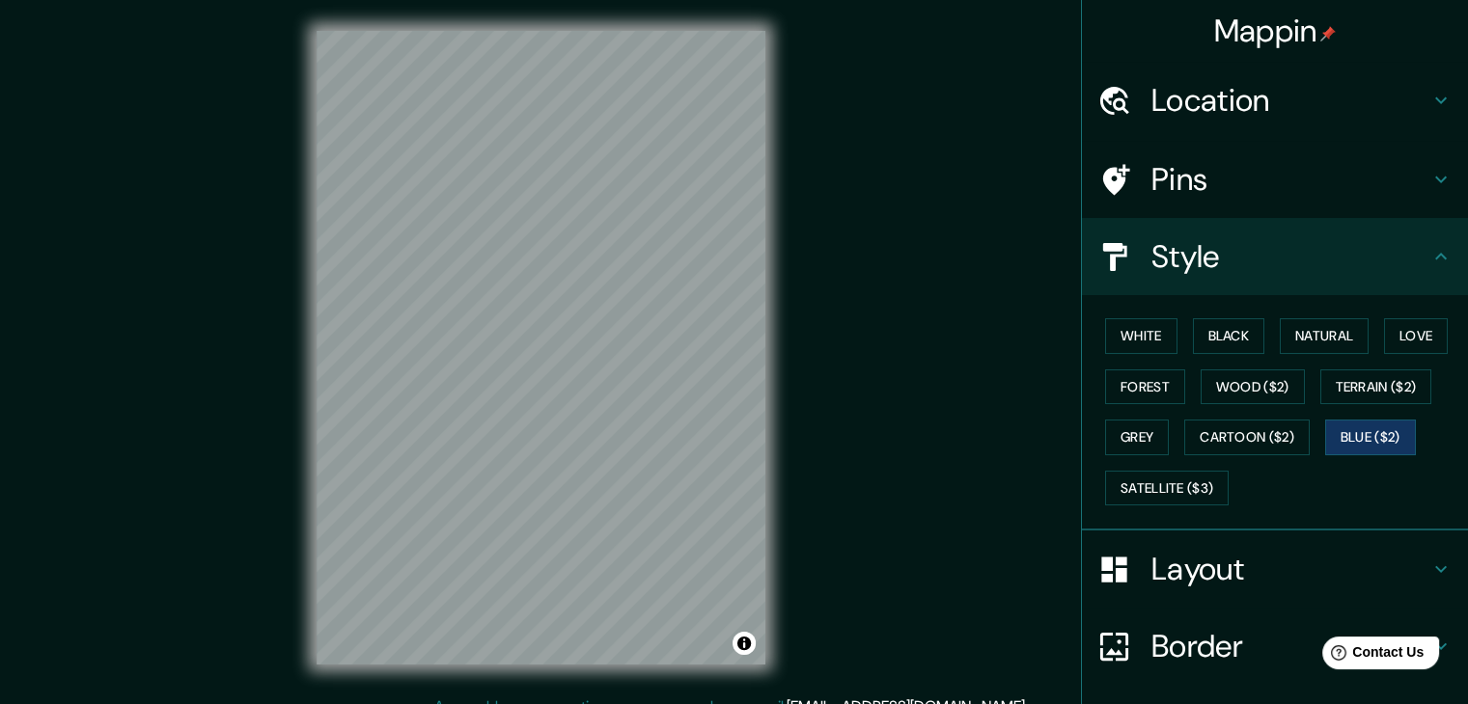
click at [1113, 363] on div "White Black Natural Love Forest Wood ($2) Terrain ($2) Grey Cartoon ($2) Blue (…" at bounding box center [1282, 412] width 371 height 203
click at [1121, 393] on button "Forest" at bounding box center [1145, 388] width 80 height 36
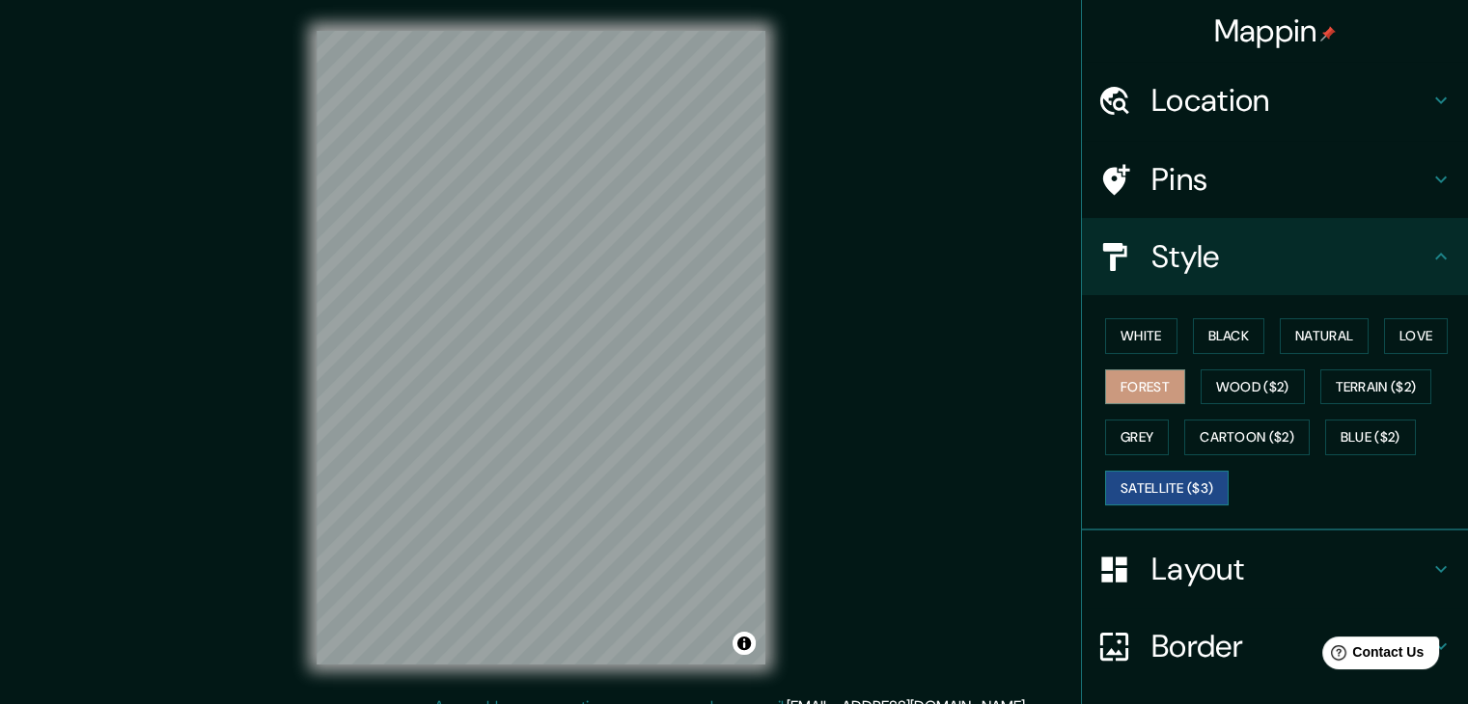
click at [1146, 495] on button "Satellite ($3)" at bounding box center [1167, 489] width 124 height 36
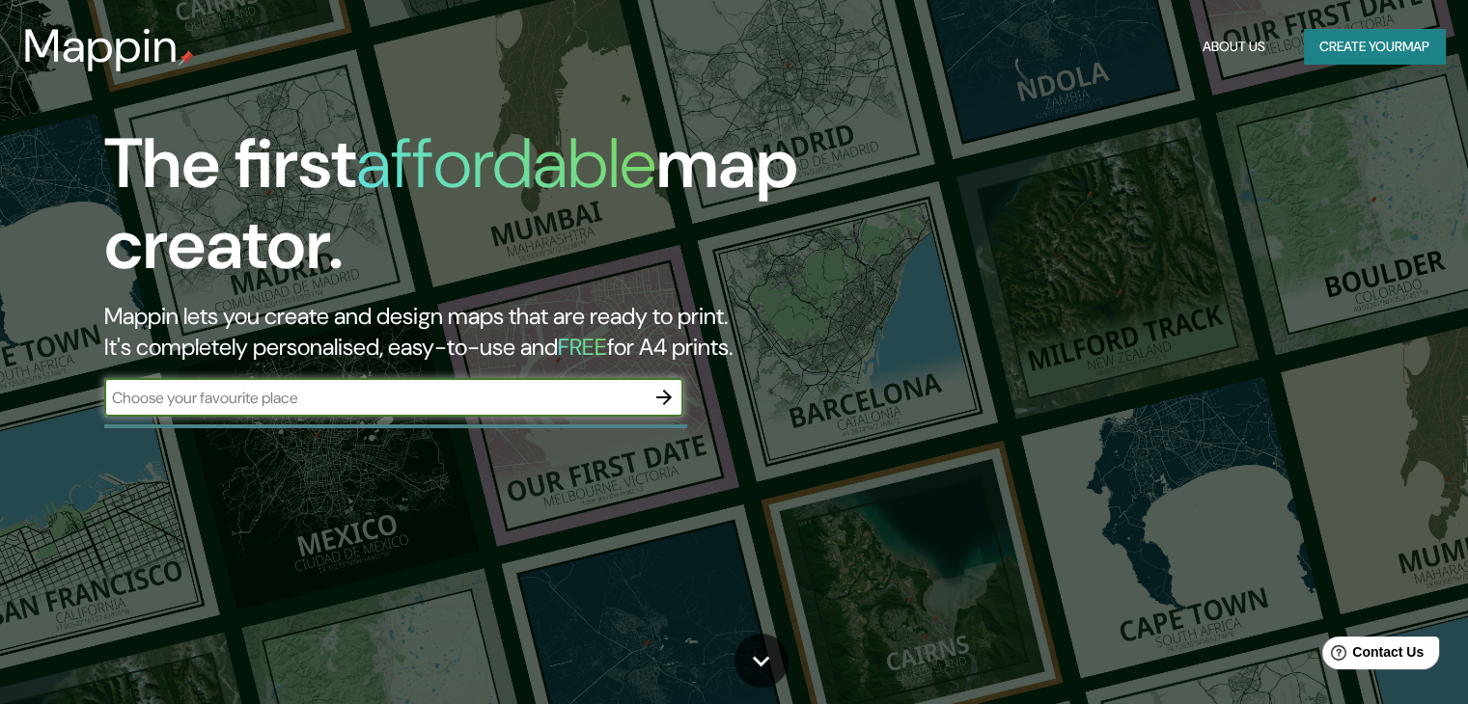
click at [537, 404] on input "text" at bounding box center [374, 398] width 540 height 22
type input "PIMENTEN LAMBAYEQUE"
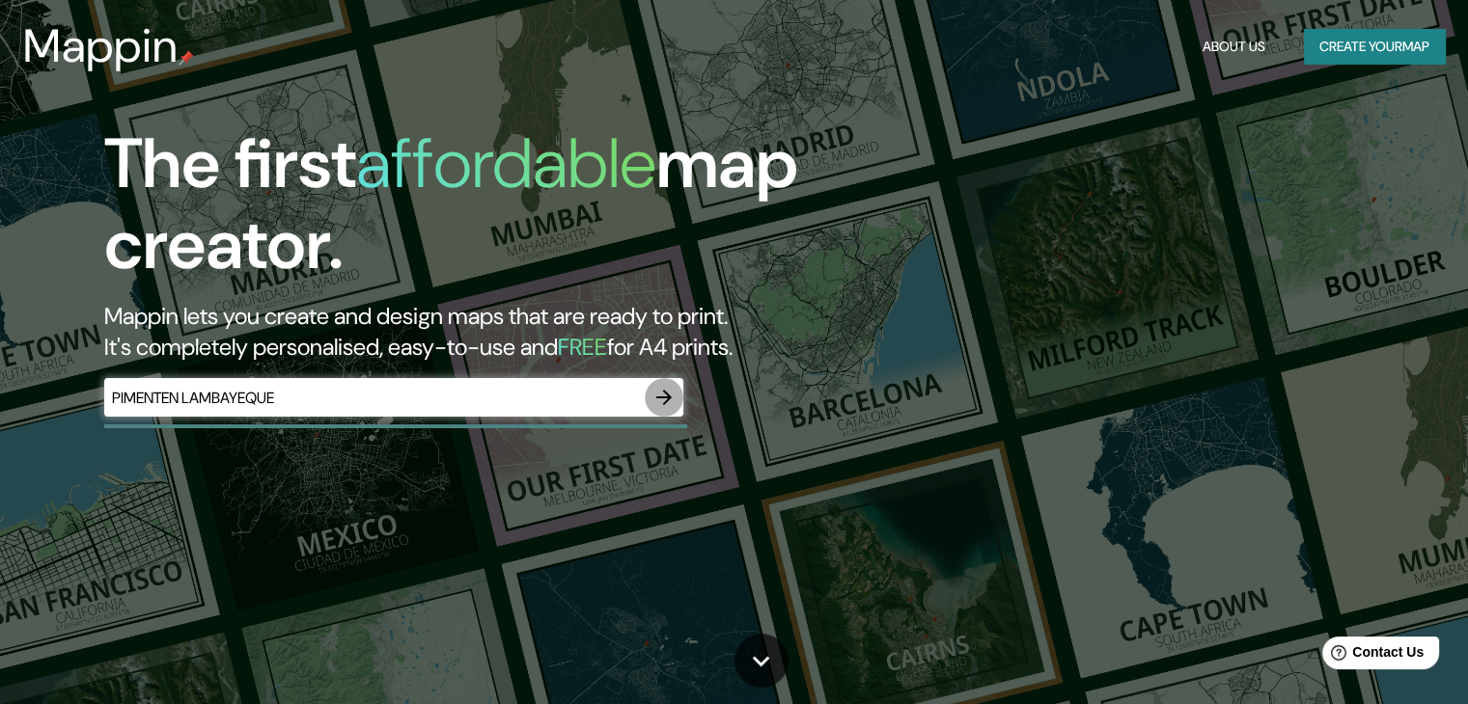
click at [669, 397] on icon "button" at bounding box center [663, 397] width 15 height 15
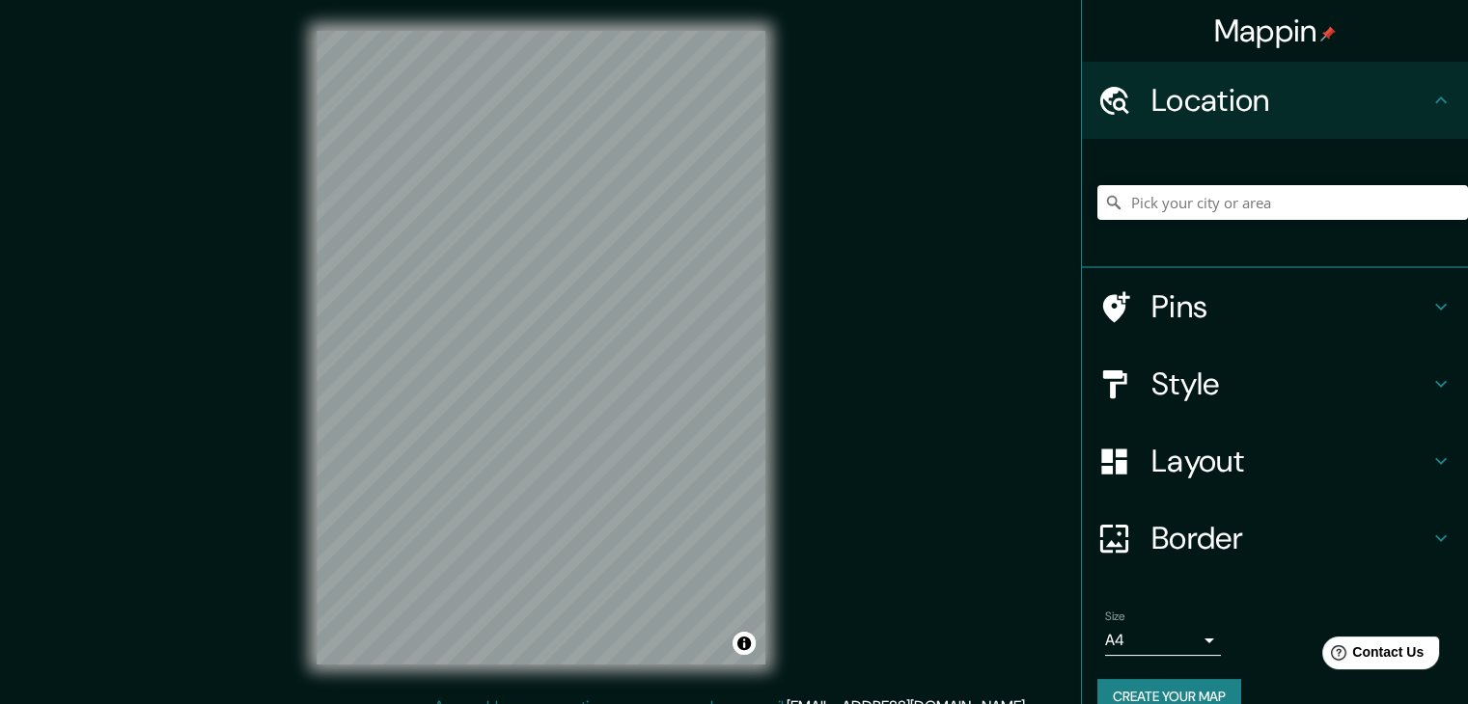
click at [1196, 384] on h4 "Style" at bounding box center [1290, 384] width 278 height 39
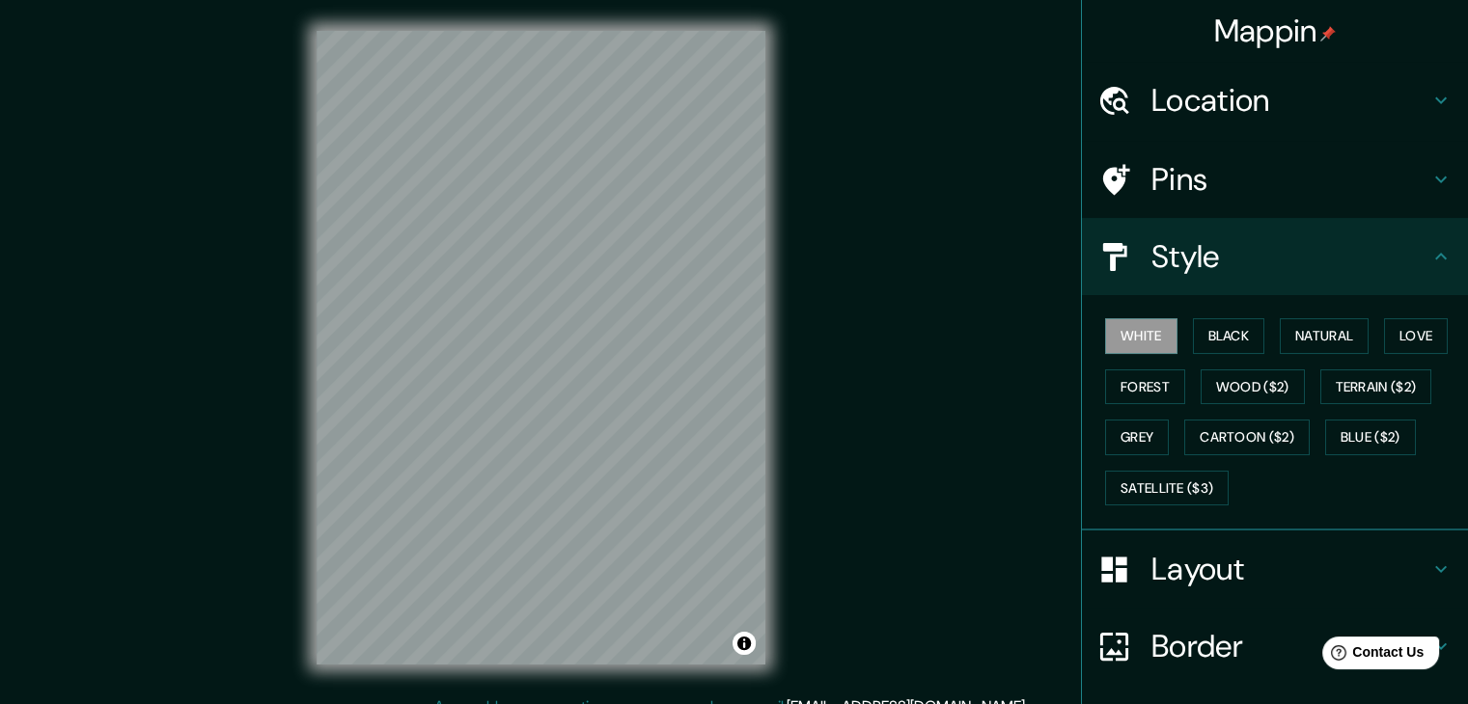
click at [1413, 120] on div "Location" at bounding box center [1275, 100] width 386 height 77
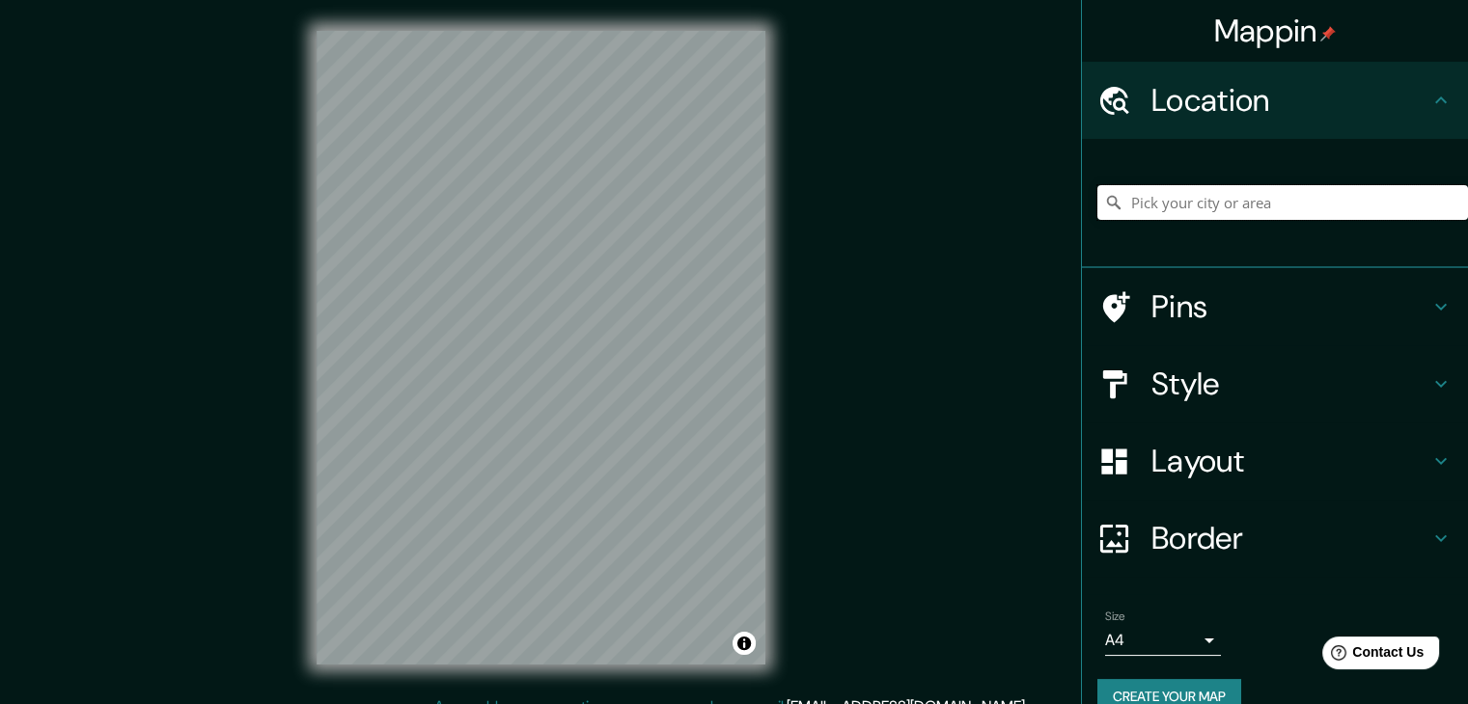
click at [1251, 196] on input "Pick your city or area" at bounding box center [1282, 202] width 371 height 35
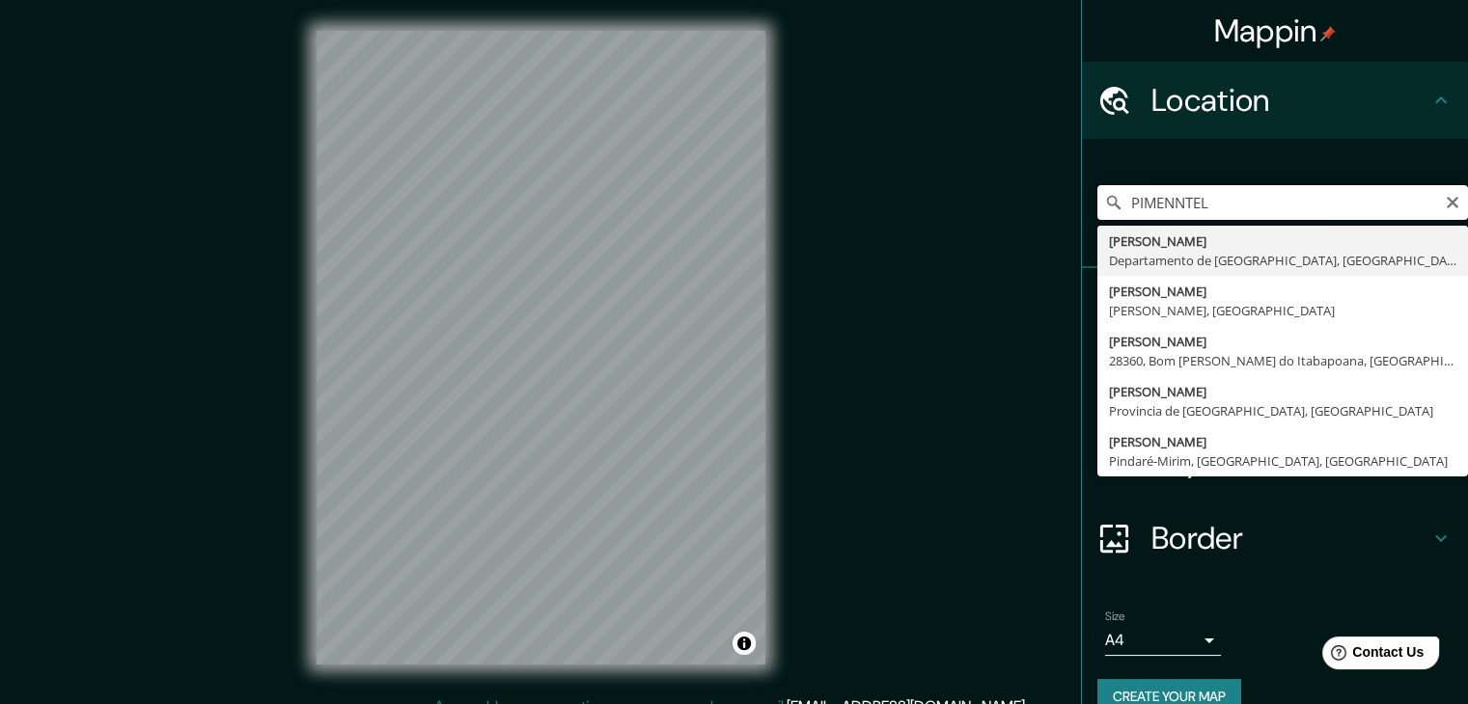
click at [1158, 206] on input "PIMENNTEL" at bounding box center [1282, 202] width 371 height 35
type input "[PERSON_NAME], Departamento de Lambayeque, [GEOGRAPHIC_DATA]"
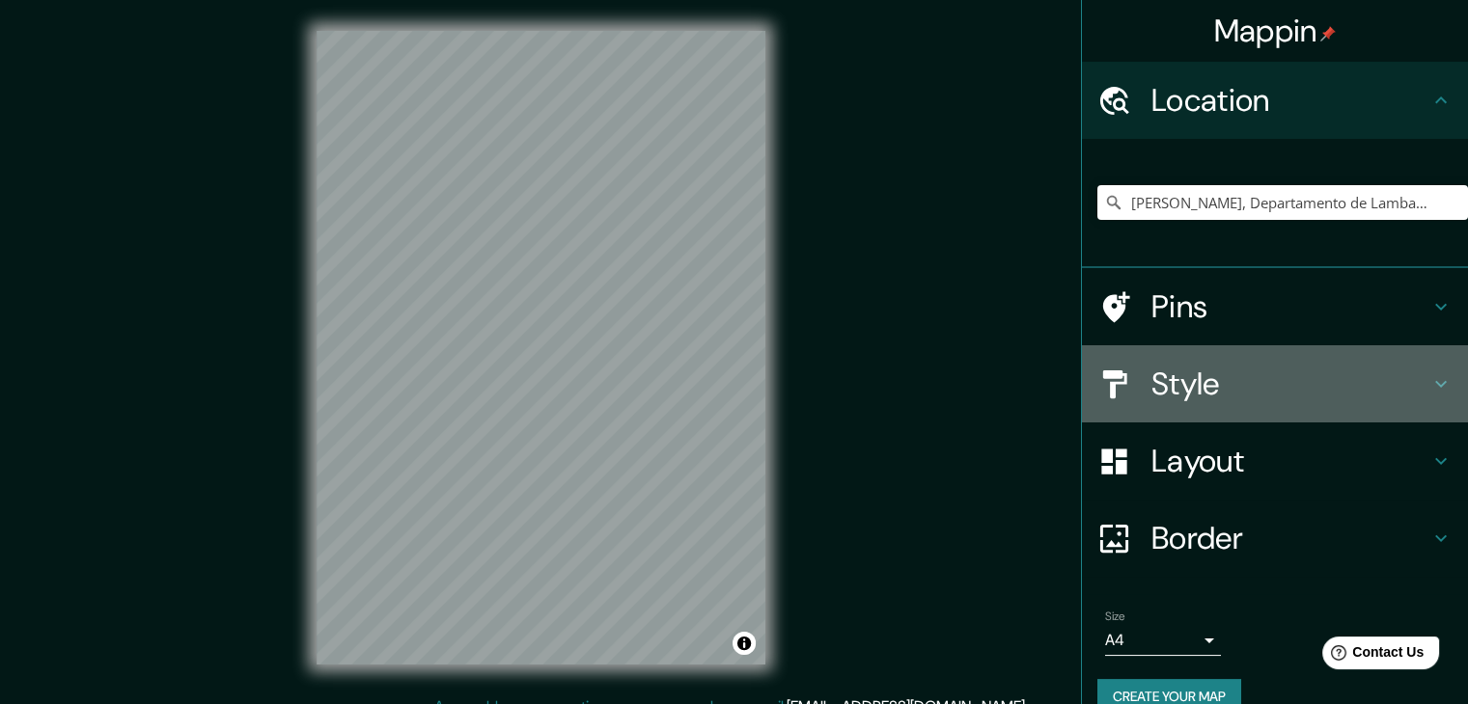
click at [1206, 390] on h4 "Style" at bounding box center [1290, 384] width 278 height 39
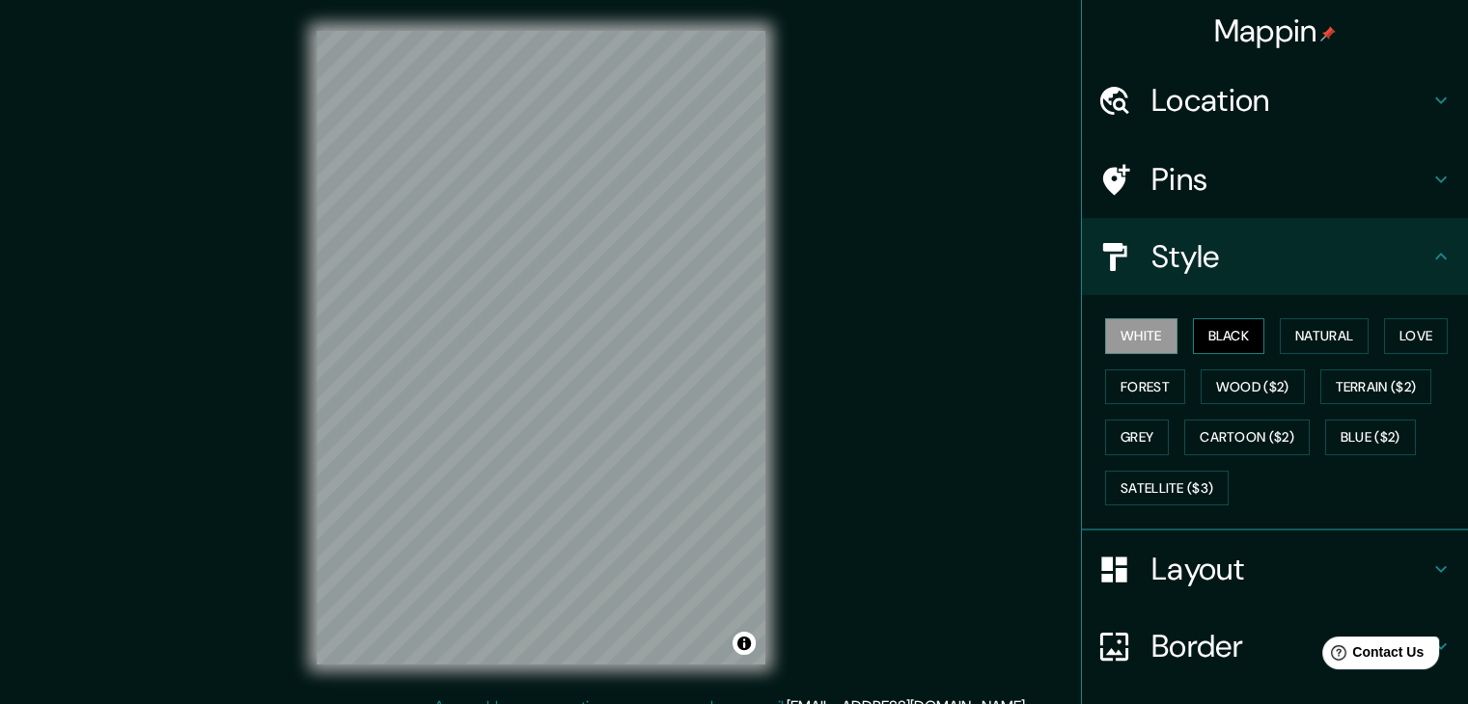
click at [1212, 346] on button "Black" at bounding box center [1229, 336] width 72 height 36
click at [1230, 332] on button "Black" at bounding box center [1229, 336] width 72 height 36
click at [1116, 332] on button "White" at bounding box center [1141, 336] width 72 height 36
click at [1233, 441] on button "Cartoon ($2)" at bounding box center [1246, 438] width 125 height 36
click at [1206, 332] on button "Black" at bounding box center [1229, 336] width 72 height 36
